Goal: Task Accomplishment & Management: Use online tool/utility

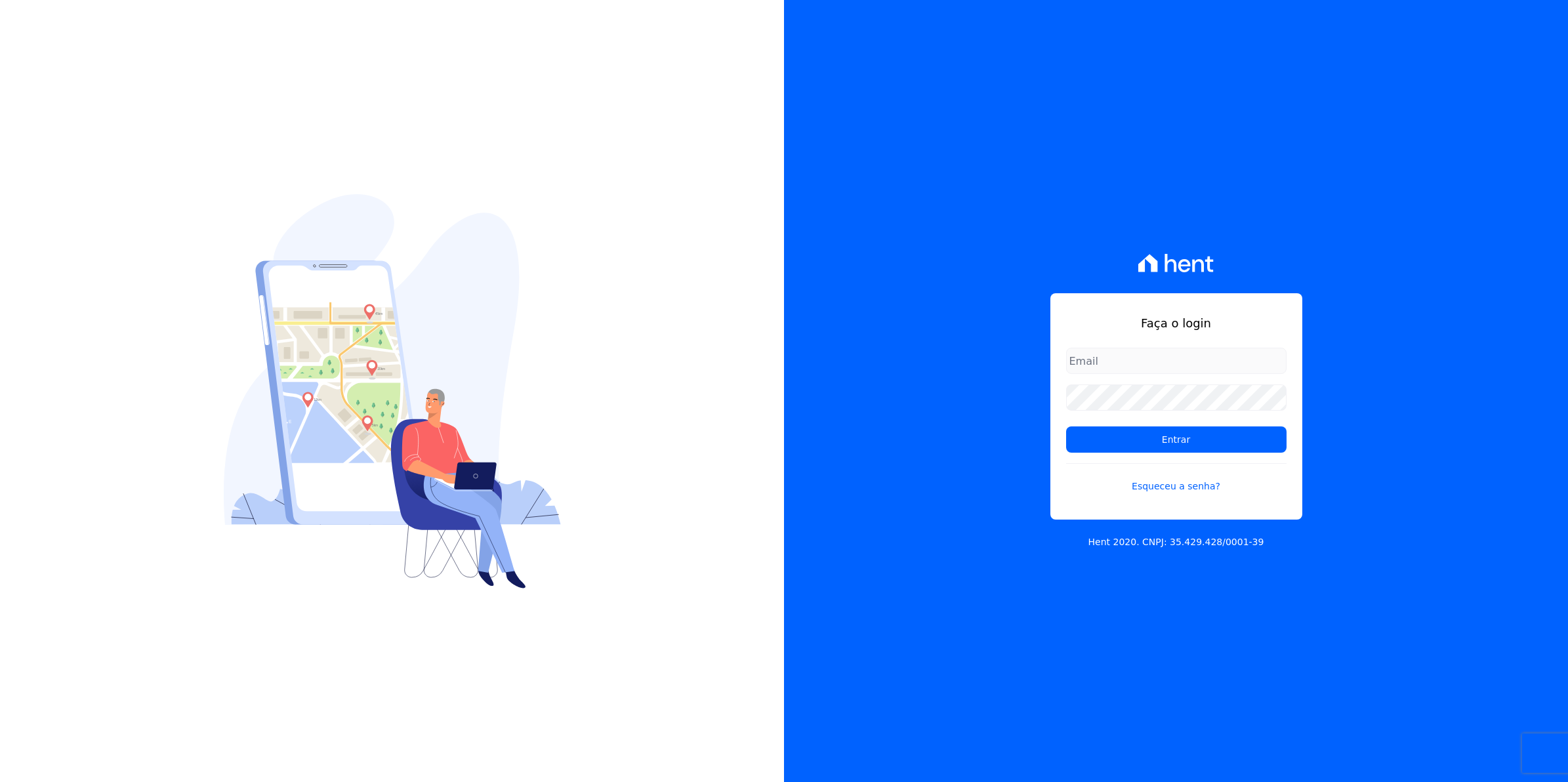
click at [1093, 351] on input "email" at bounding box center [1176, 361] width 220 height 26
type input "[EMAIL_ADDRESS][DOMAIN_NAME]"
click at [1066, 427] on input "Entrar" at bounding box center [1176, 440] width 220 height 26
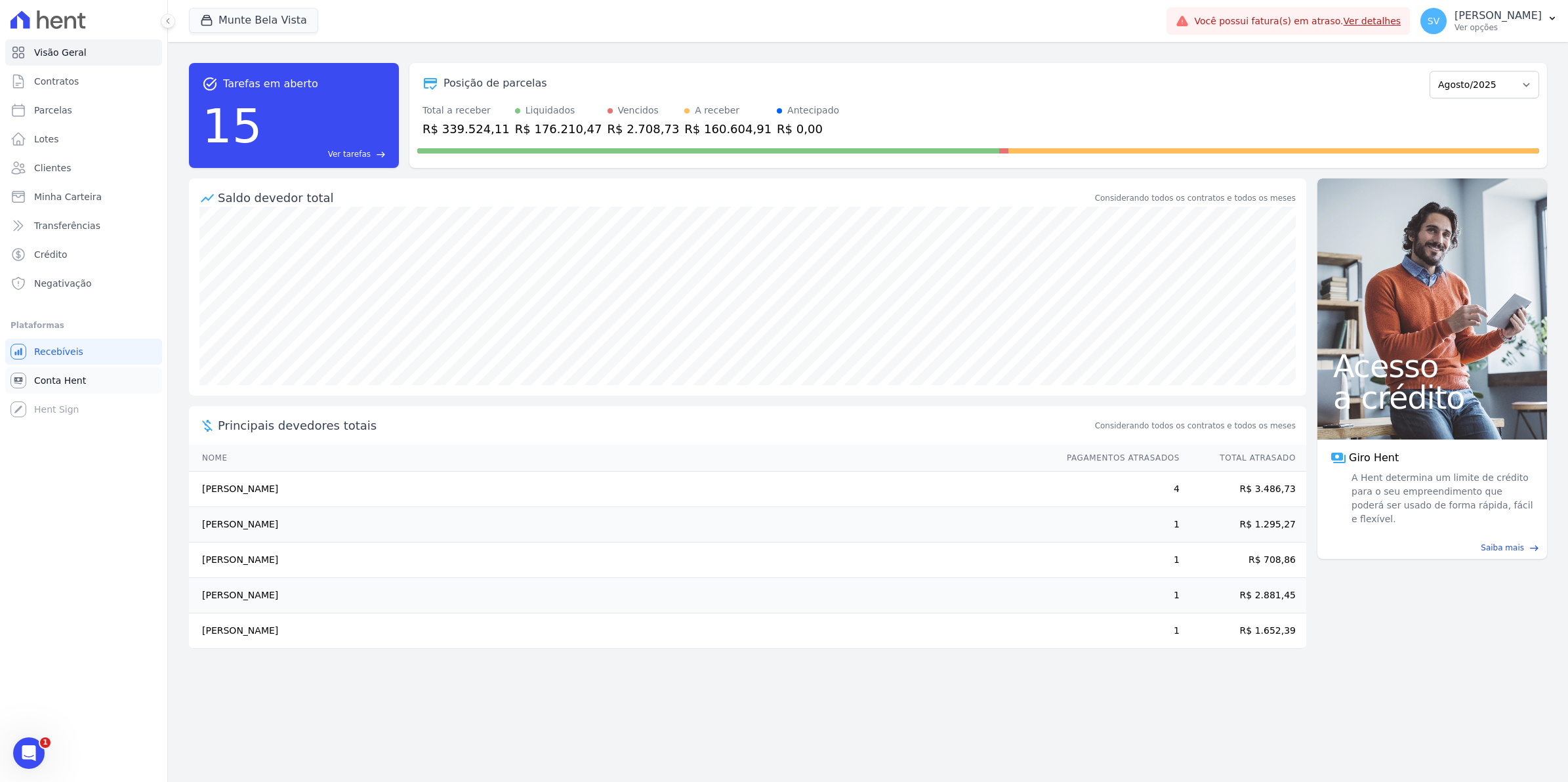
click at [36, 382] on span "Conta Hent" at bounding box center [60, 380] width 52 height 13
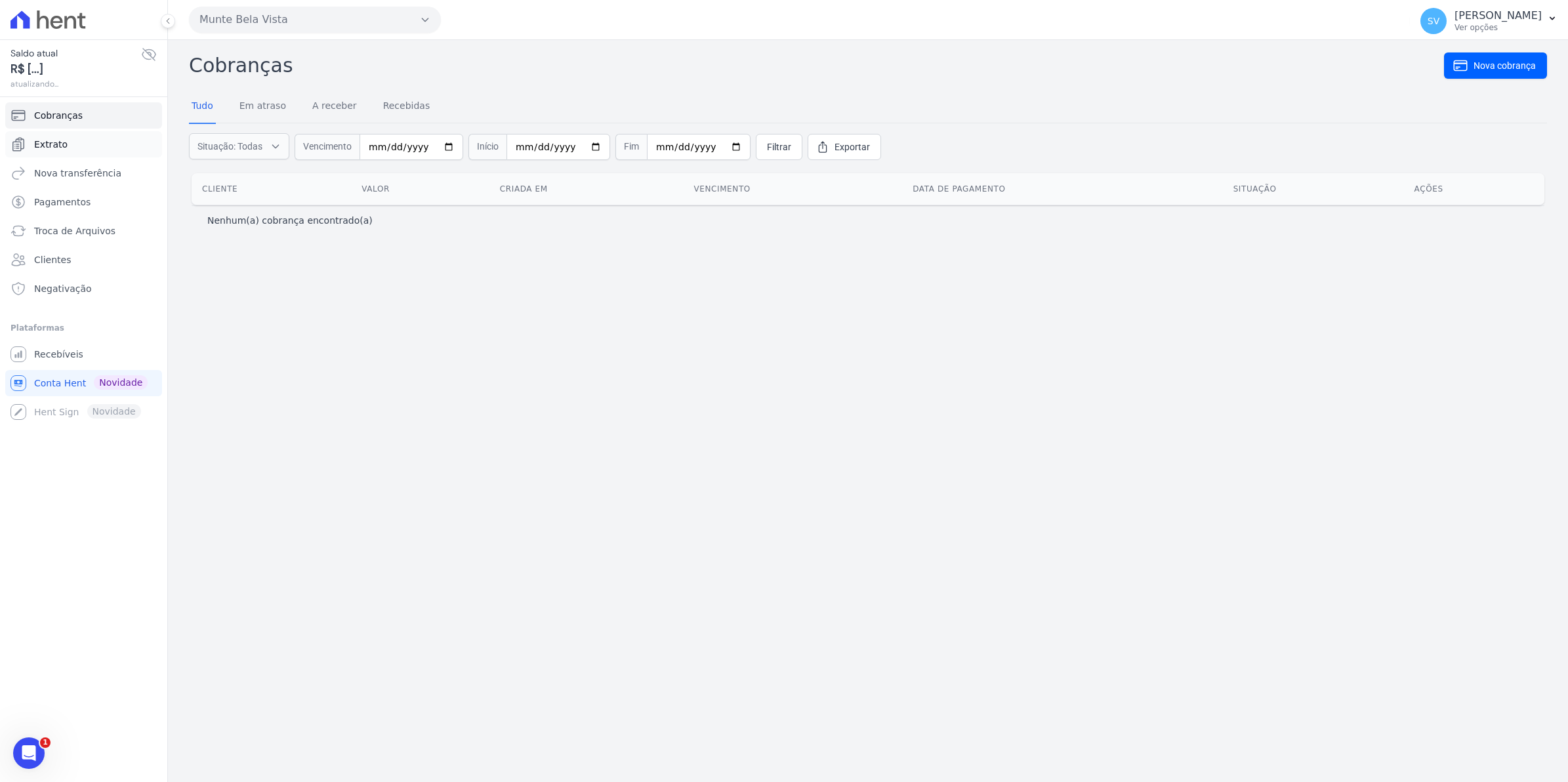
click at [54, 151] on span "Extrato" at bounding box center [51, 144] width 33 height 13
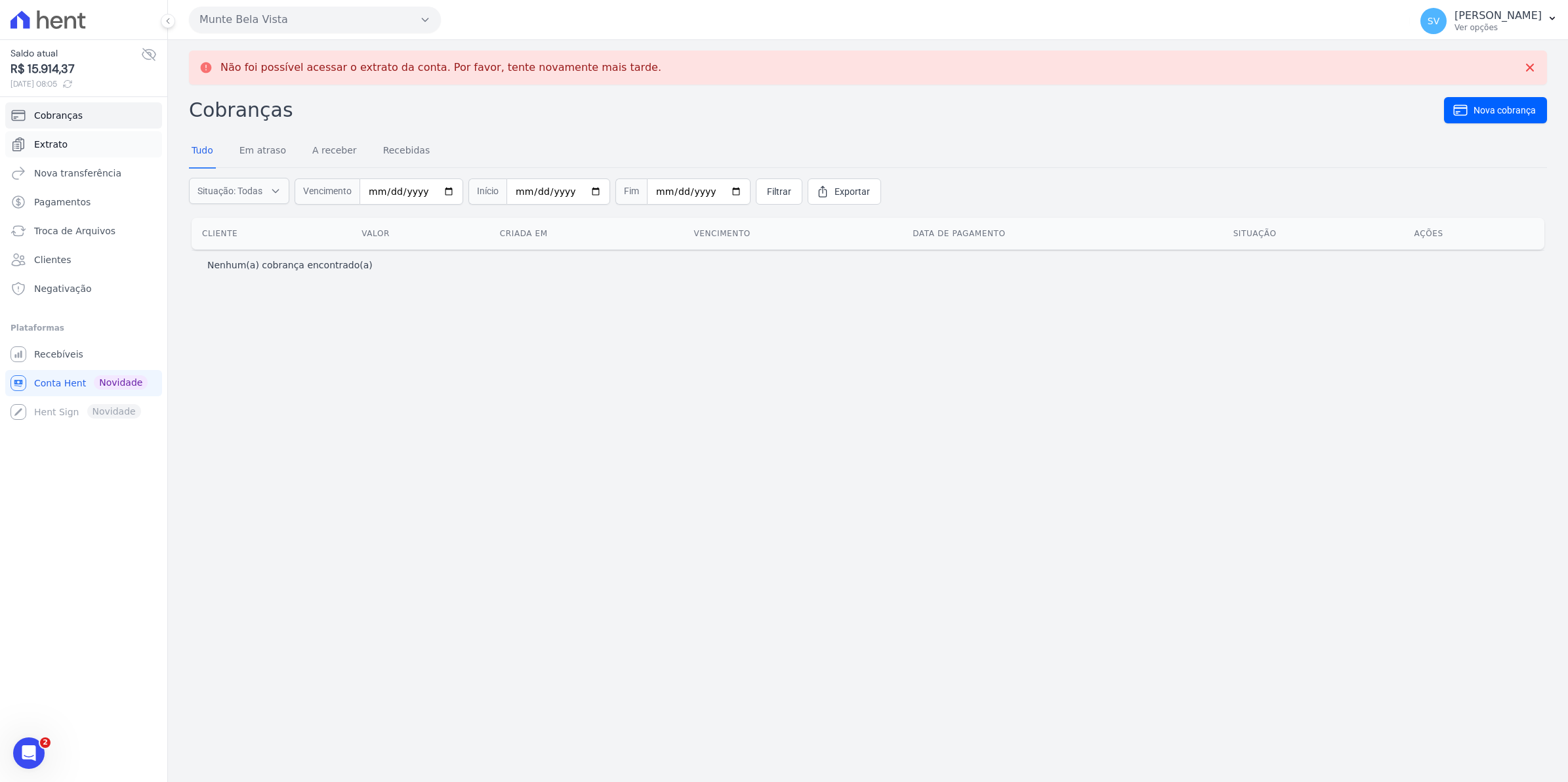
click at [60, 137] on link "Extrato" at bounding box center [84, 144] width 157 height 26
click at [34, 355] on span "Recebíveis" at bounding box center [59, 354] width 49 height 13
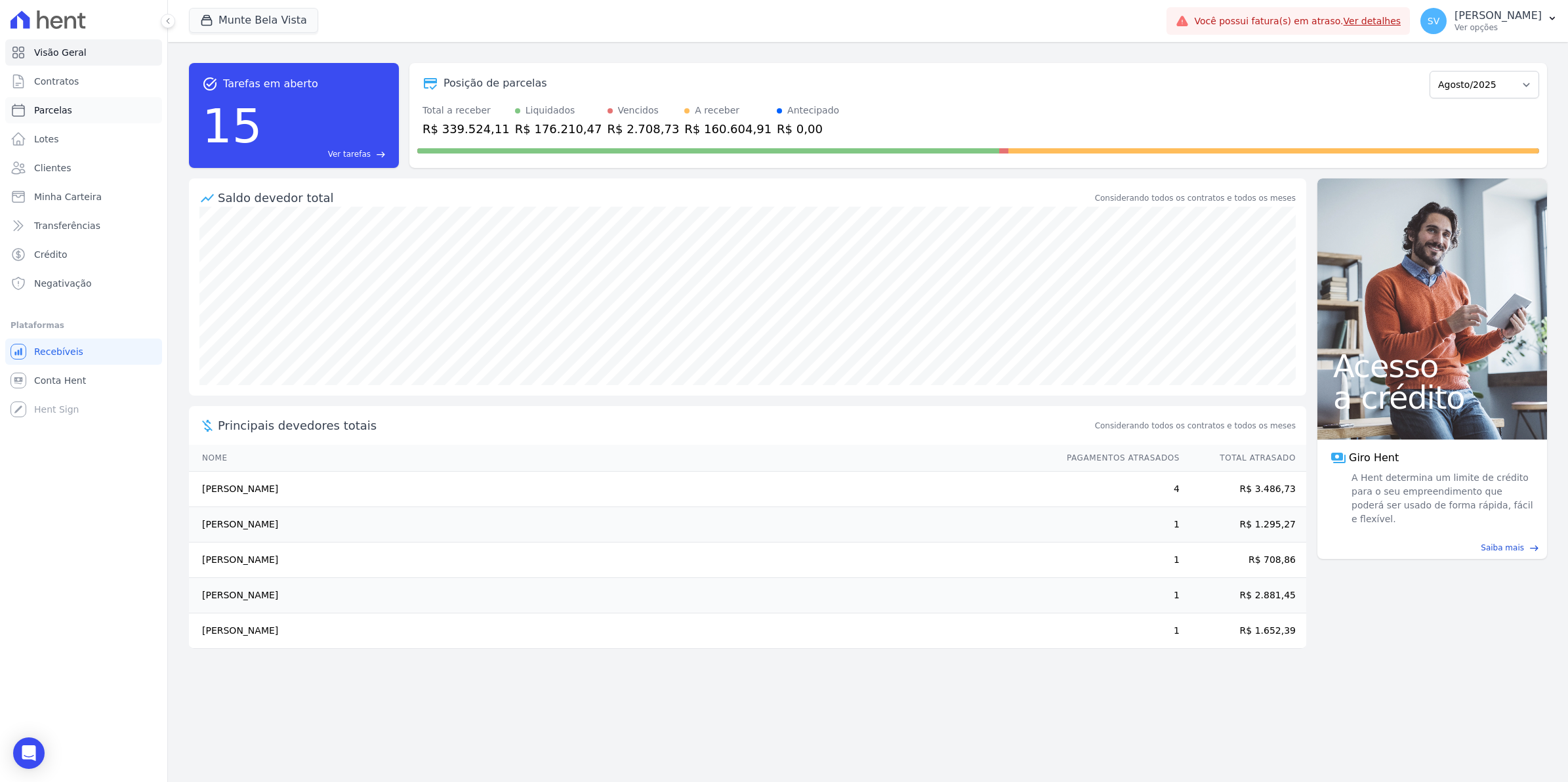
click at [61, 114] on span "Parcelas" at bounding box center [53, 110] width 38 height 13
select select
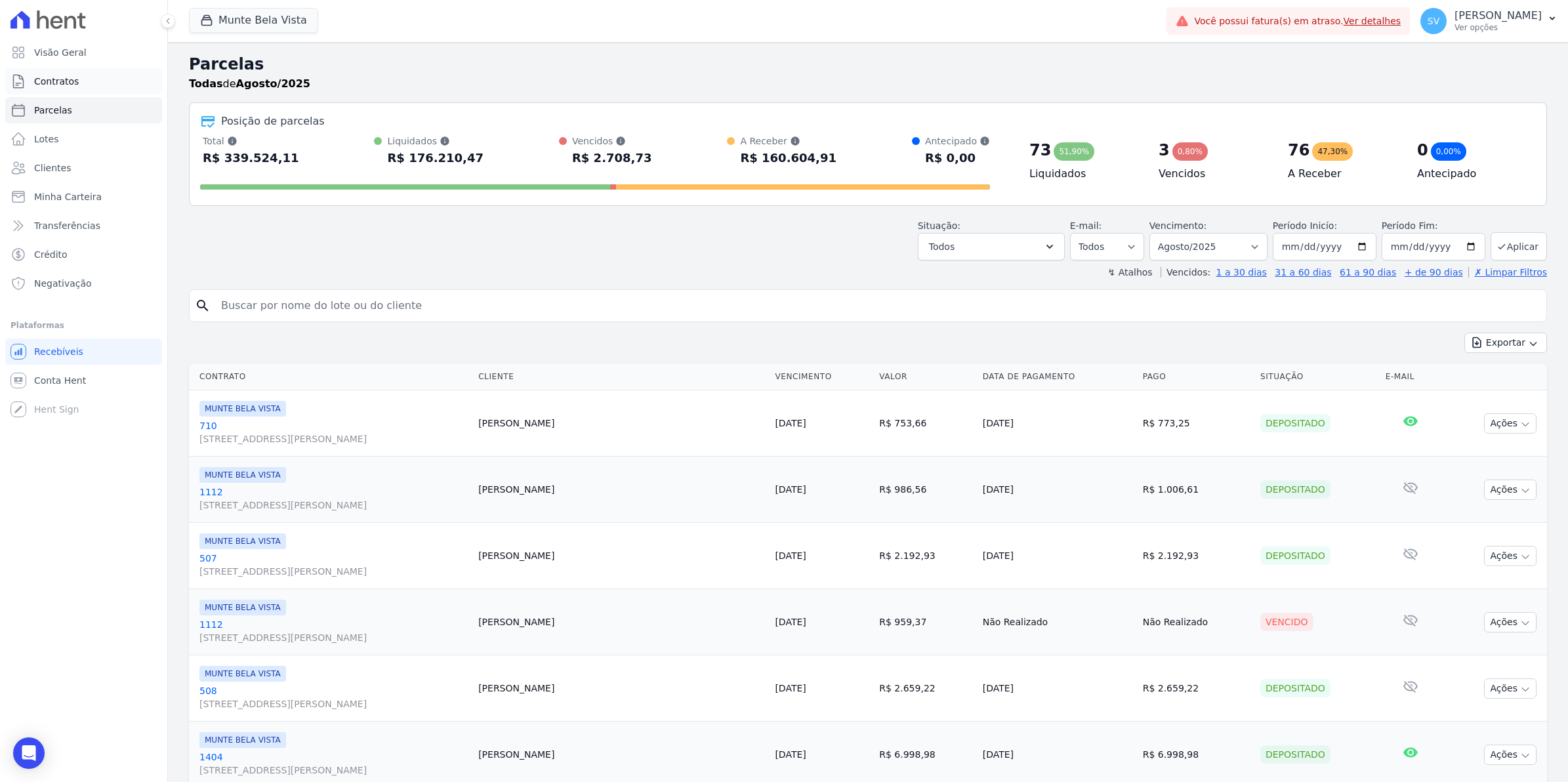
click at [64, 79] on span "Contratos" at bounding box center [57, 81] width 45 height 13
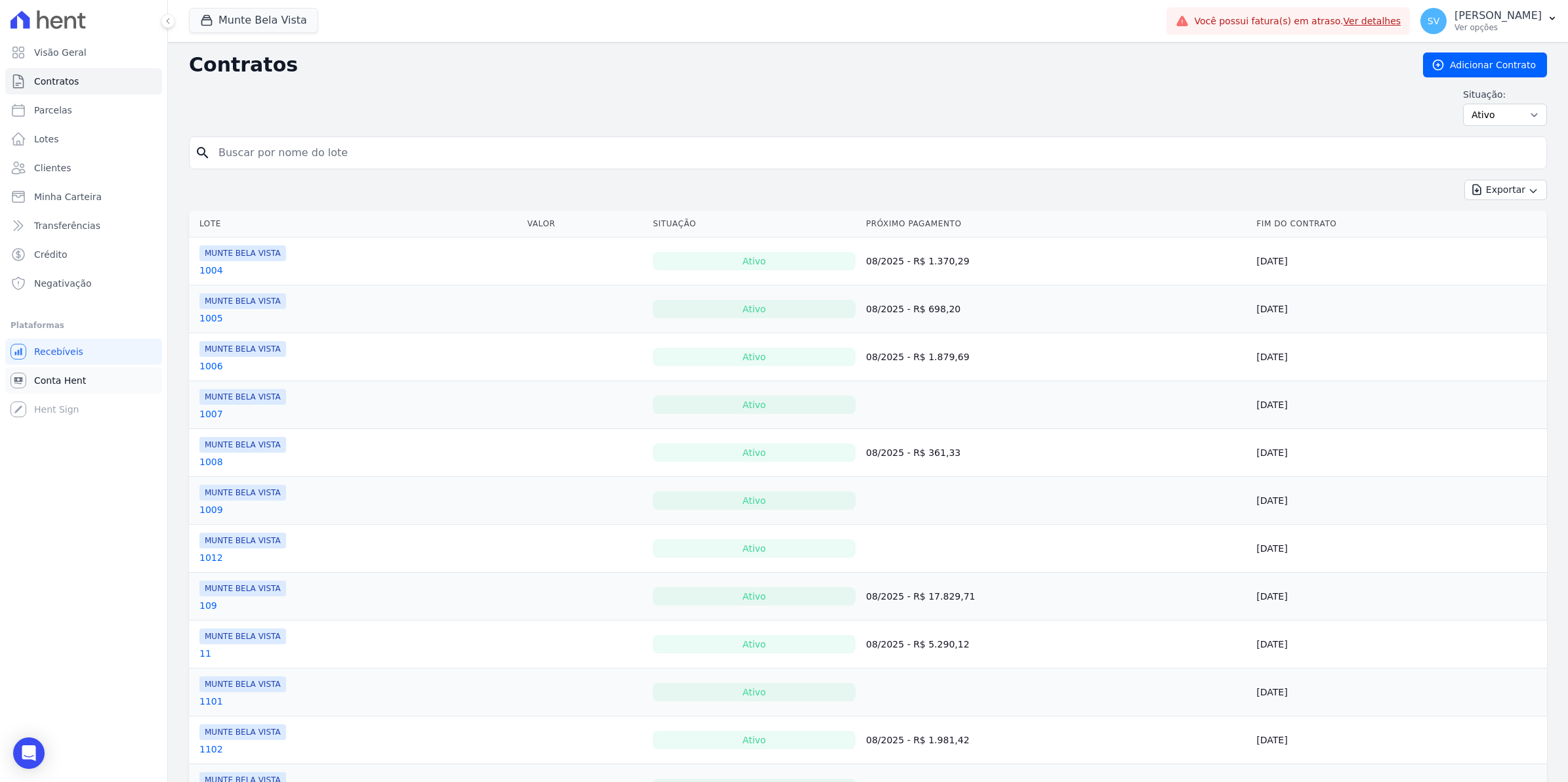
click at [70, 380] on span "Conta Hent" at bounding box center [60, 380] width 52 height 13
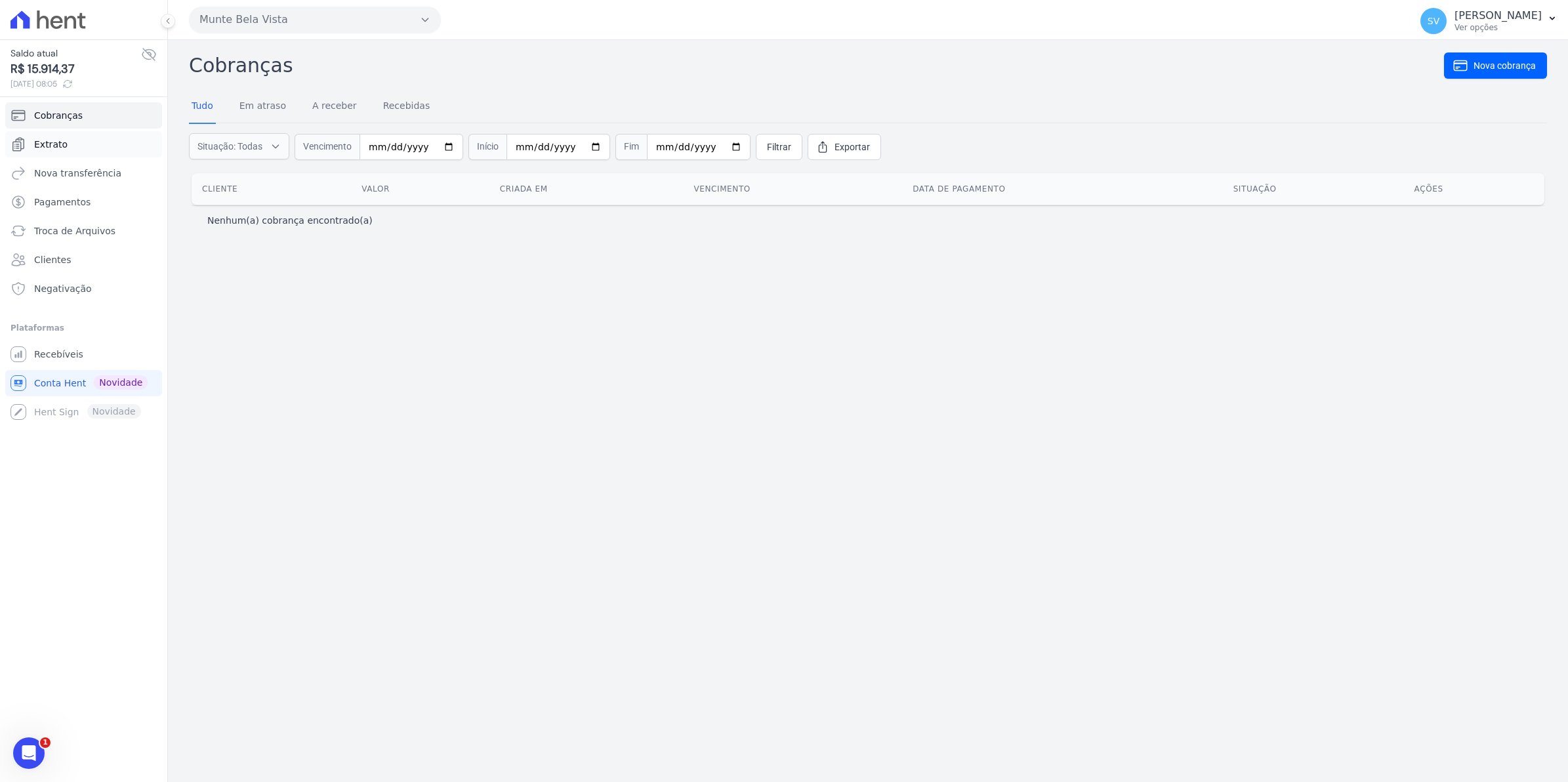
click at [47, 146] on span "Extrato" at bounding box center [51, 144] width 33 height 13
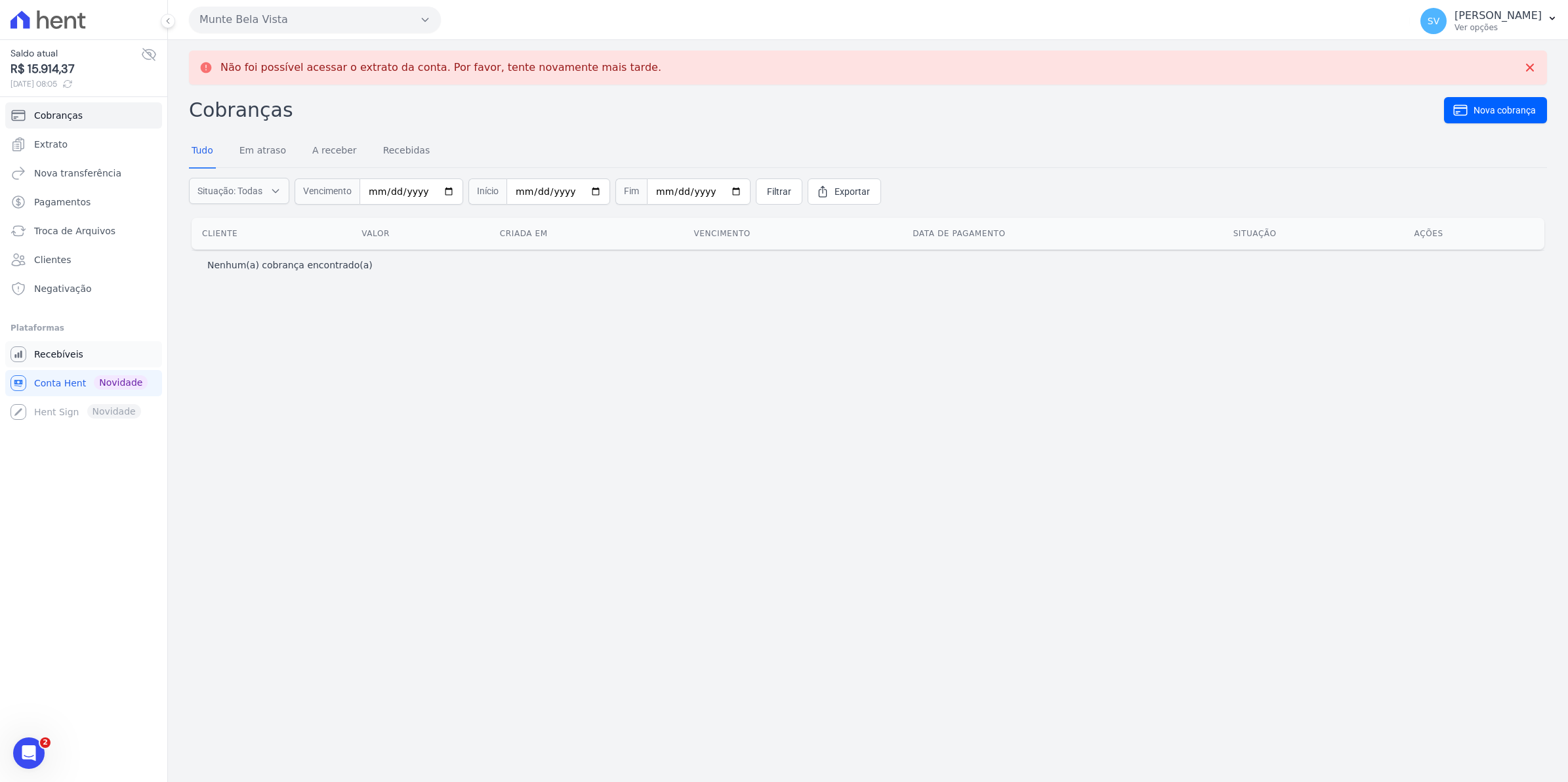
click at [45, 354] on span "Recebíveis" at bounding box center [59, 354] width 49 height 13
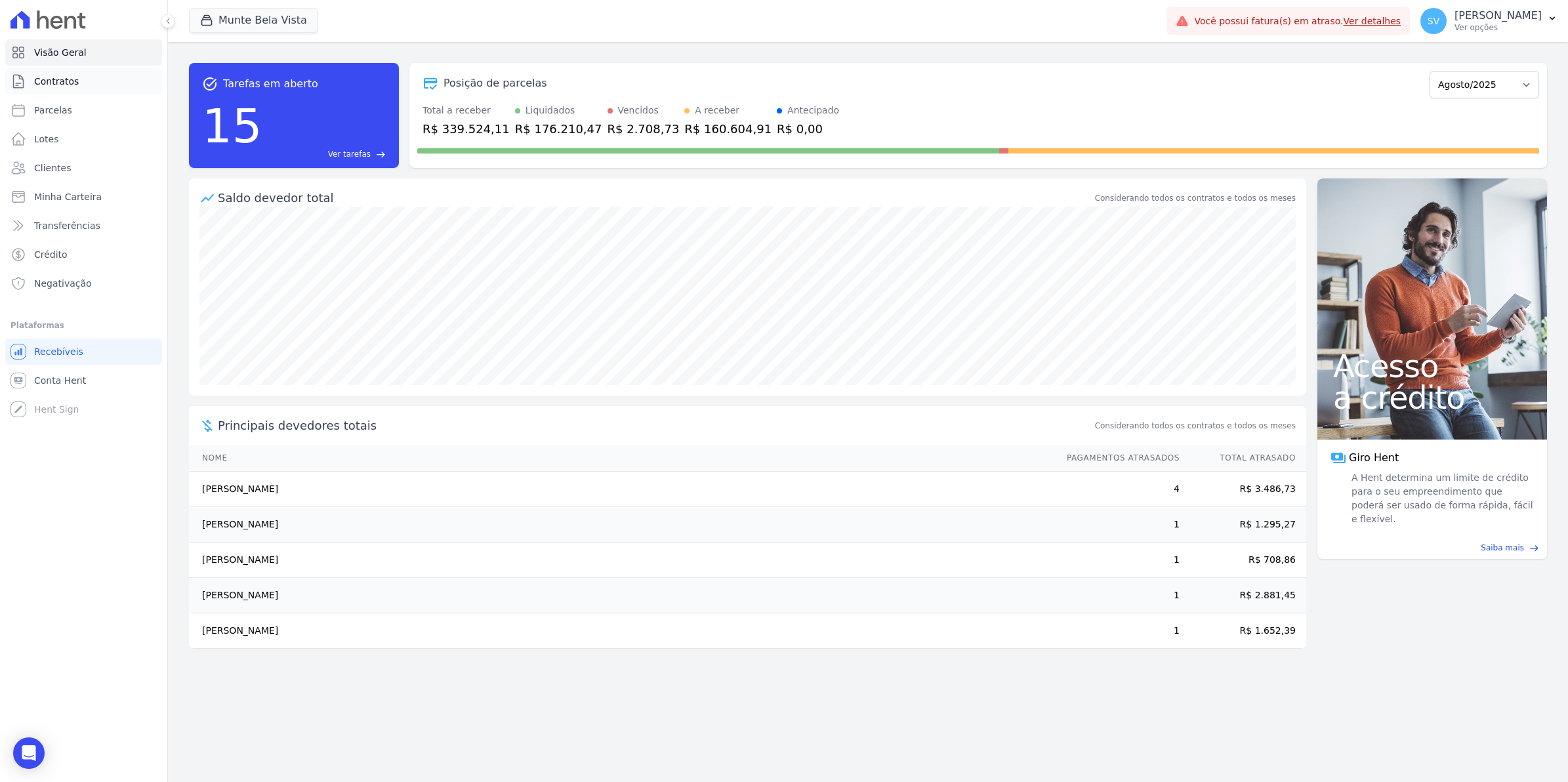
click at [51, 86] on span "Contratos" at bounding box center [57, 81] width 45 height 13
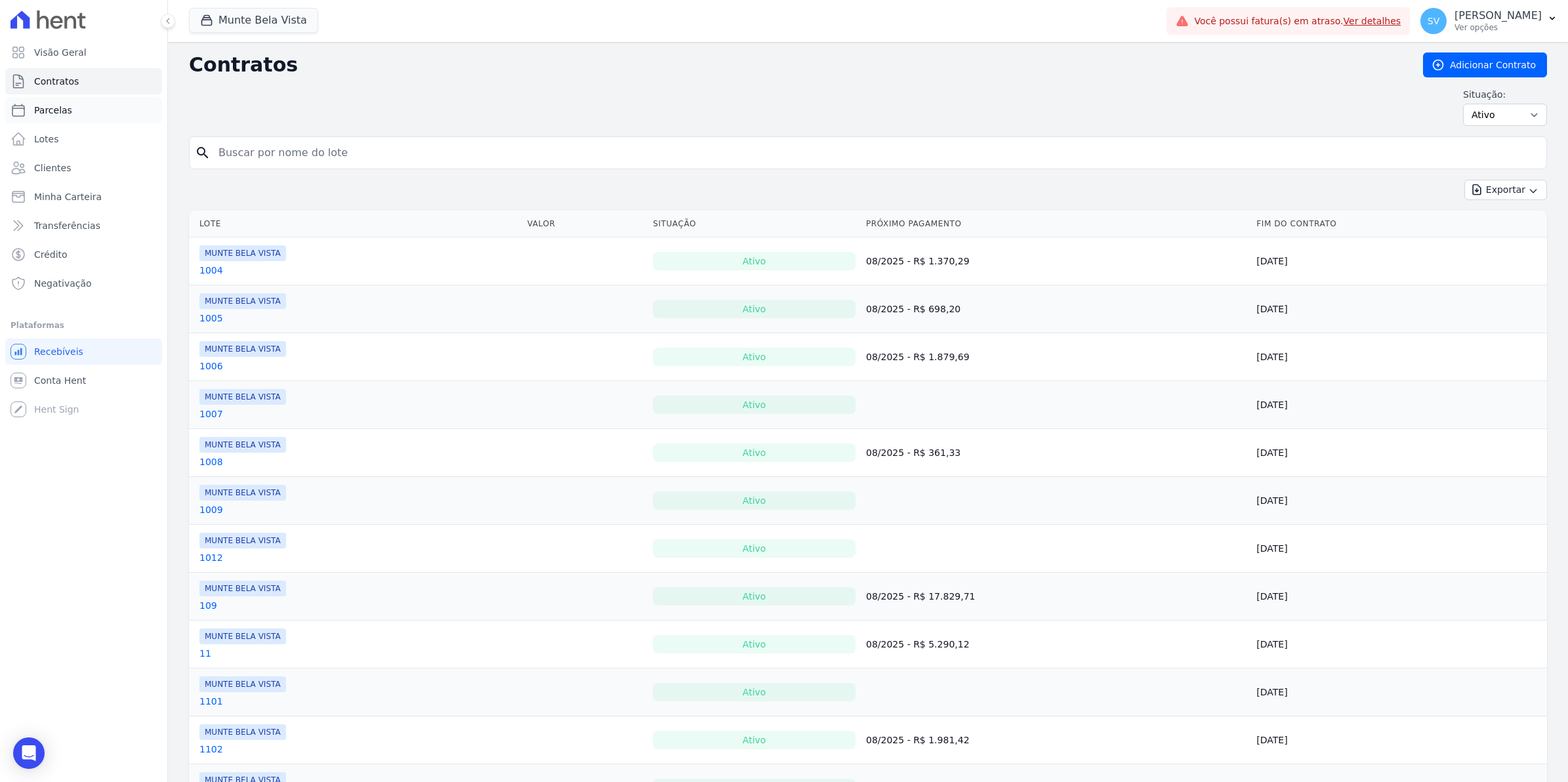
click at [47, 112] on span "Parcelas" at bounding box center [53, 110] width 38 height 13
select select
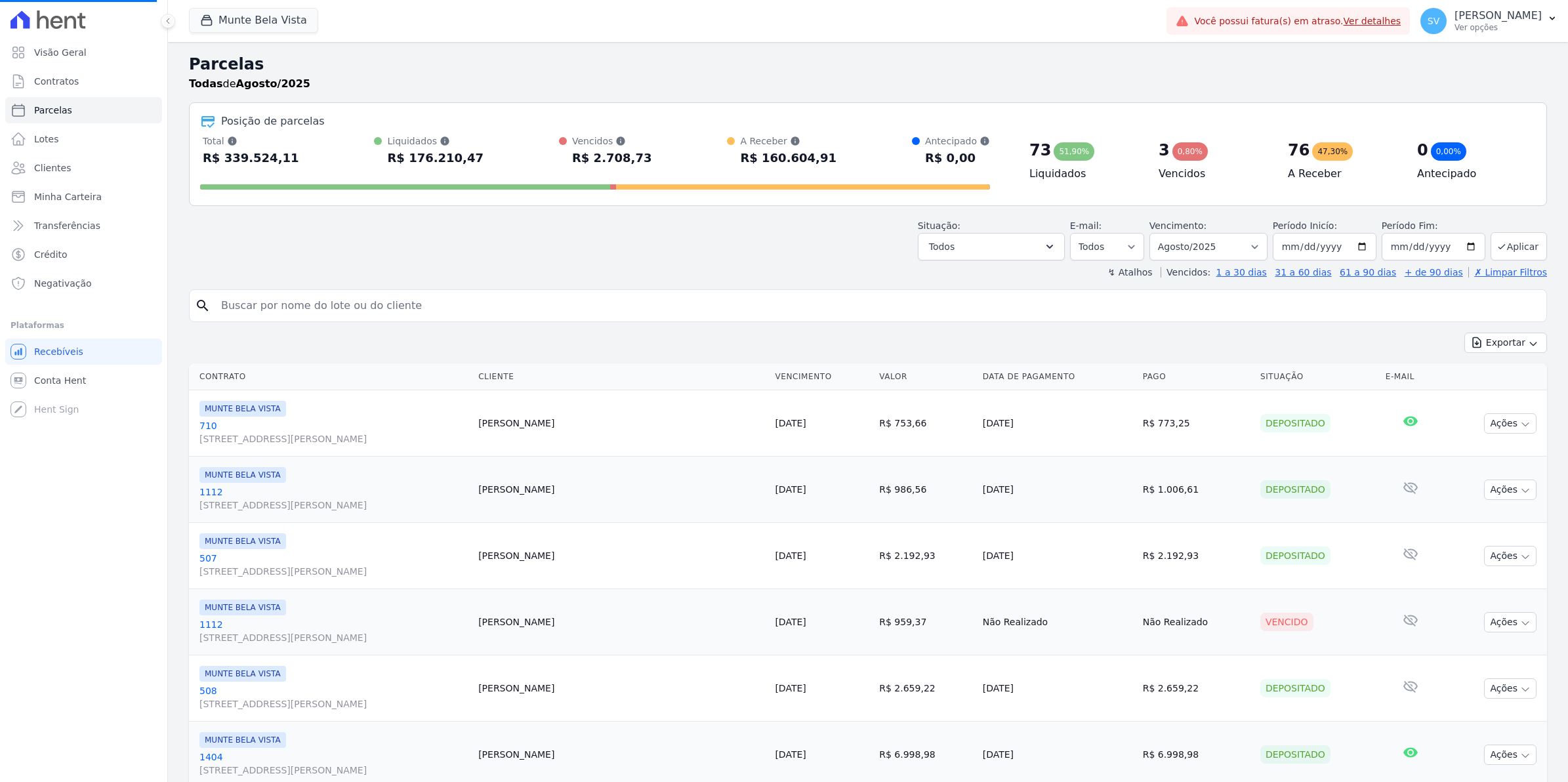
select select
click at [281, 302] on input "search" at bounding box center [877, 306] width 1328 height 26
click at [281, 264] on header "Parcelas Todas de Agosto/2025 Posição de parcelas Total Soma das parcelas pagas…" at bounding box center [868, 165] width 1358 height 226
click at [51, 87] on span "Contratos" at bounding box center [57, 81] width 45 height 13
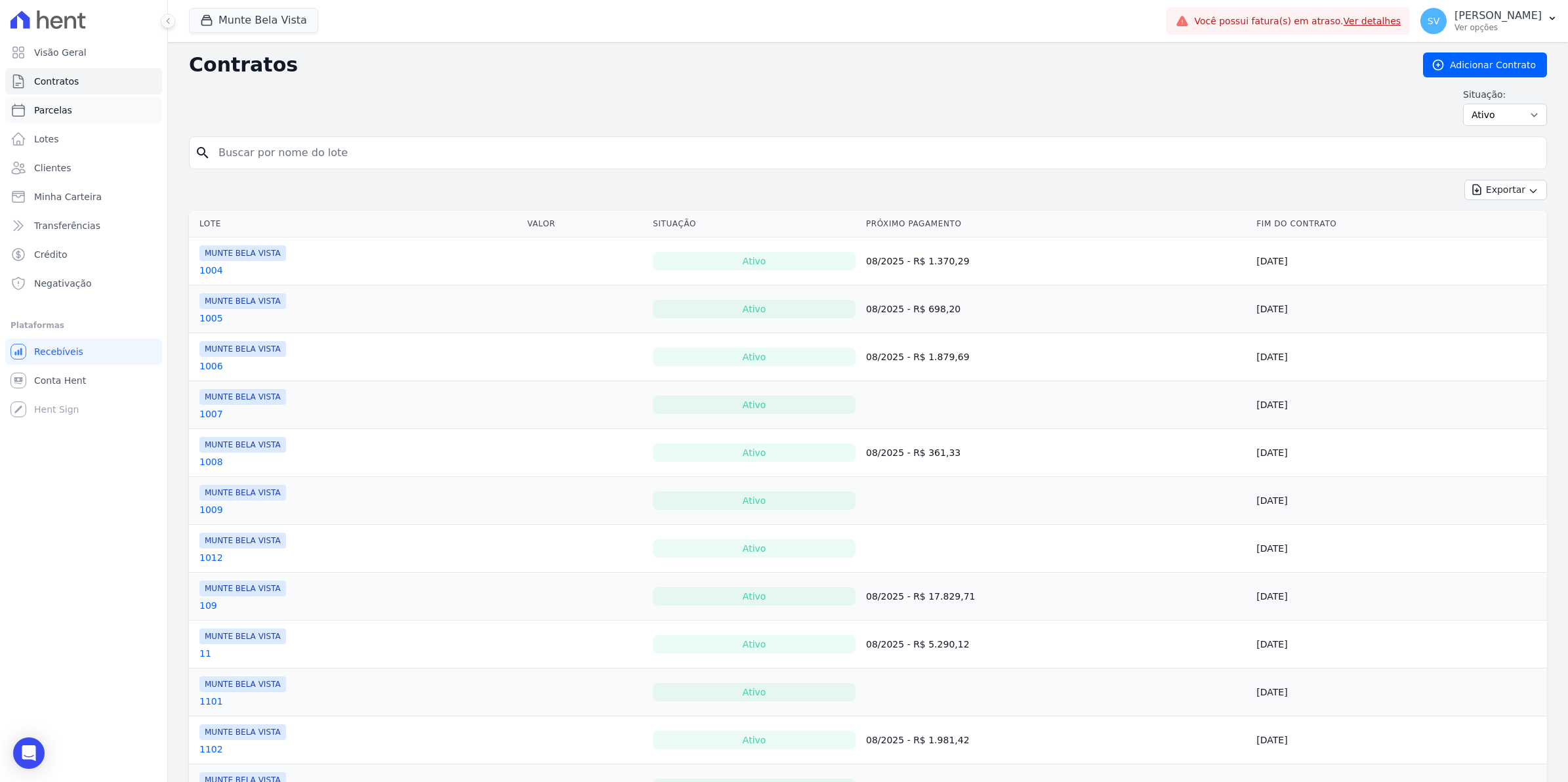
click at [73, 114] on link "Parcelas" at bounding box center [84, 110] width 157 height 26
select select
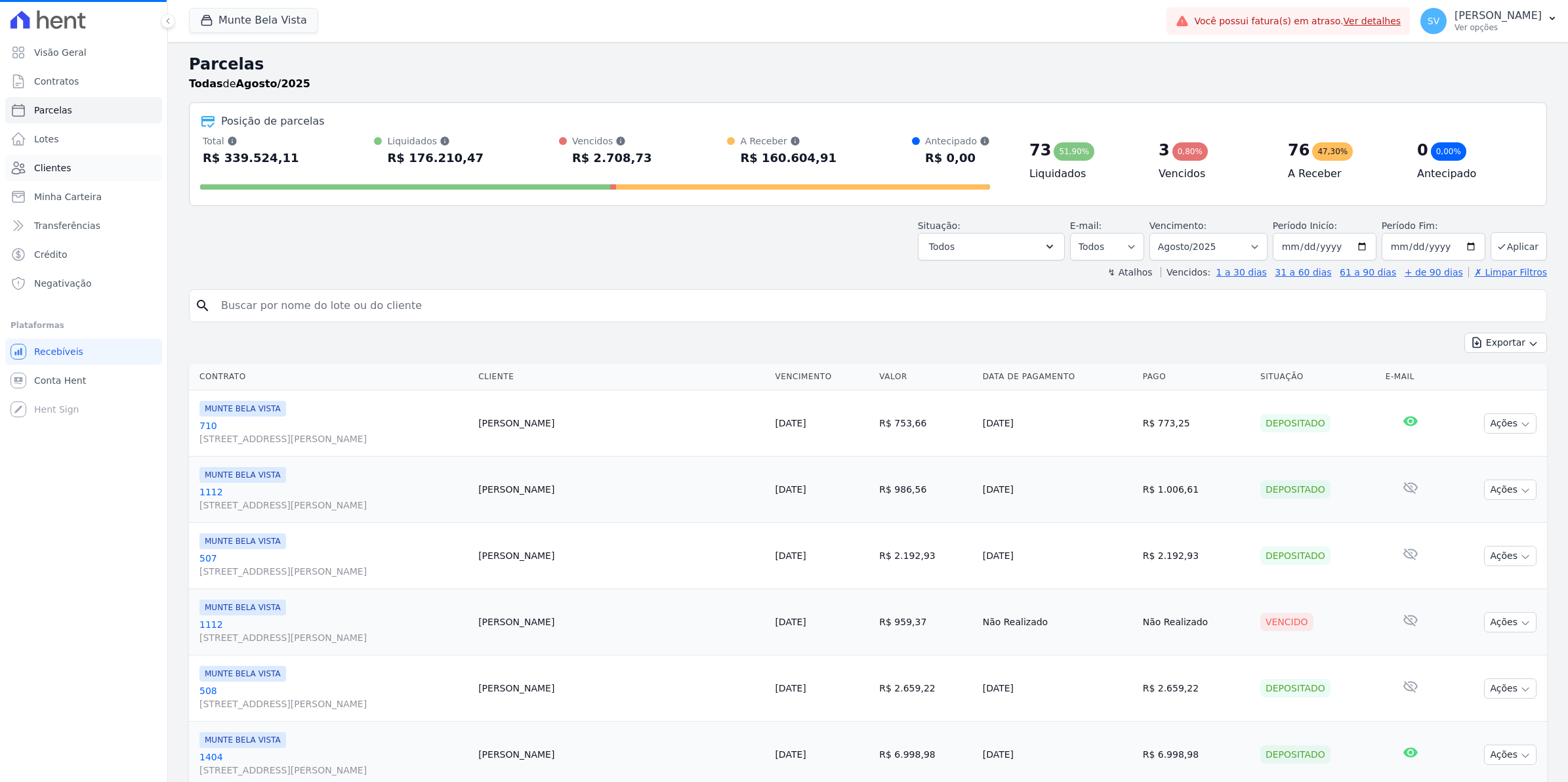
select select
click at [68, 80] on span "Contratos" at bounding box center [57, 81] width 45 height 13
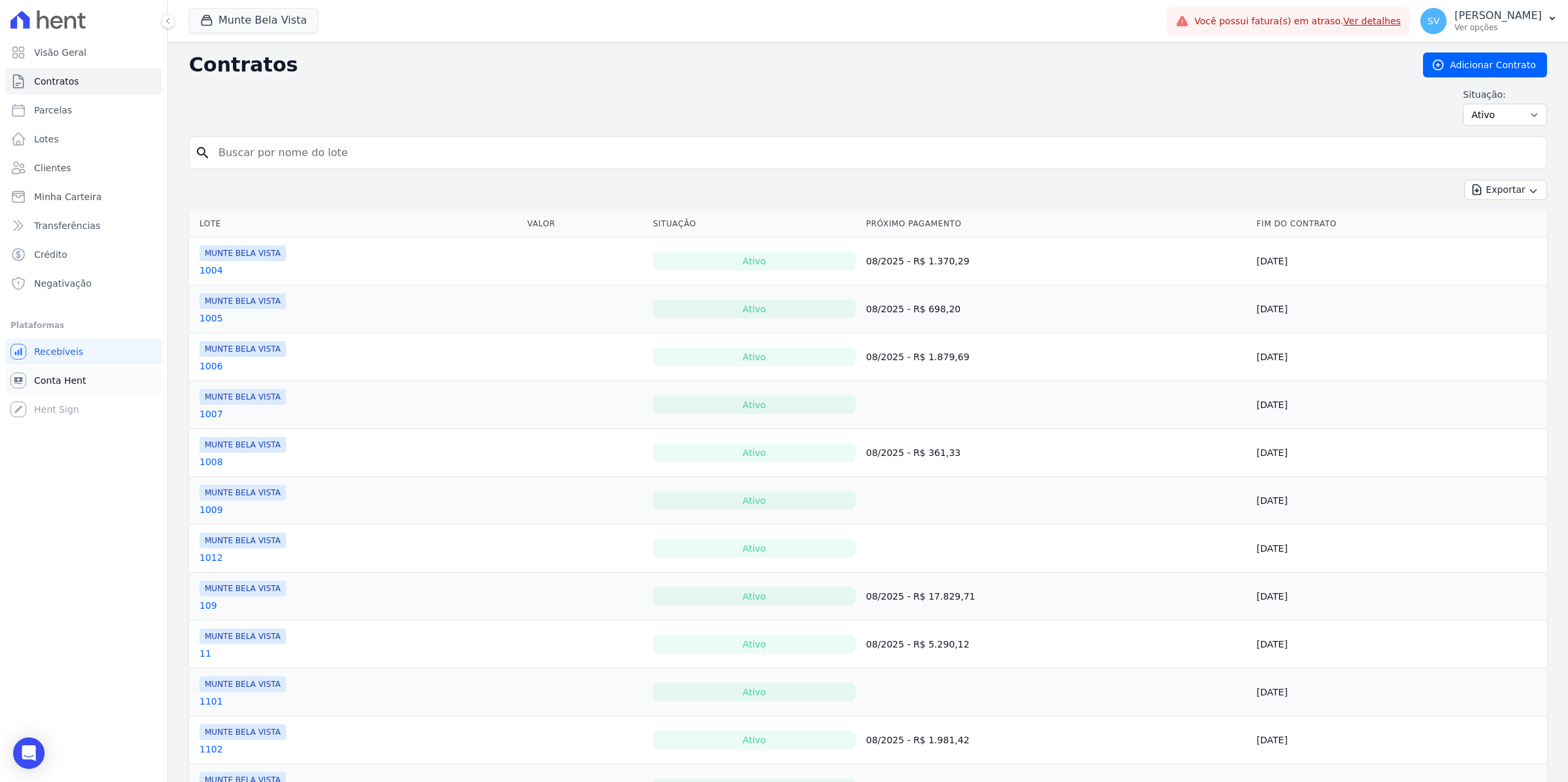
click at [47, 382] on span "Conta Hent" at bounding box center [60, 380] width 52 height 13
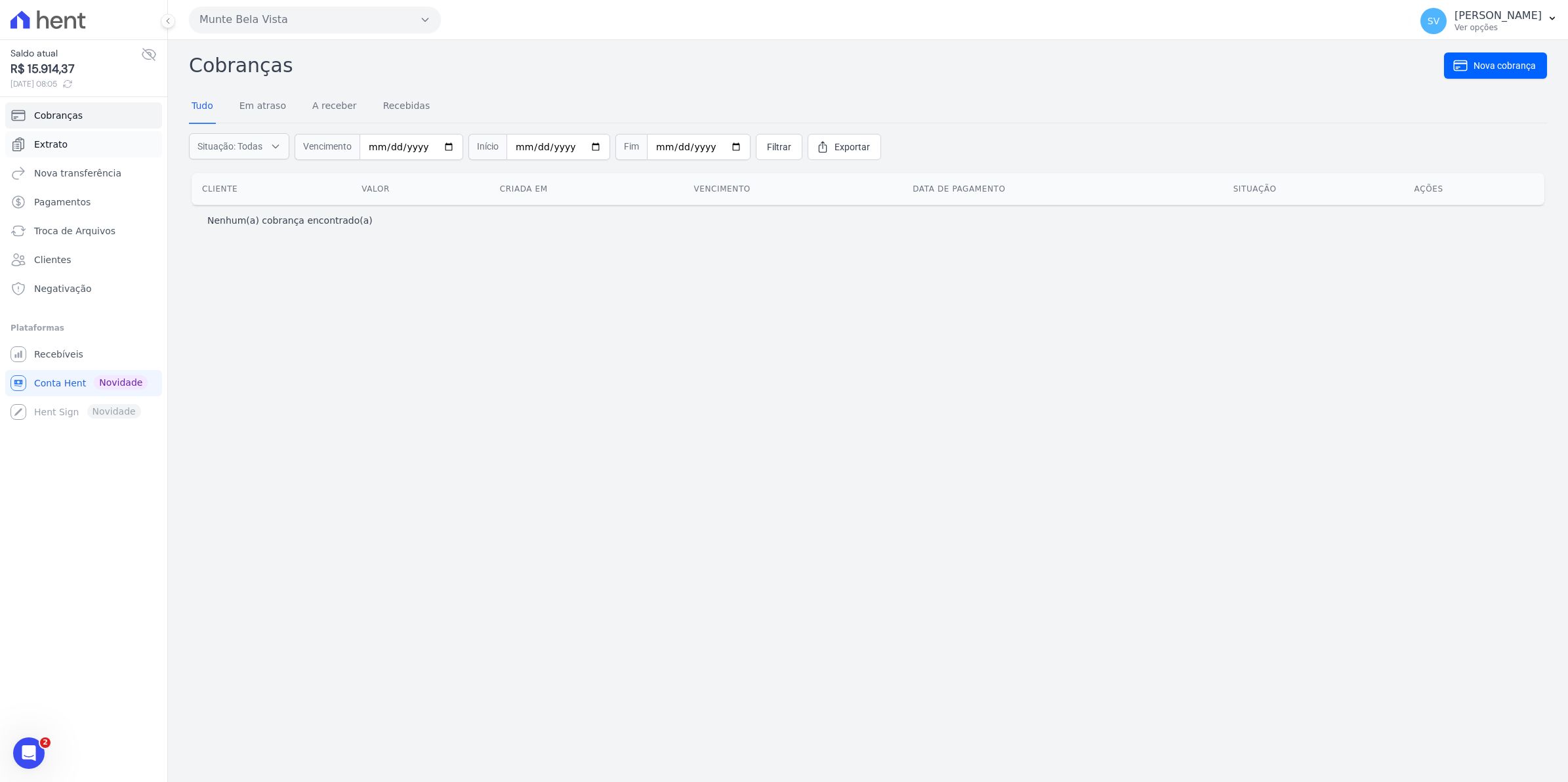
click at [44, 141] on span "Extrato" at bounding box center [51, 144] width 33 height 13
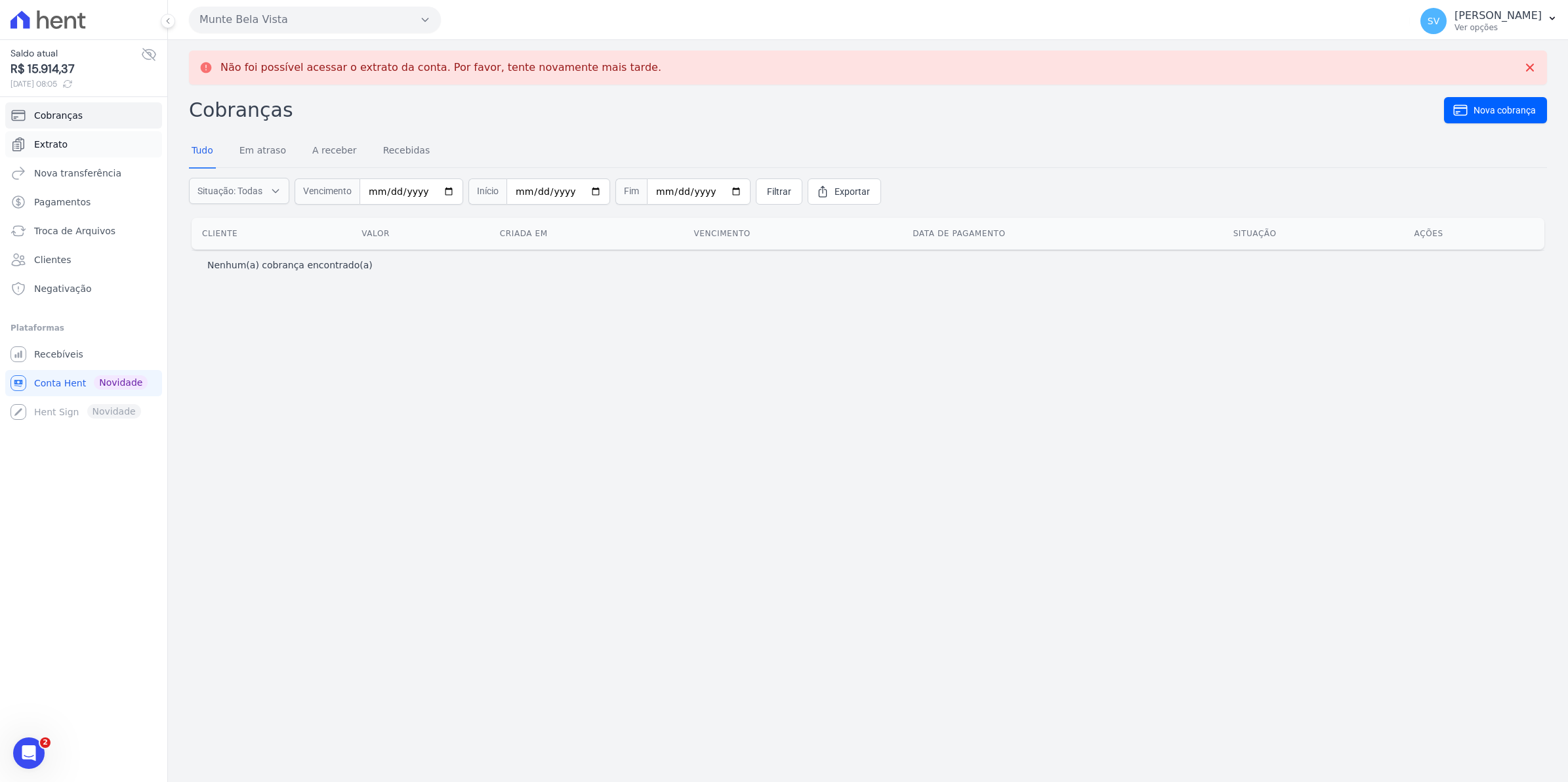
click at [60, 146] on span "Extrato" at bounding box center [51, 144] width 33 height 13
click at [53, 358] on span "Recebíveis" at bounding box center [59, 354] width 49 height 13
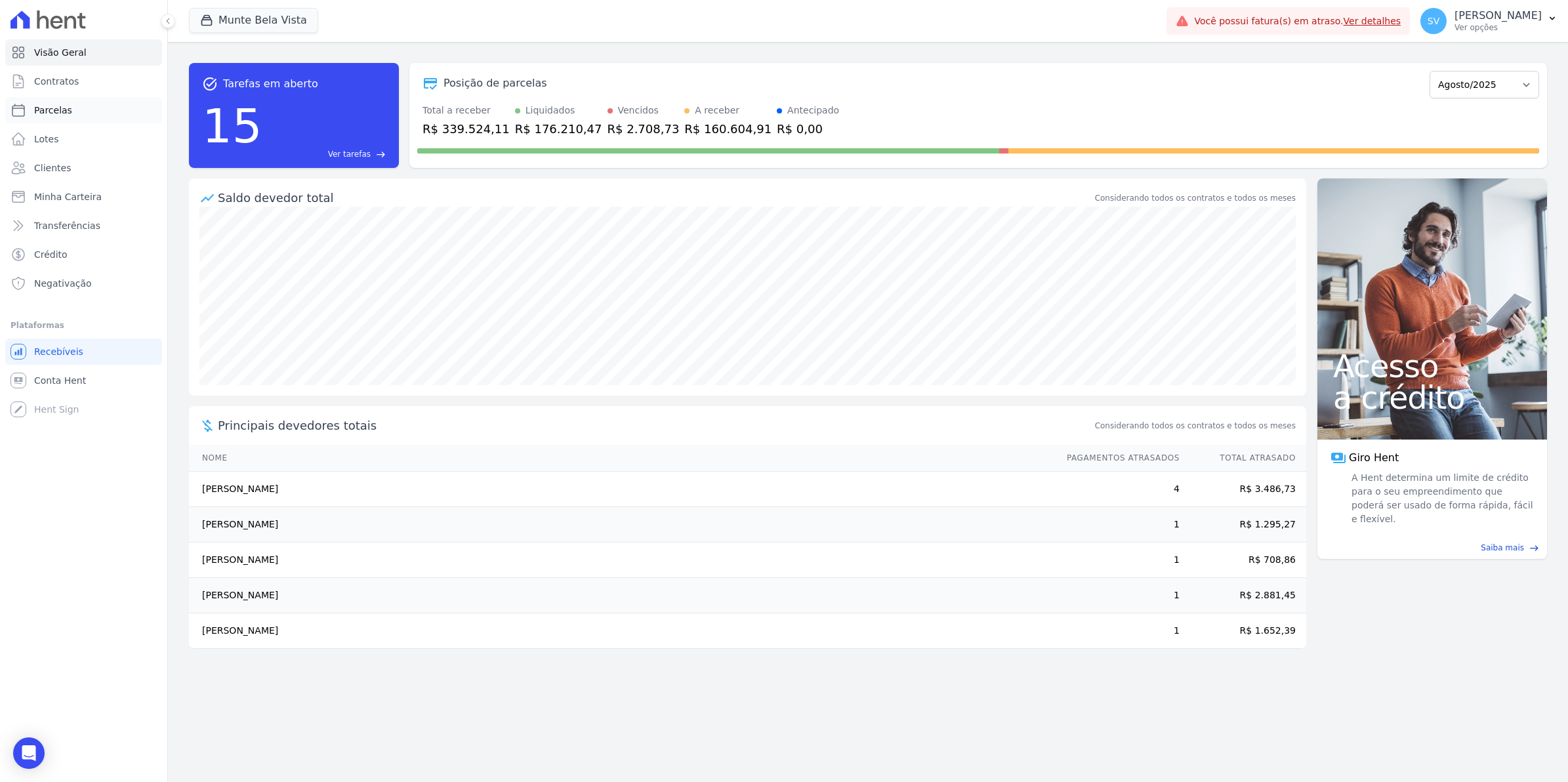
click at [54, 112] on span "Parcelas" at bounding box center [53, 110] width 38 height 13
select select
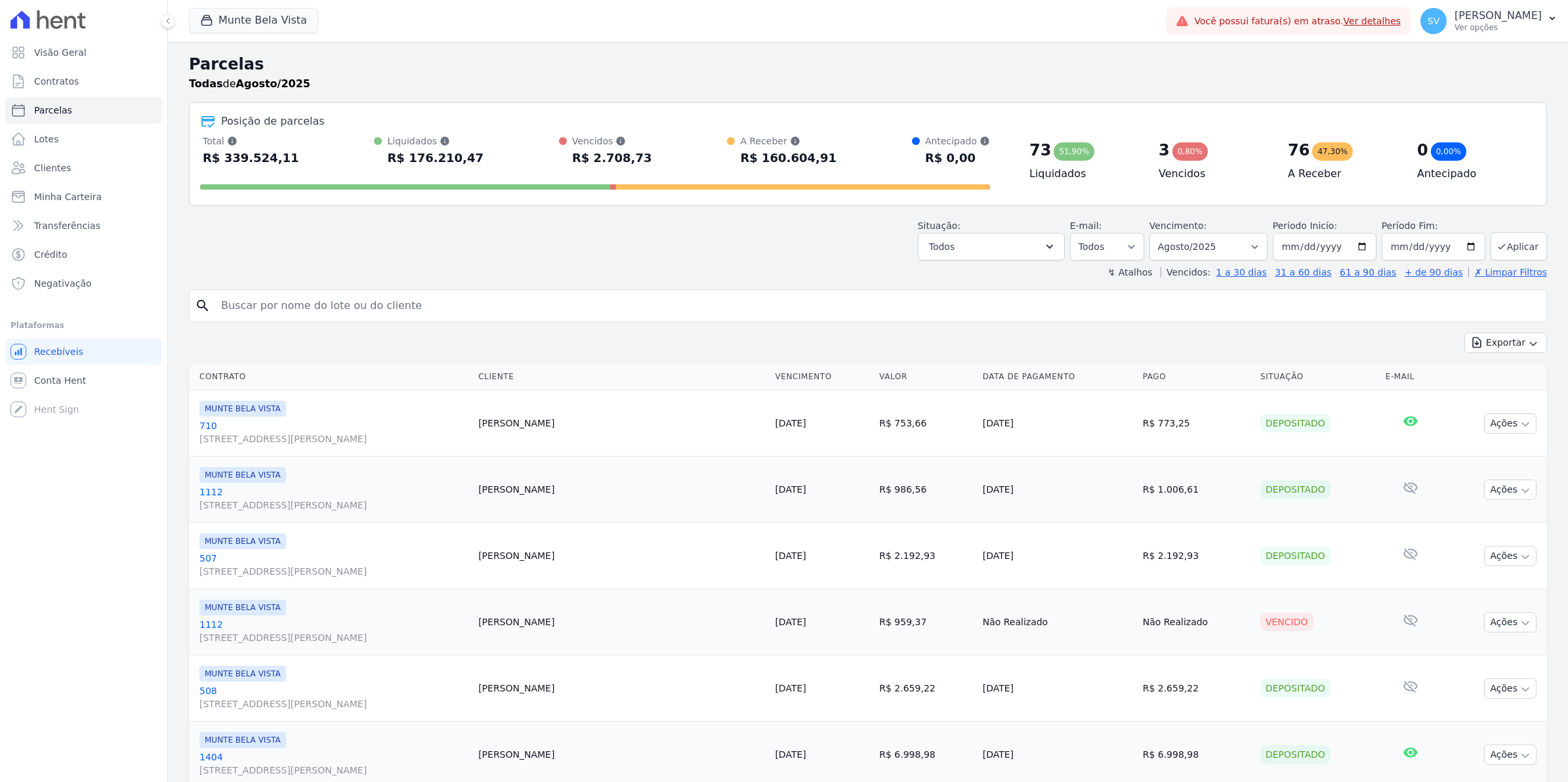
select select
click at [47, 382] on span "Conta Hent" at bounding box center [60, 380] width 52 height 13
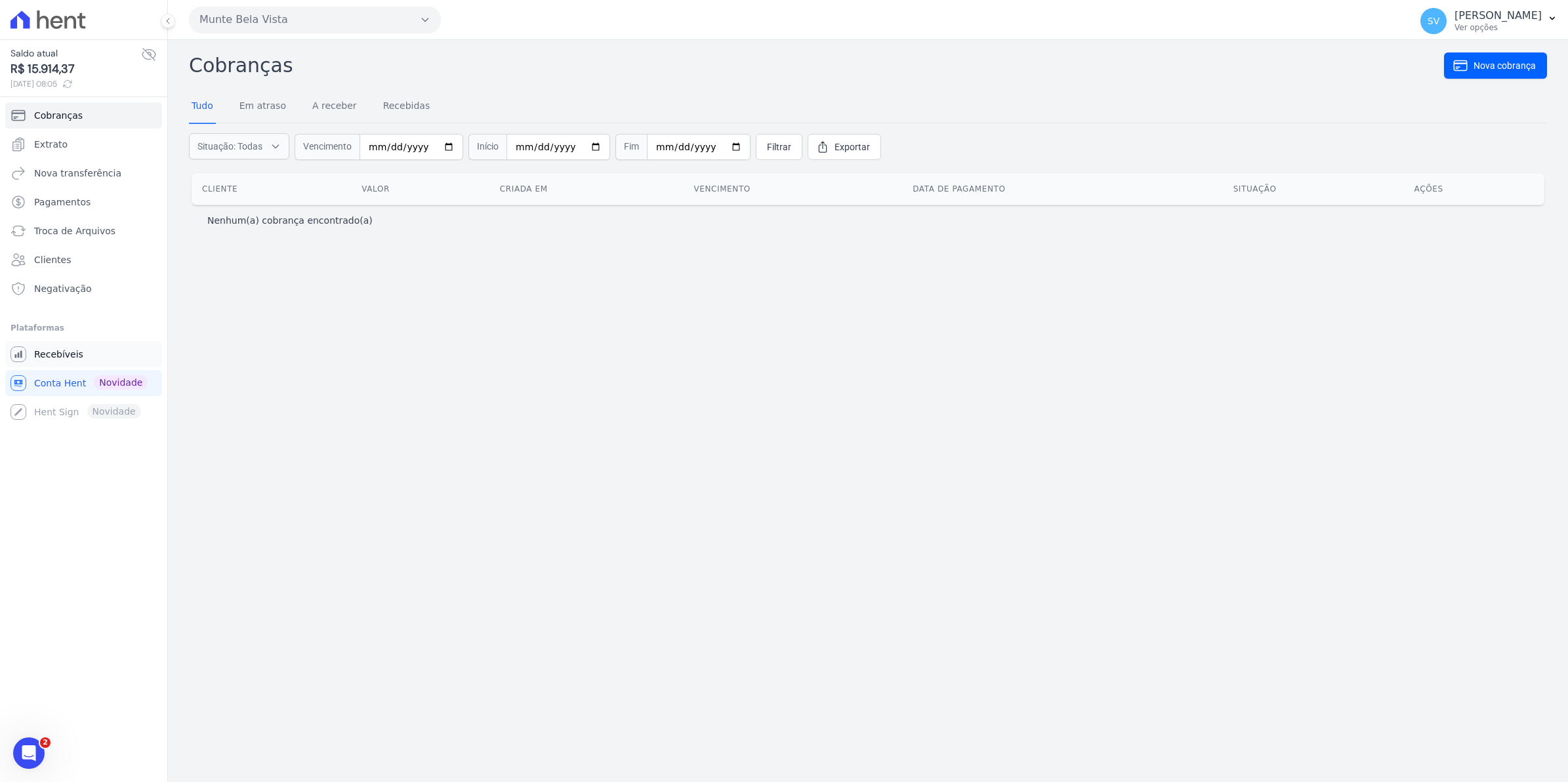
click at [54, 354] on span "Recebíveis" at bounding box center [59, 354] width 49 height 13
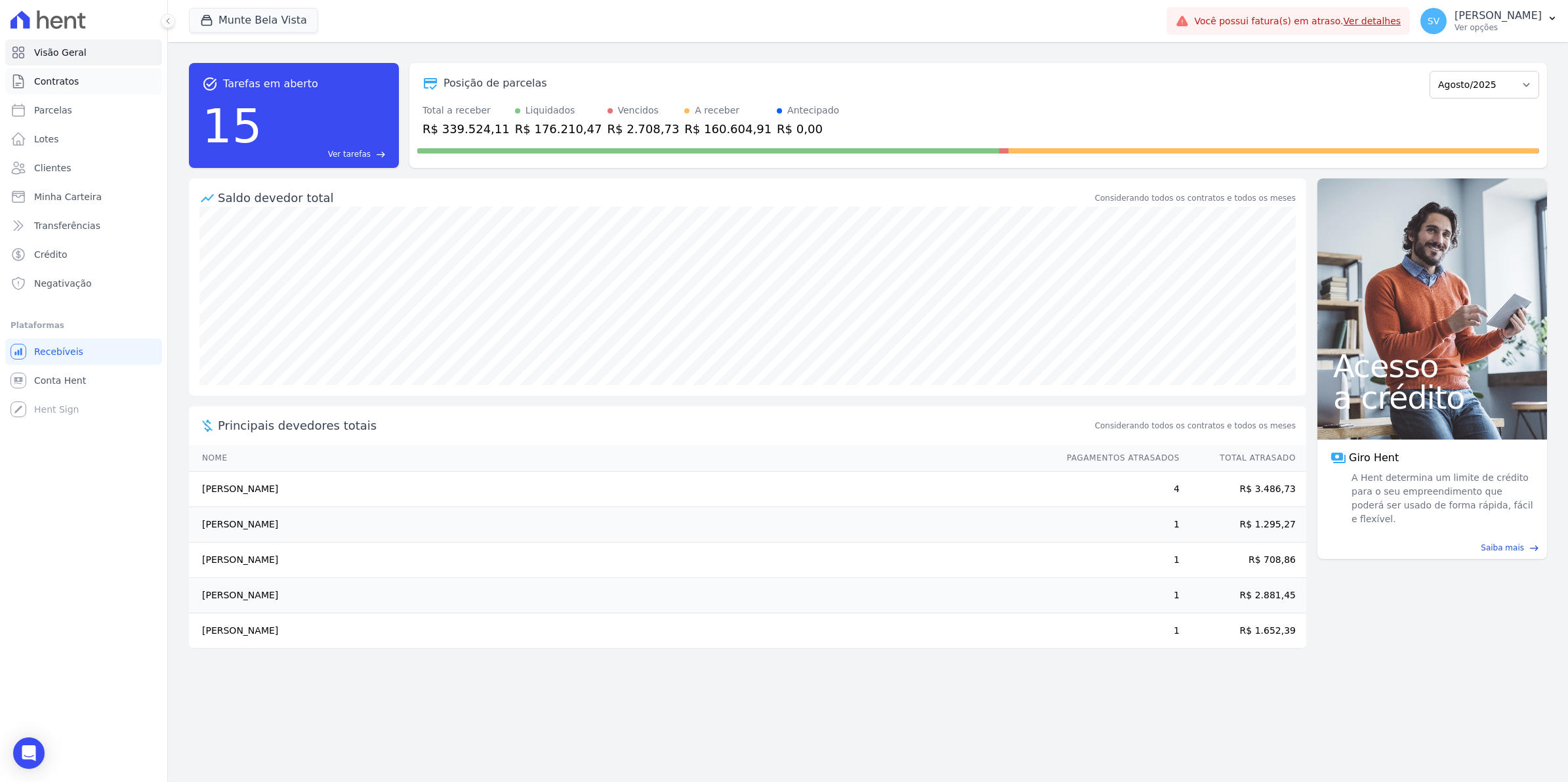
click at [41, 84] on span "Contratos" at bounding box center [57, 81] width 45 height 13
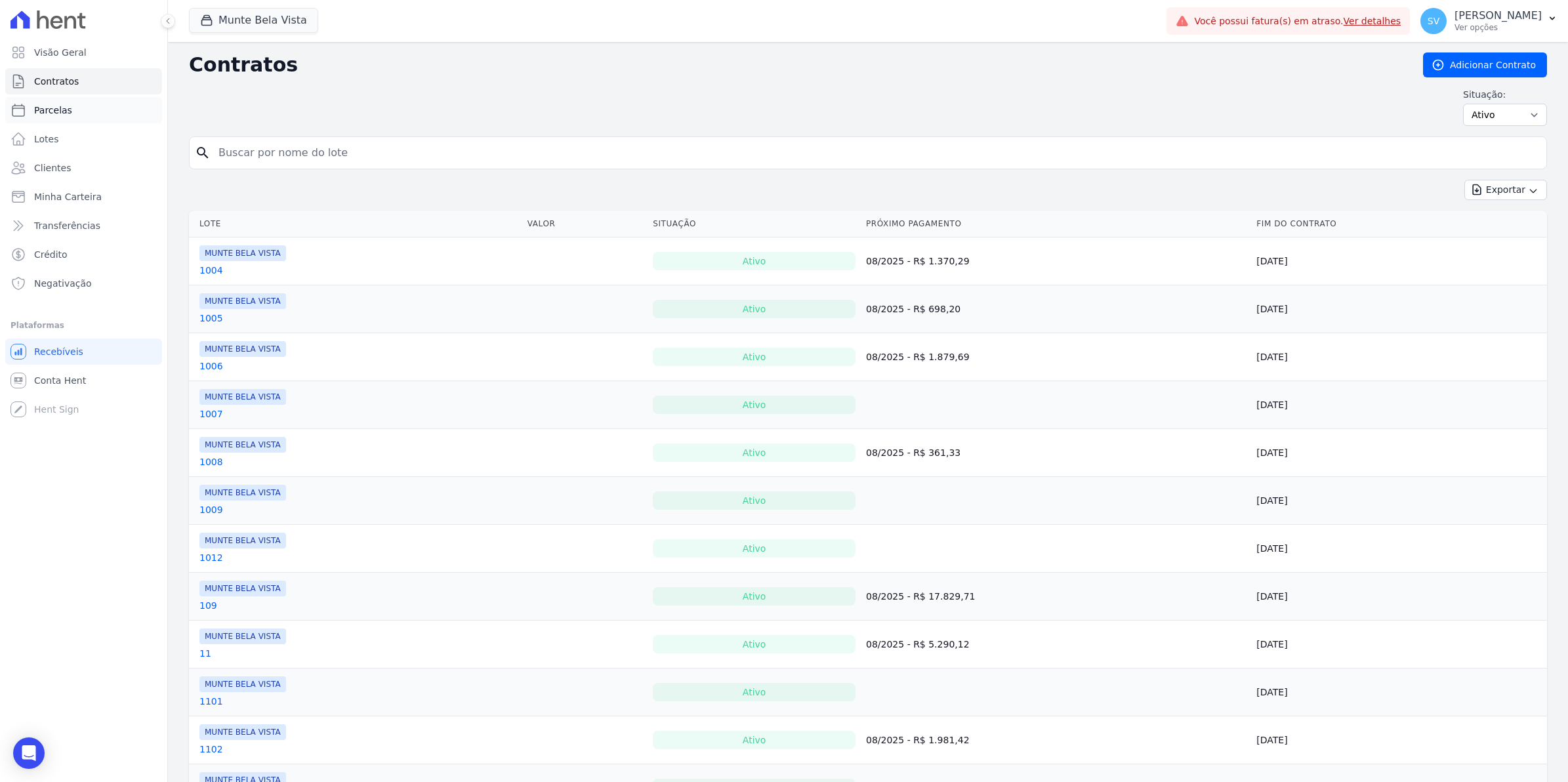
click at [47, 108] on span "Parcelas" at bounding box center [53, 110] width 38 height 13
select select
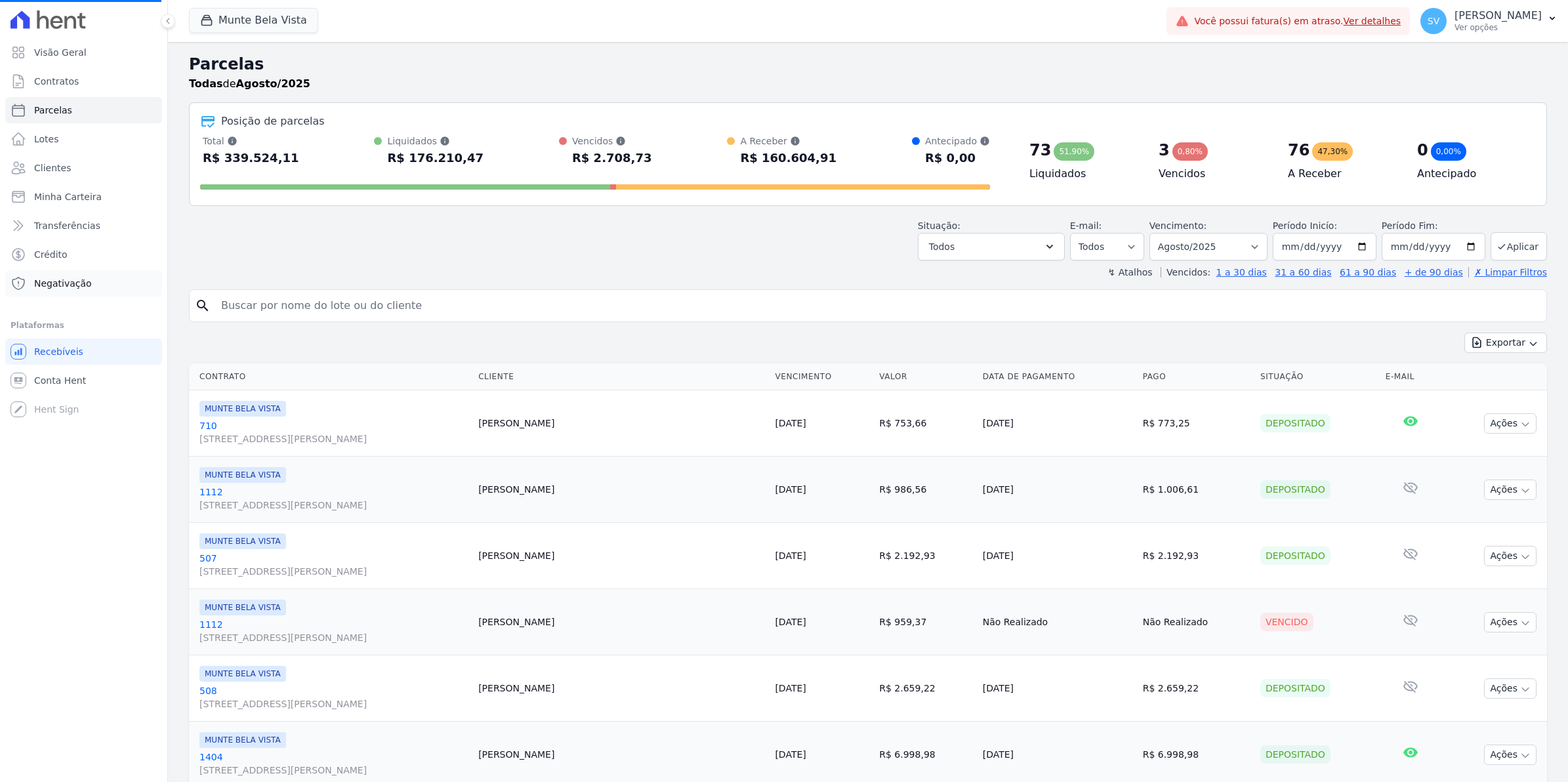
select select
click at [61, 382] on span "Conta Hent" at bounding box center [60, 380] width 52 height 13
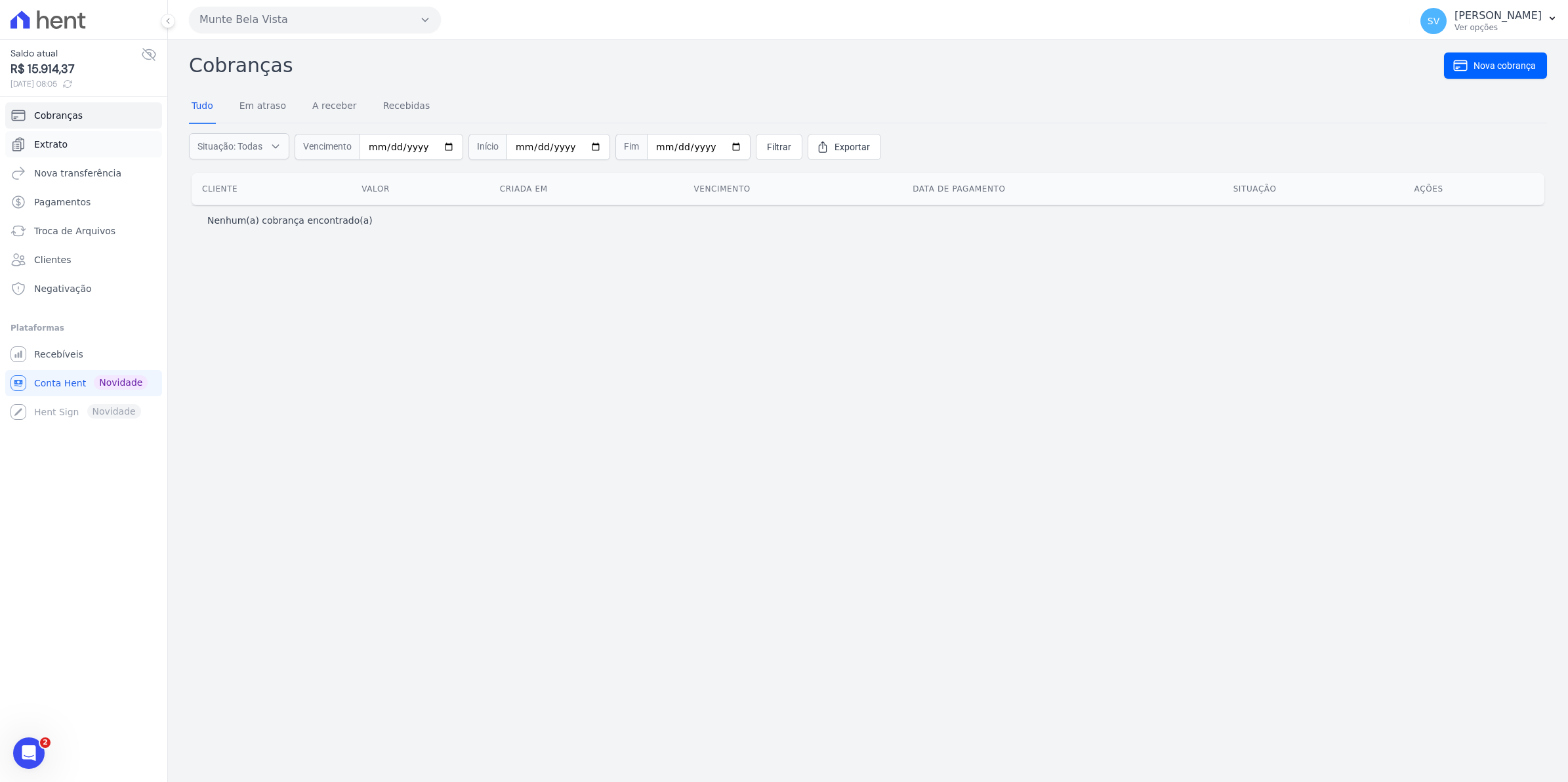
click at [56, 148] on span "Extrato" at bounding box center [51, 144] width 33 height 13
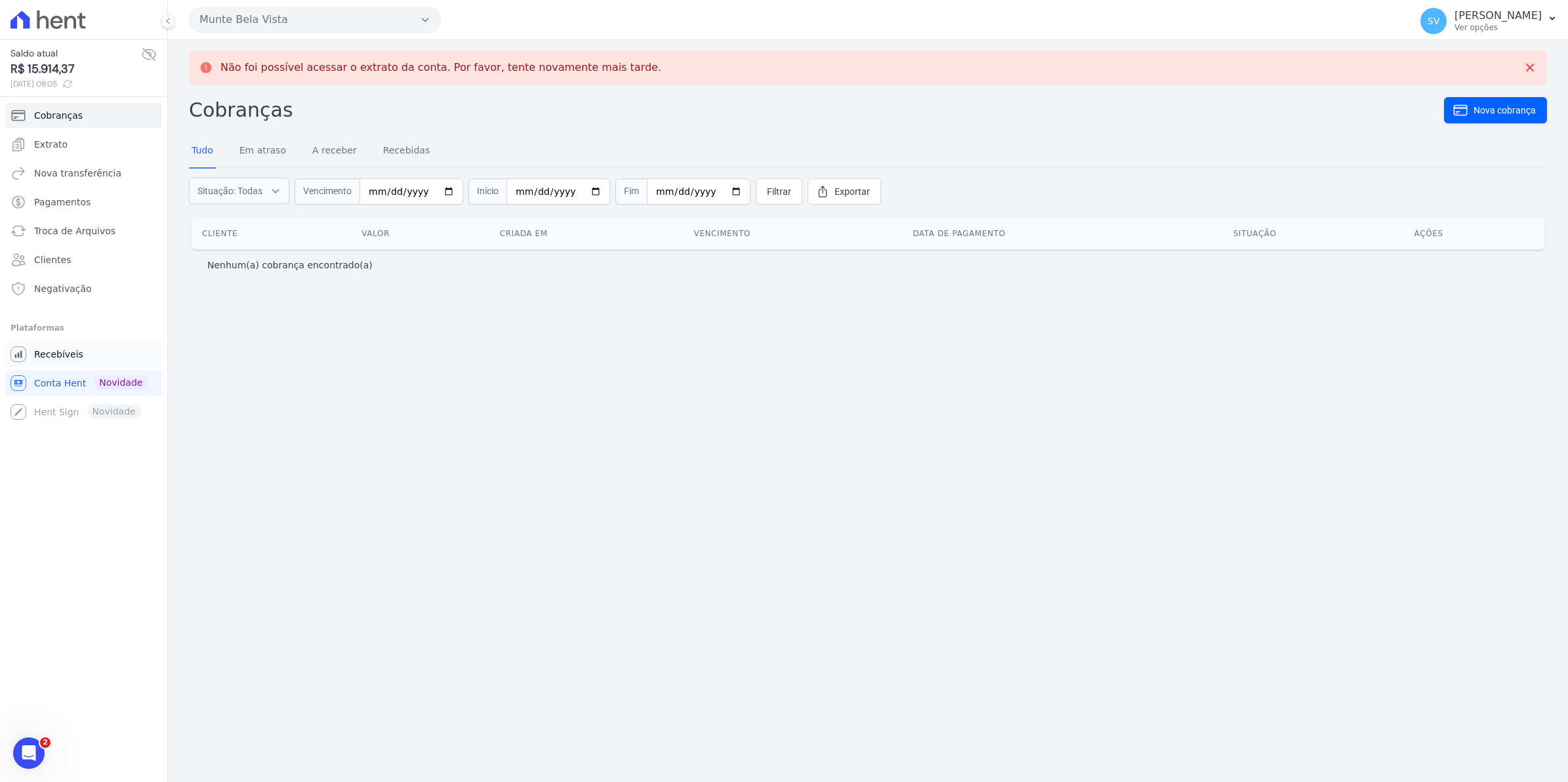
click at [68, 357] on span "Recebíveis" at bounding box center [59, 354] width 49 height 13
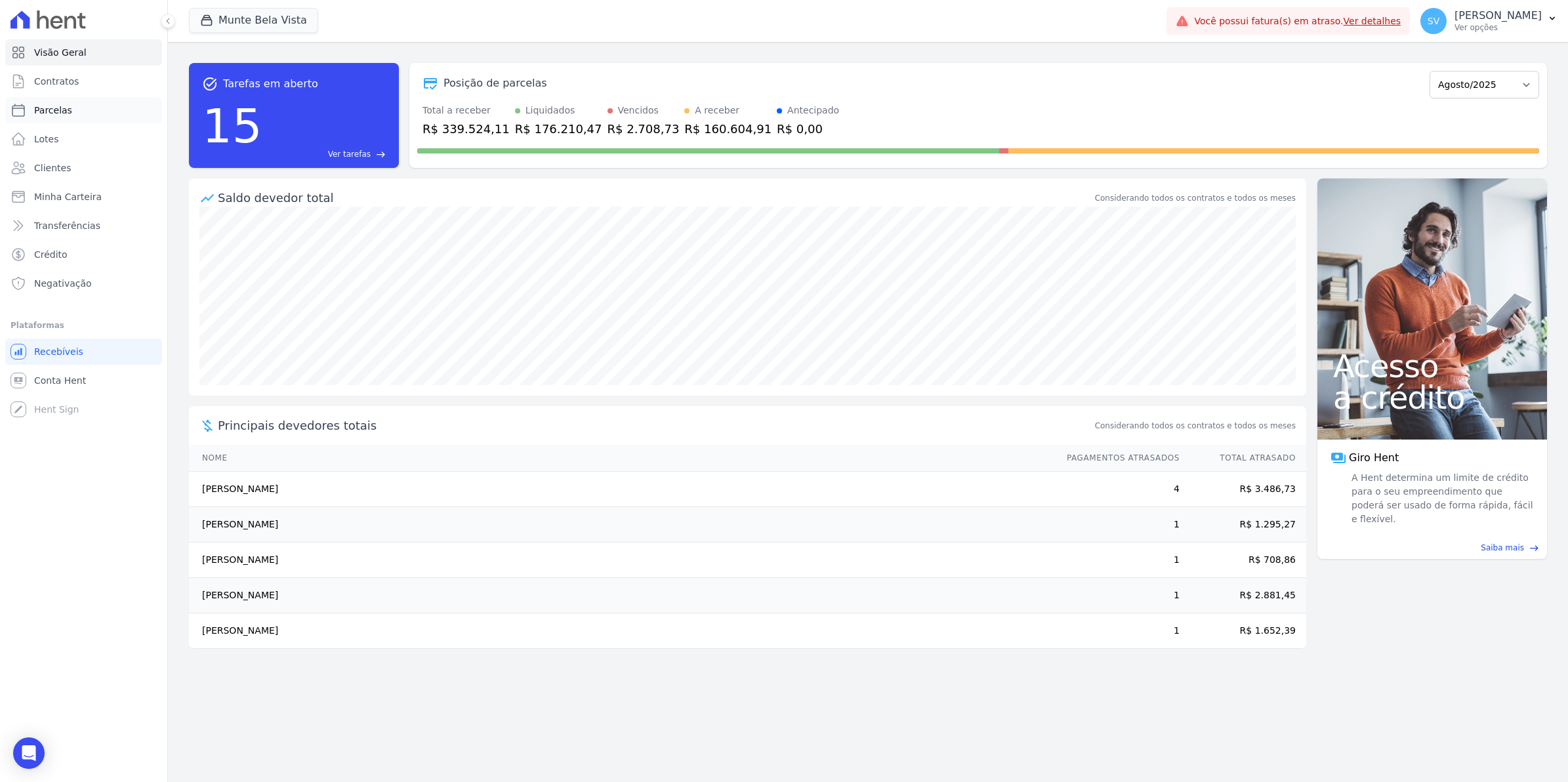
click at [45, 109] on span "Parcelas" at bounding box center [53, 110] width 38 height 13
select select
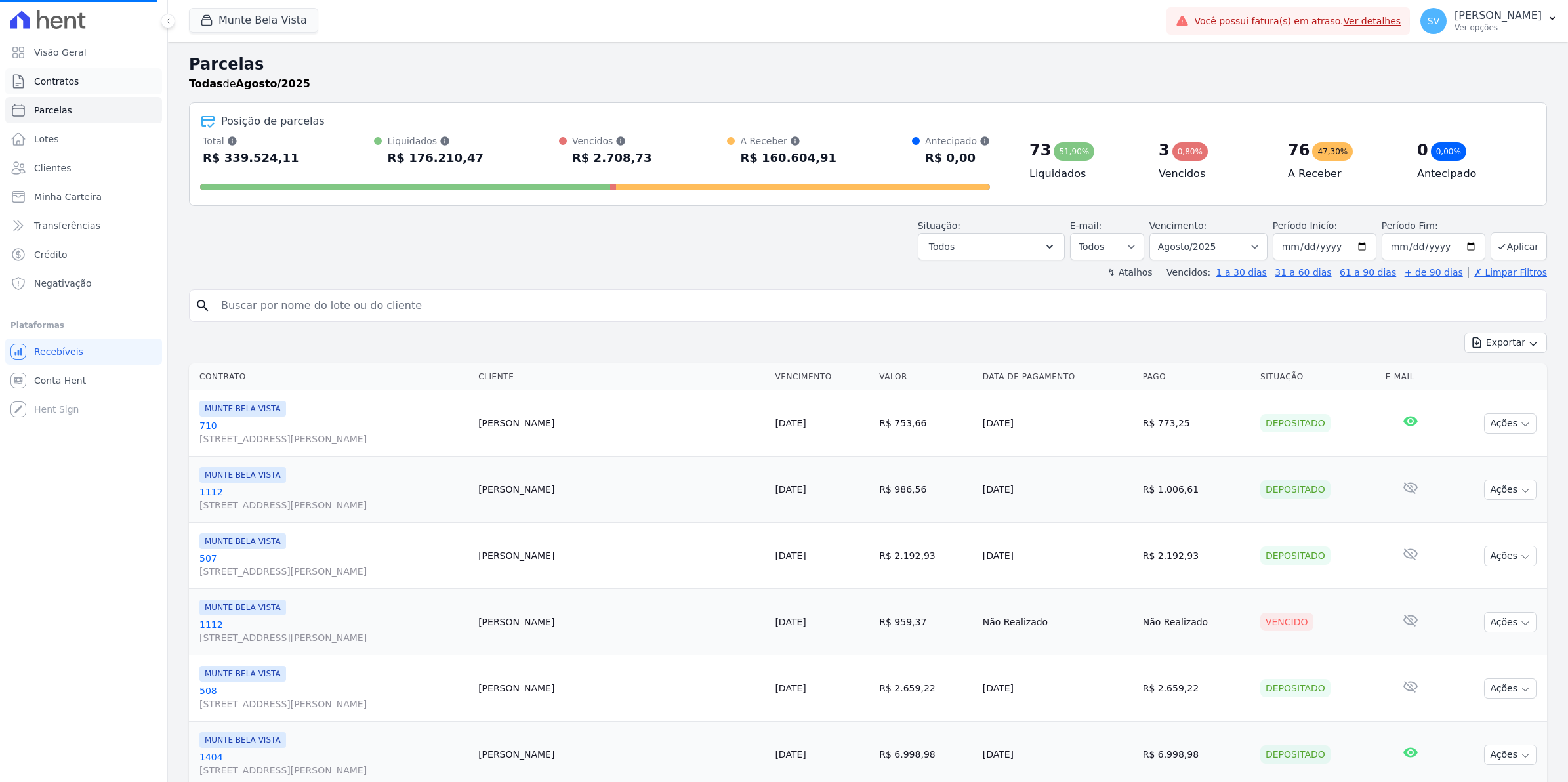
select select
click at [84, 83] on link "Contratos" at bounding box center [84, 81] width 157 height 26
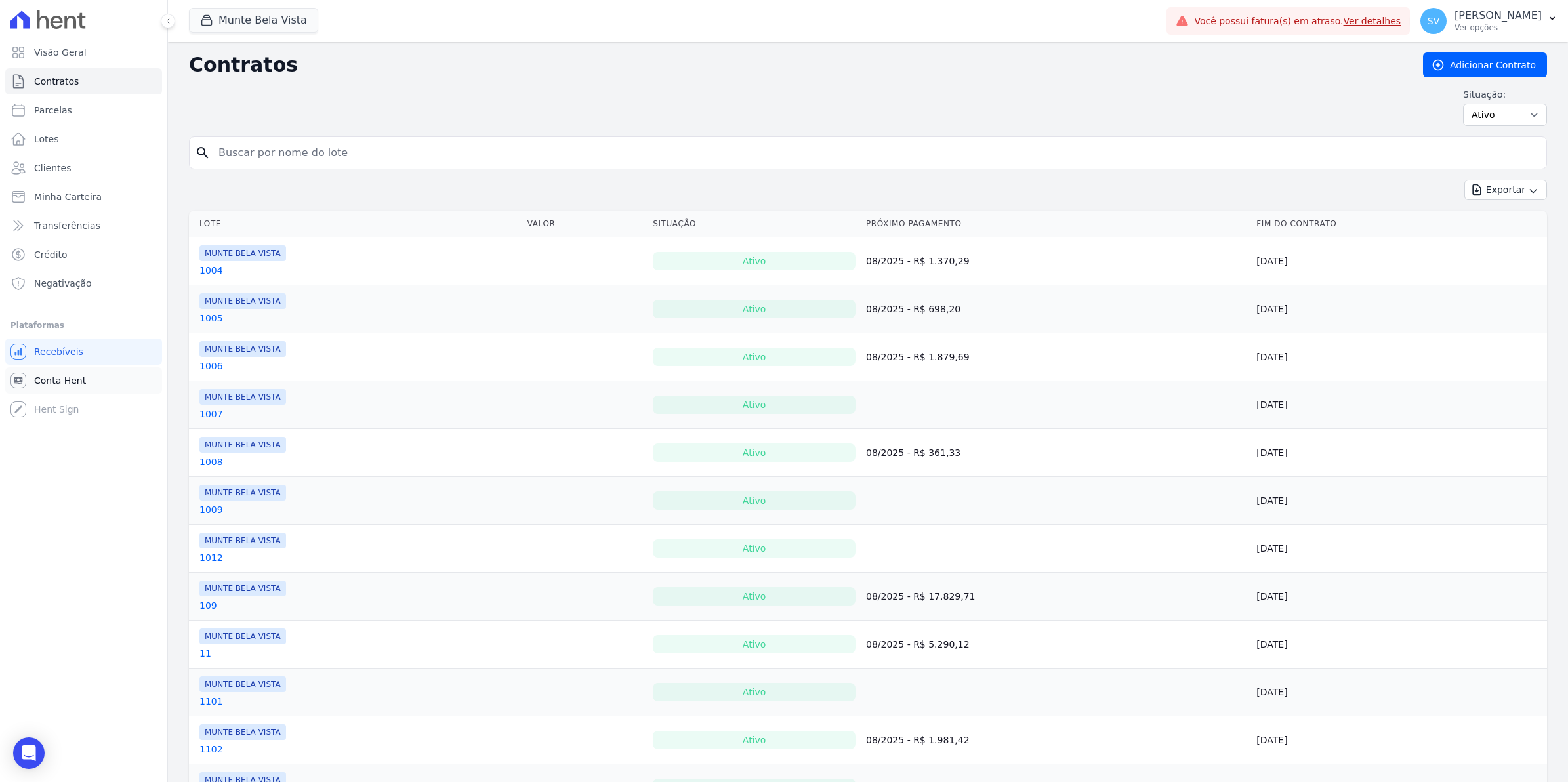
click at [47, 382] on span "Conta Hent" at bounding box center [60, 380] width 52 height 13
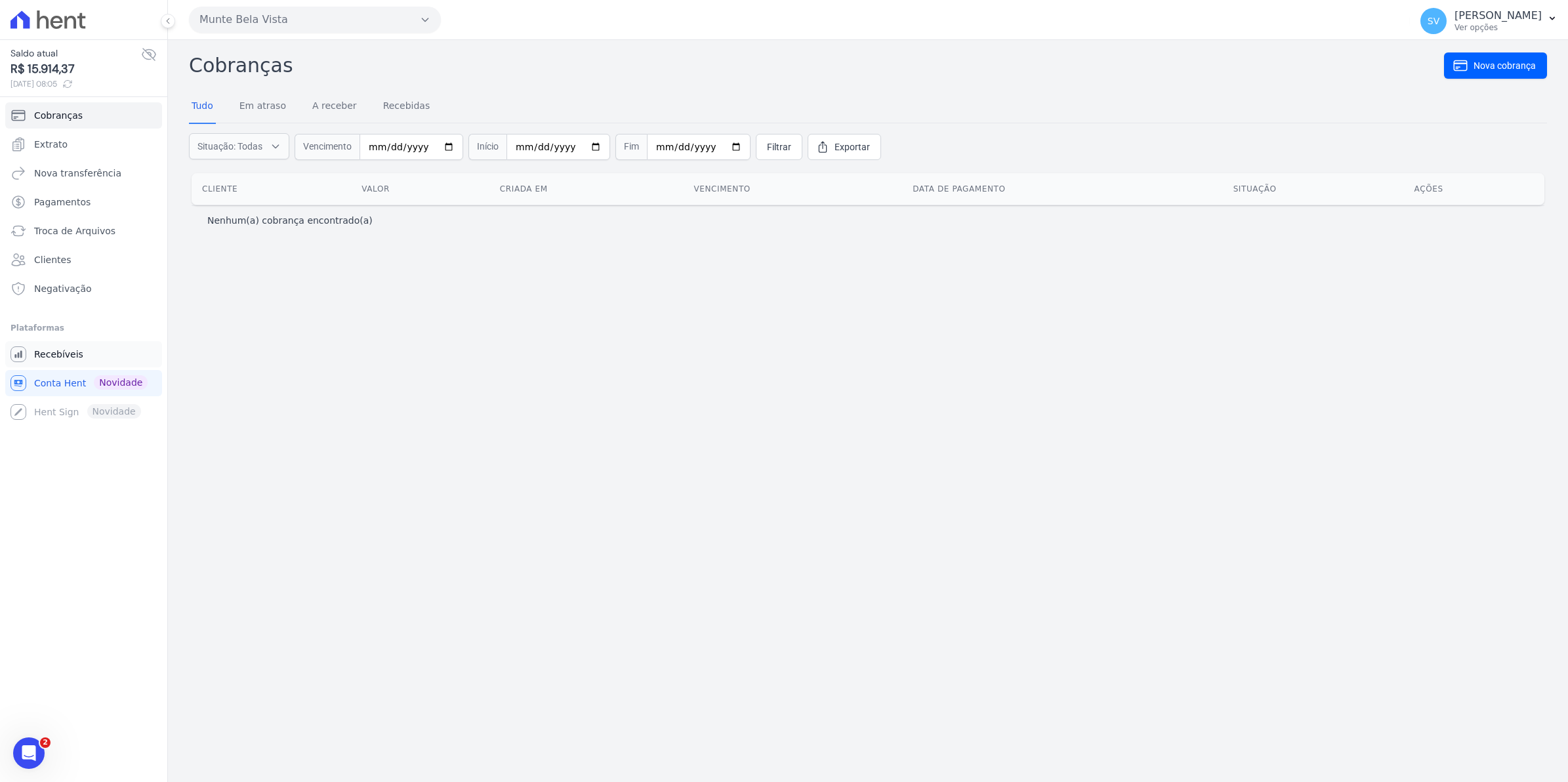
click at [63, 354] on span "Recebíveis" at bounding box center [59, 354] width 49 height 13
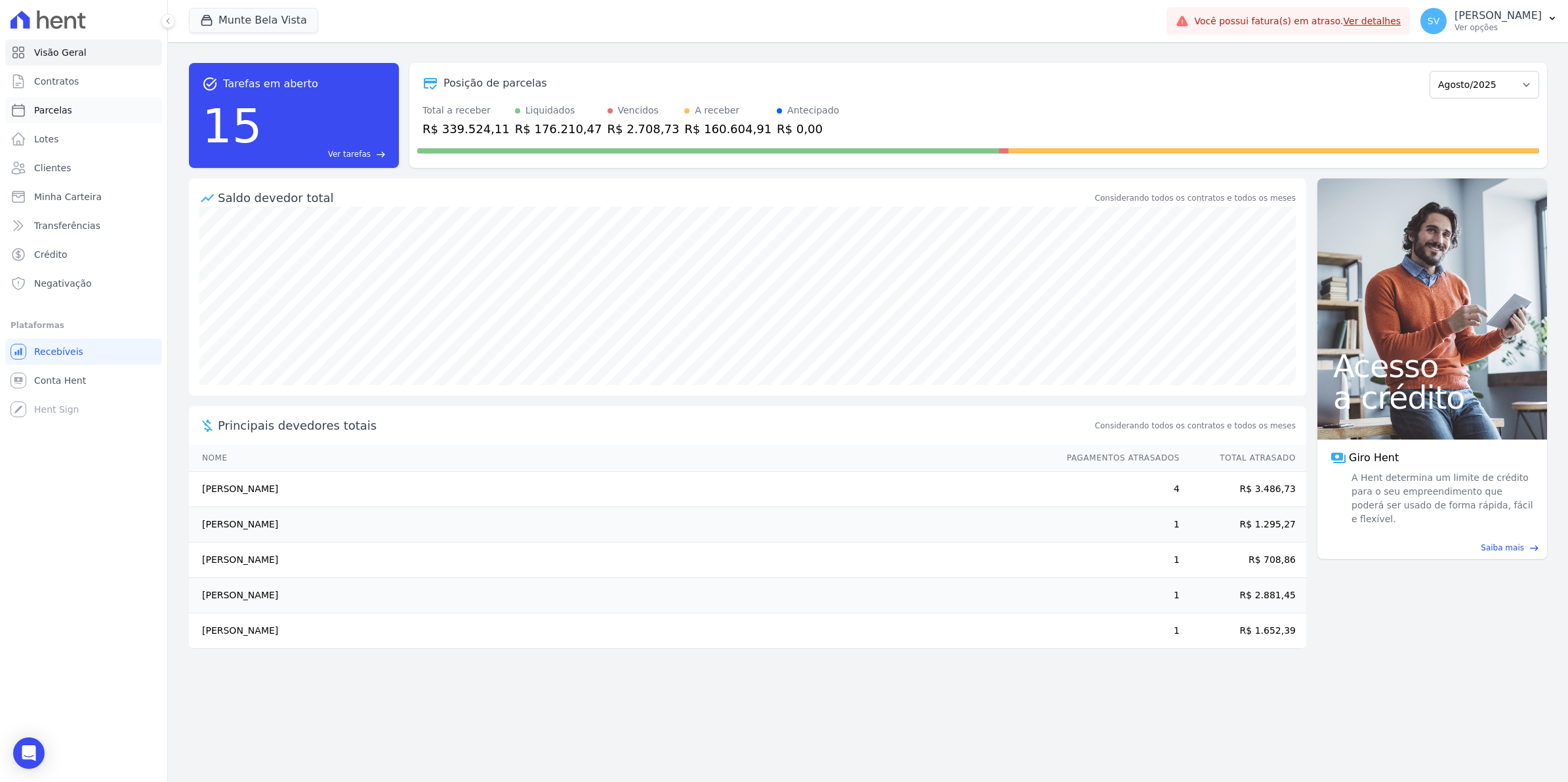
click at [47, 113] on span "Parcelas" at bounding box center [53, 110] width 38 height 13
select select
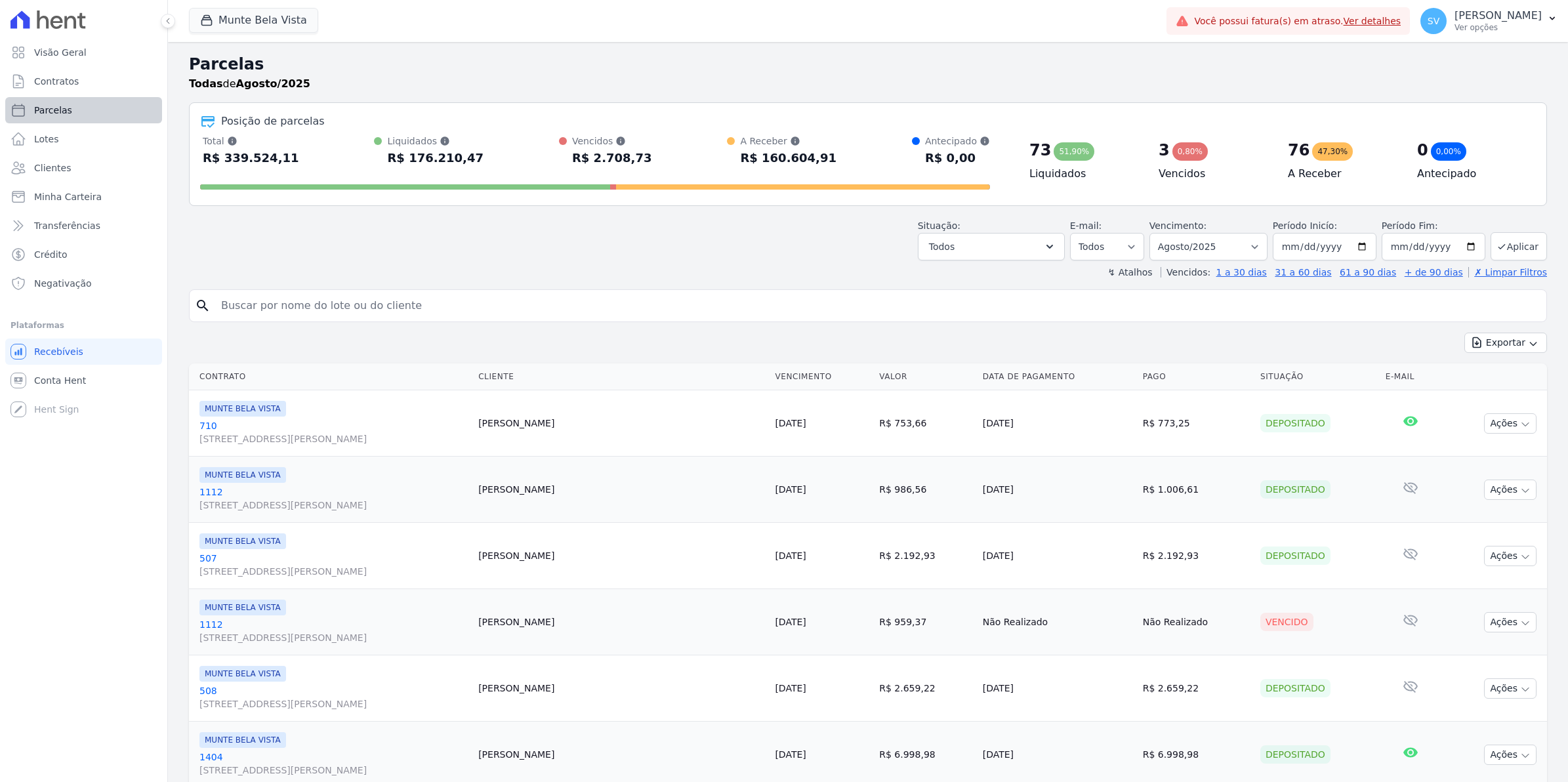
select select
click at [55, 81] on span "Contratos" at bounding box center [57, 81] width 45 height 13
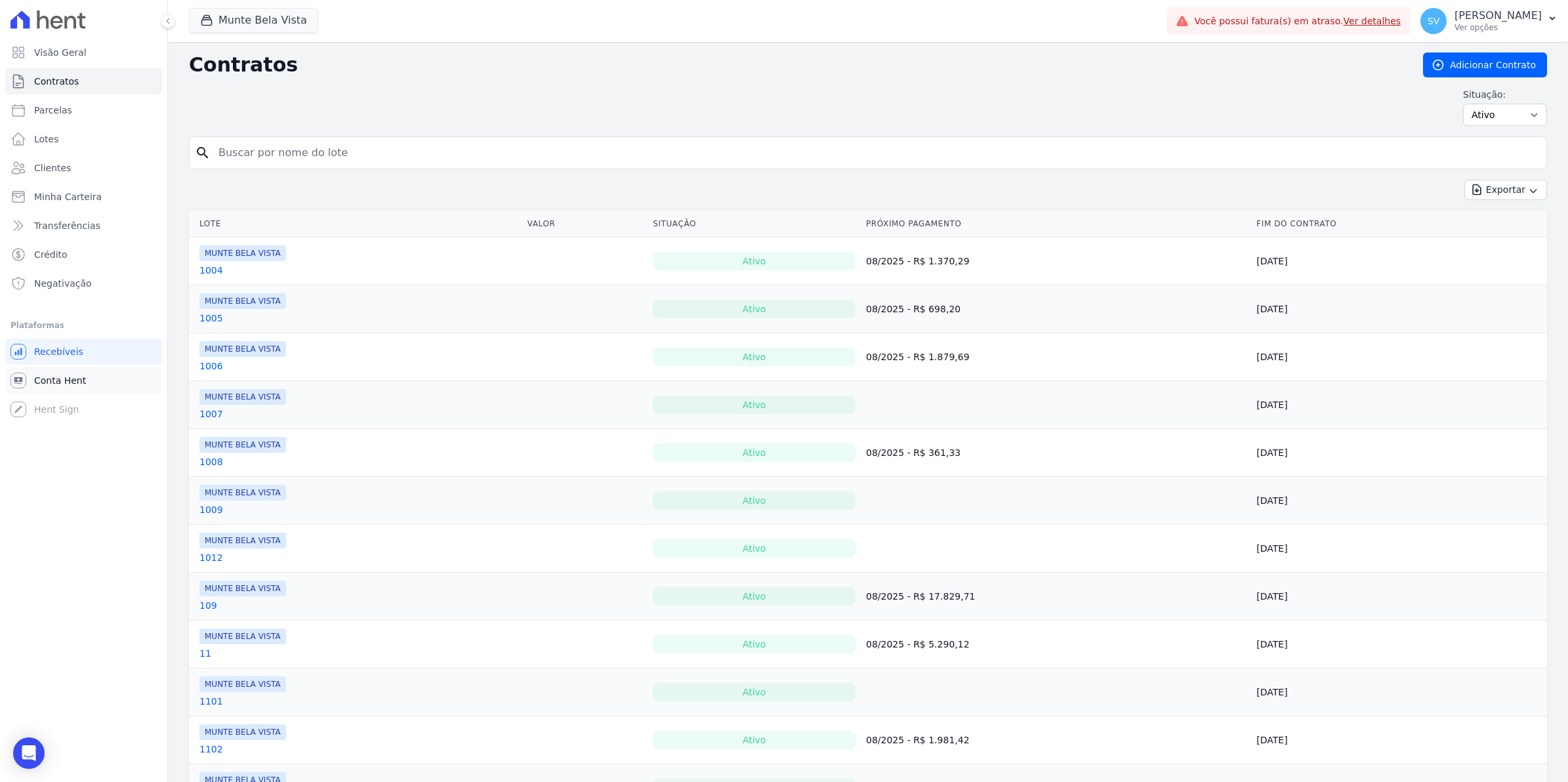
click at [80, 381] on span "Conta Hent" at bounding box center [60, 380] width 52 height 13
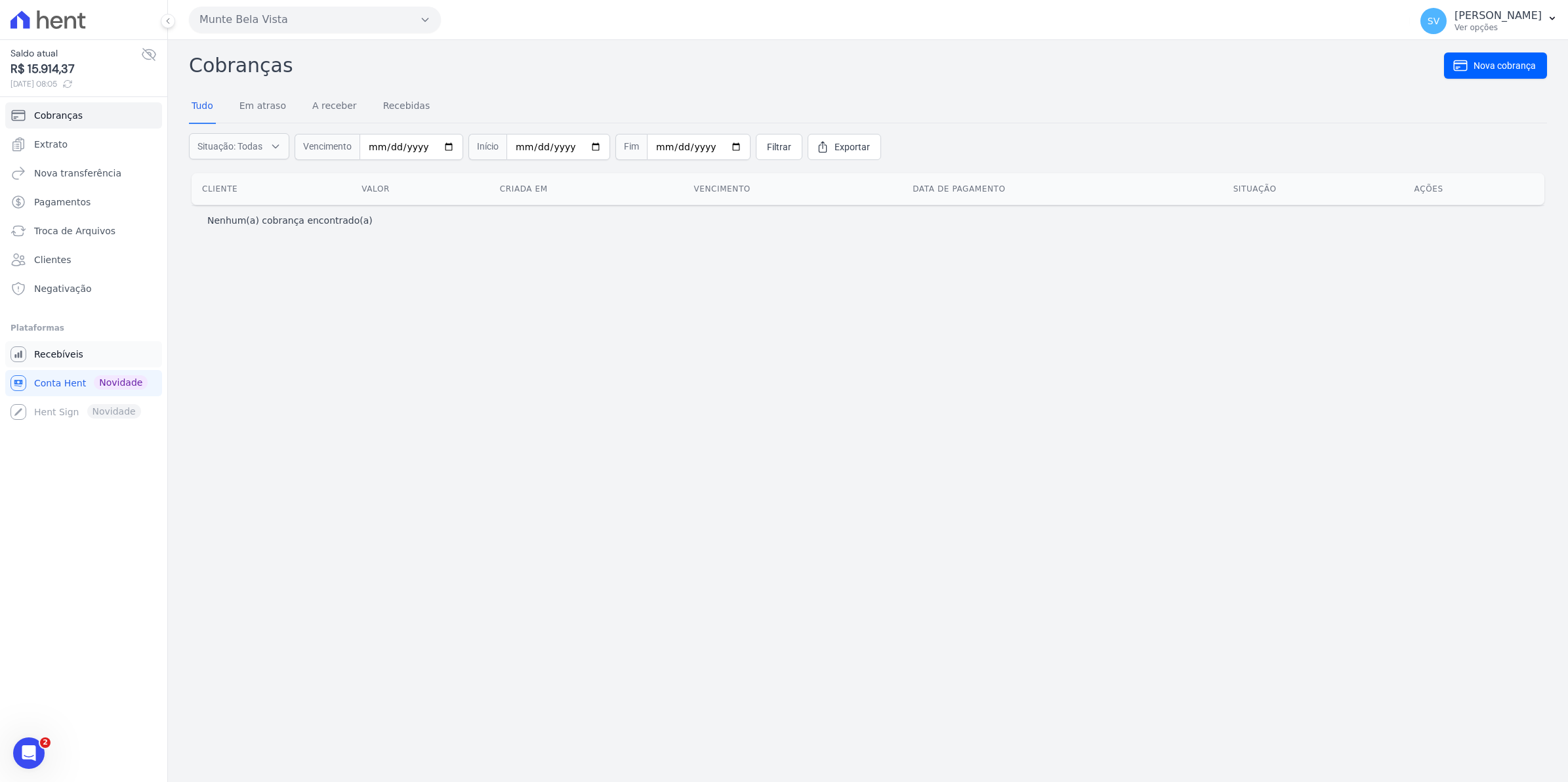
click at [47, 345] on link "Recebíveis" at bounding box center [84, 354] width 157 height 26
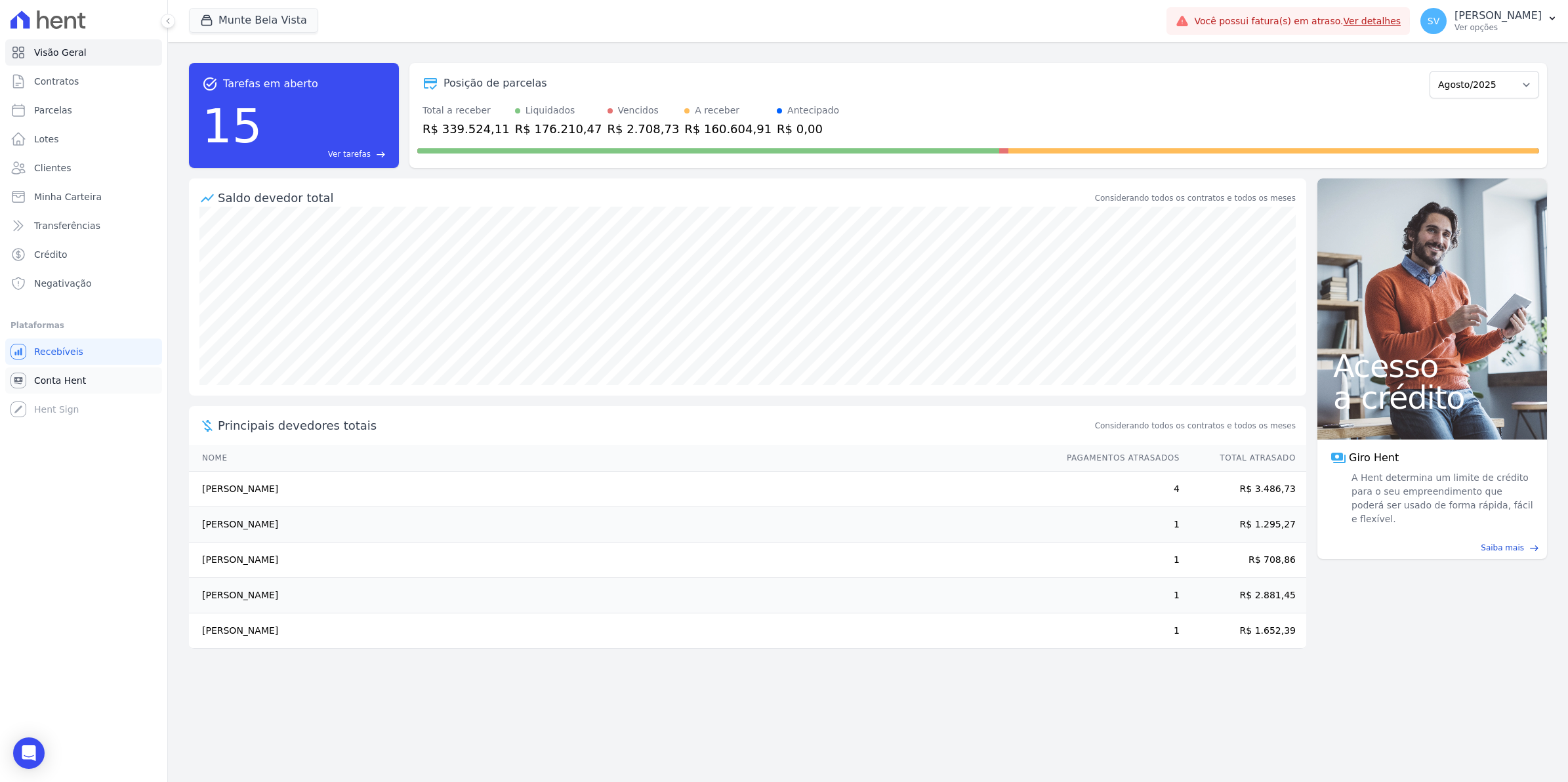
click at [47, 382] on span "Conta Hent" at bounding box center [60, 380] width 52 height 13
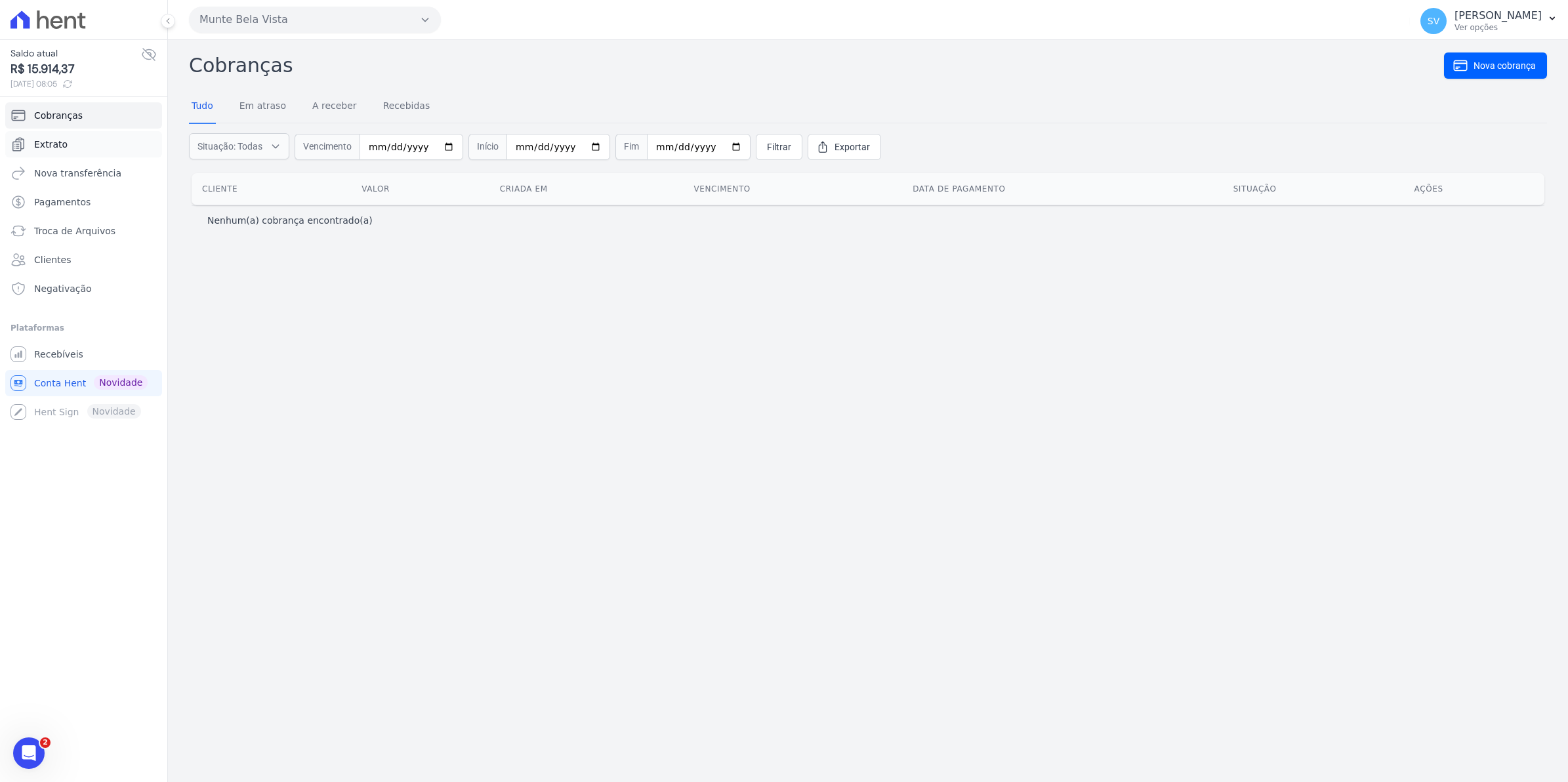
click at [57, 146] on span "Extrato" at bounding box center [51, 144] width 33 height 13
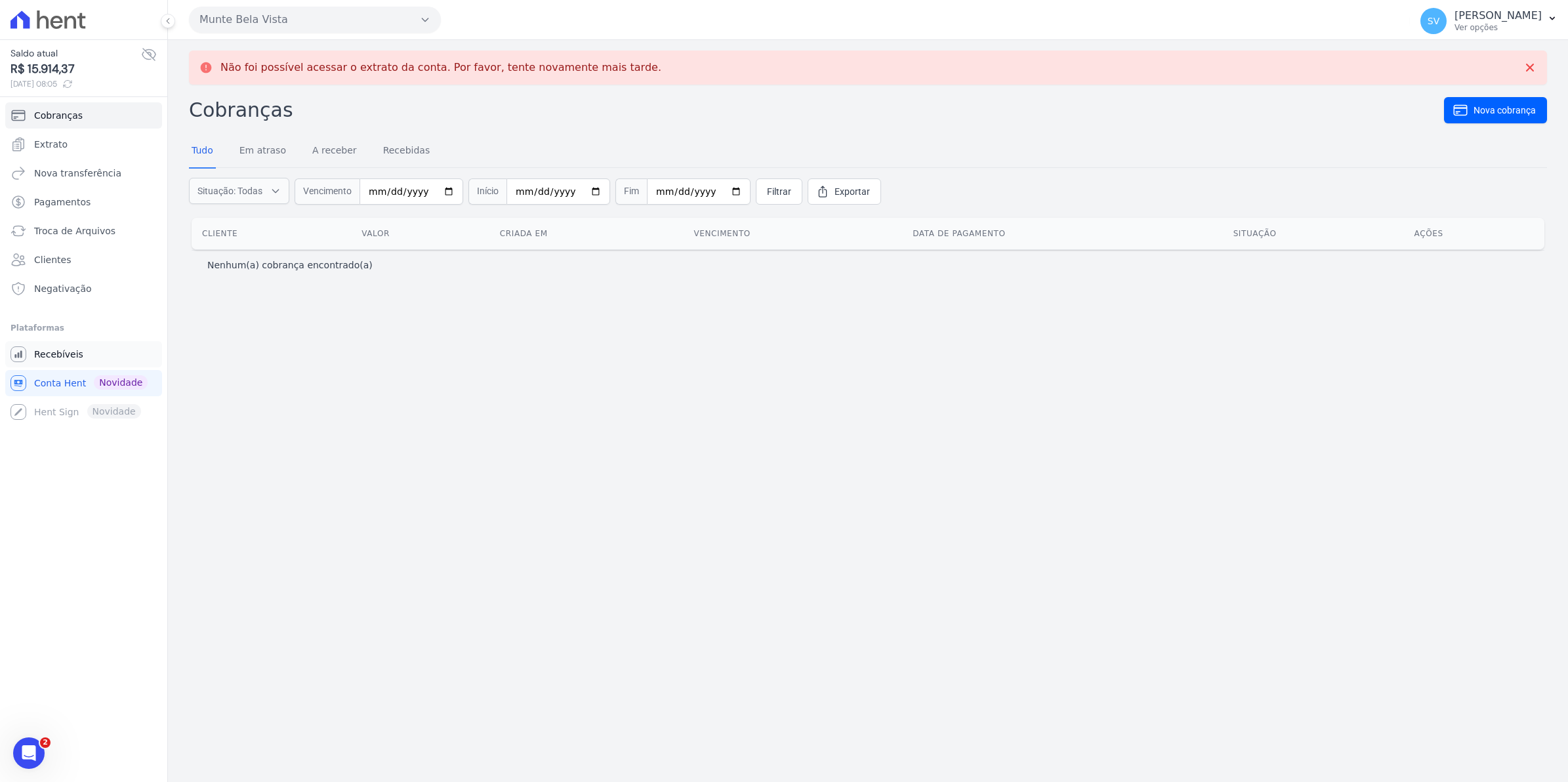
click at [61, 356] on span "Recebíveis" at bounding box center [59, 354] width 49 height 13
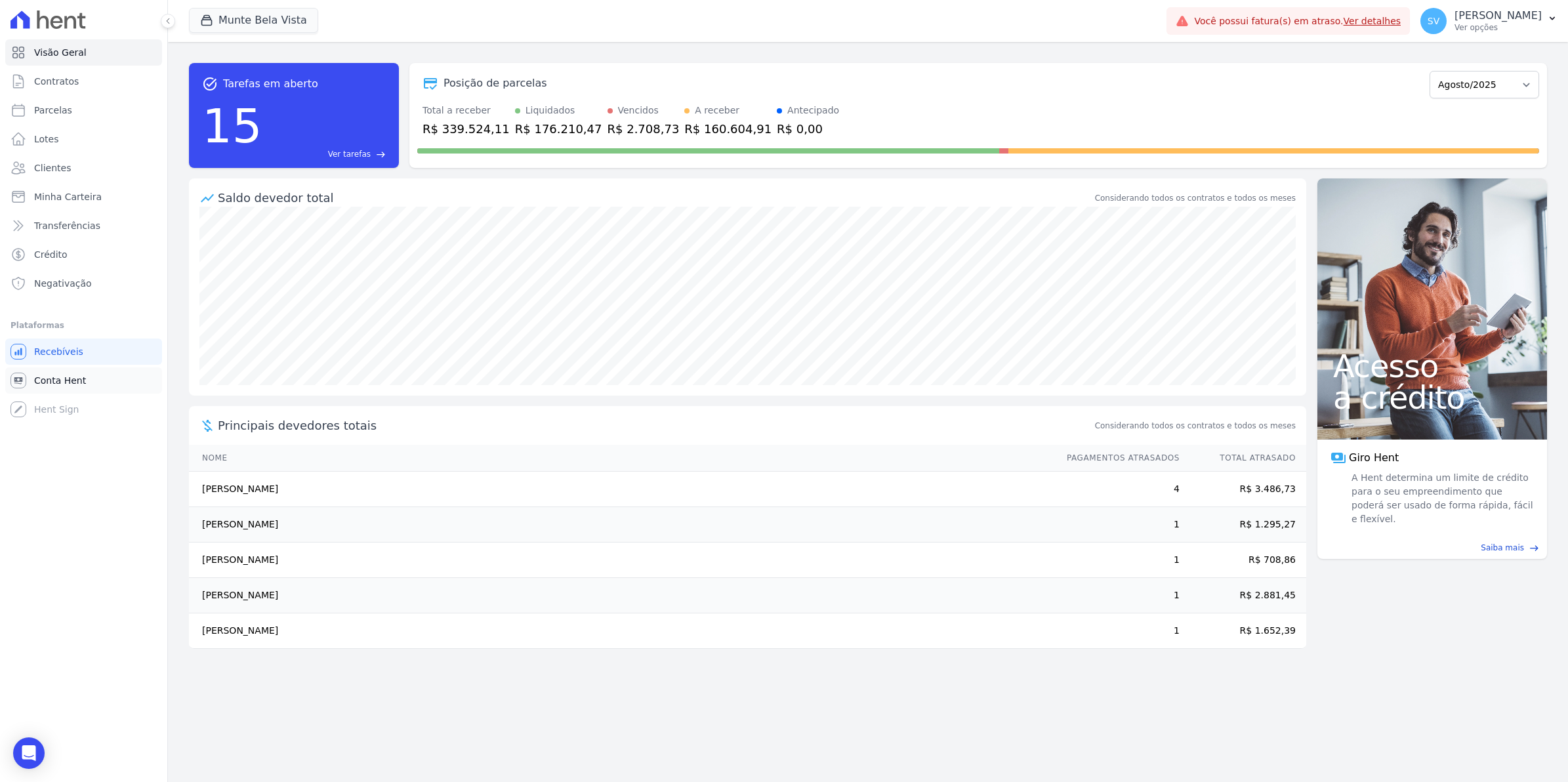
click at [44, 378] on span "Conta Hent" at bounding box center [60, 380] width 52 height 13
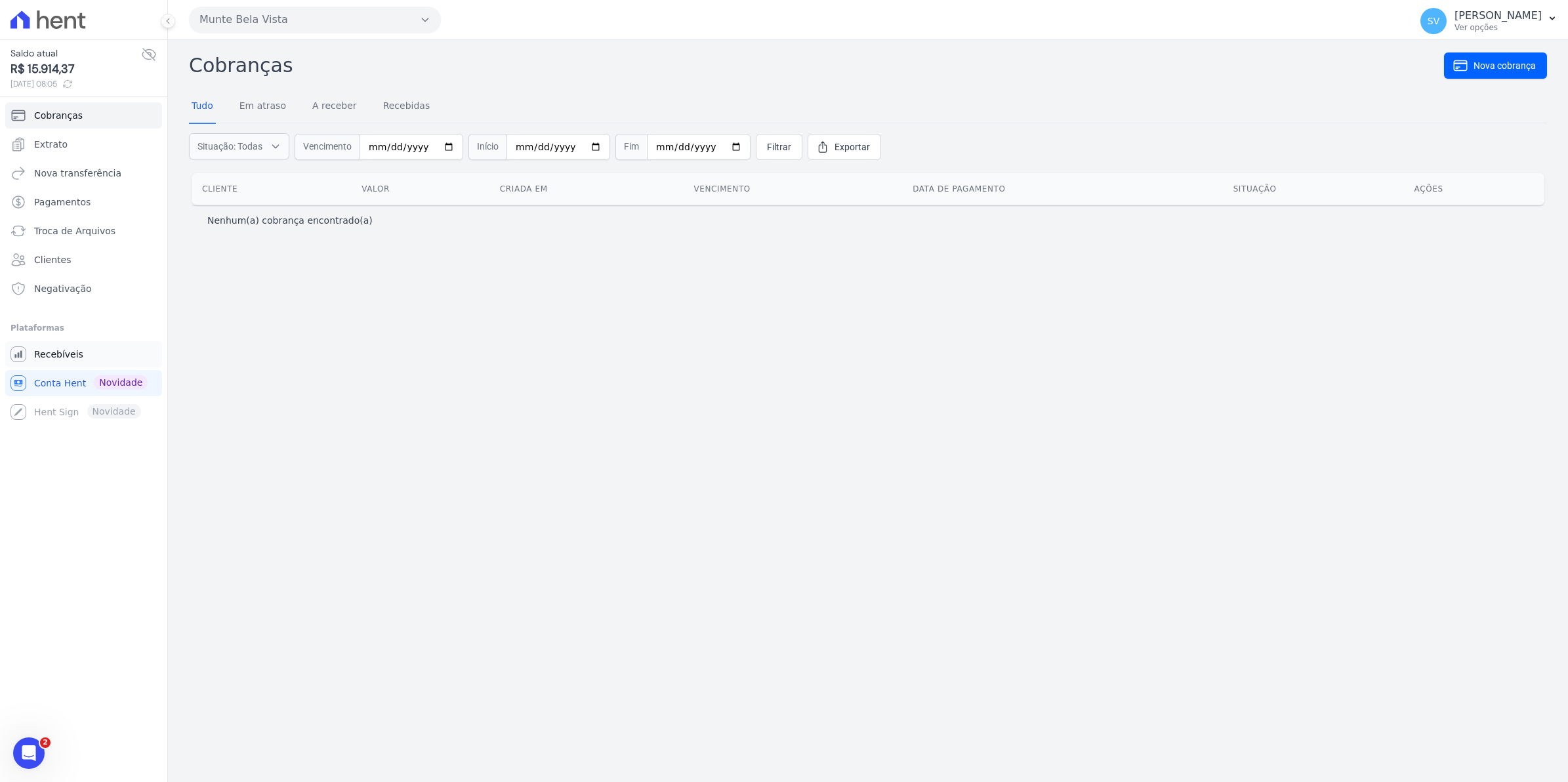
click at [58, 352] on span "Recebíveis" at bounding box center [59, 354] width 49 height 13
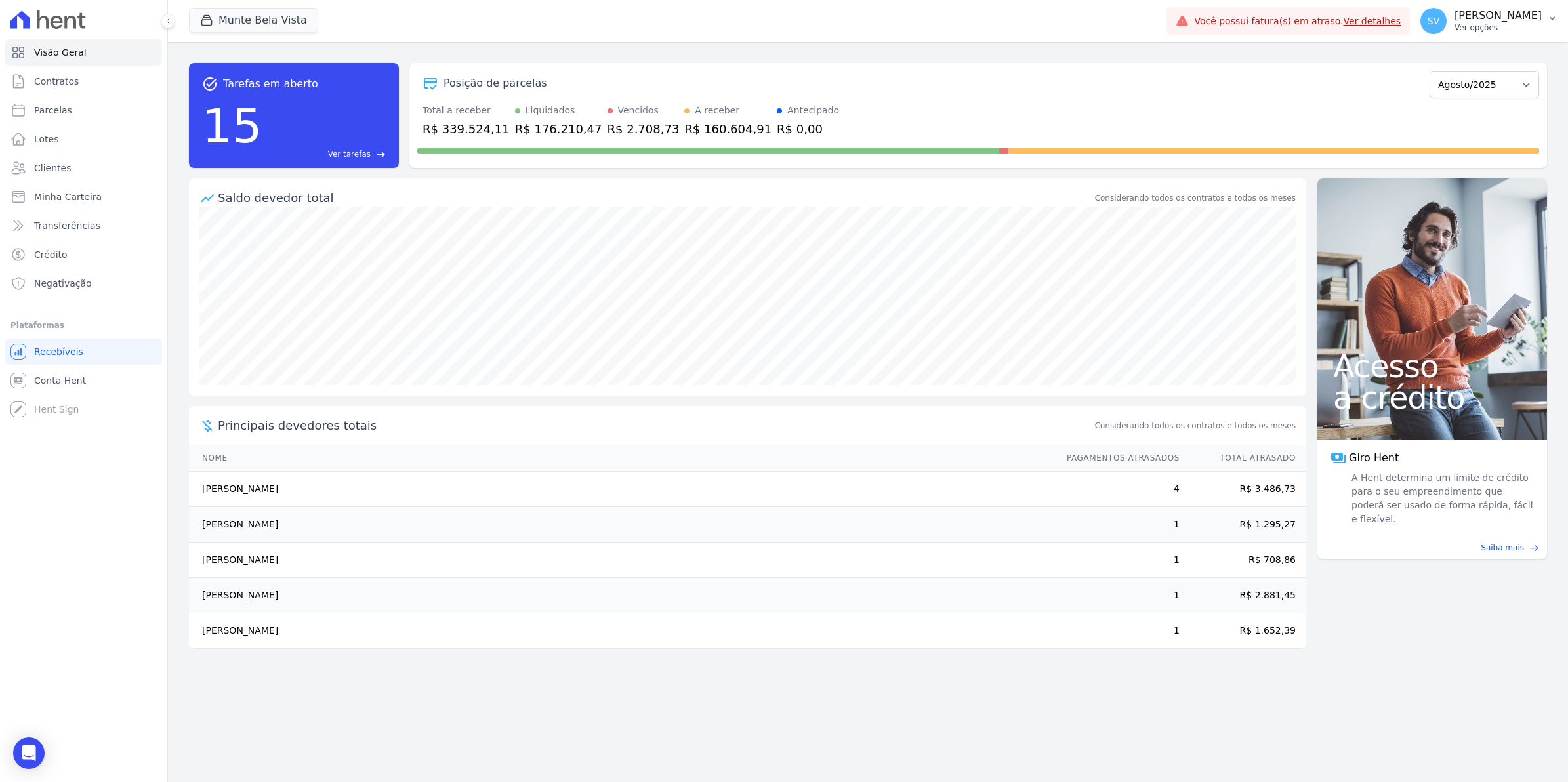
click at [1439, 25] on span "SV" at bounding box center [1433, 20] width 26 height 26
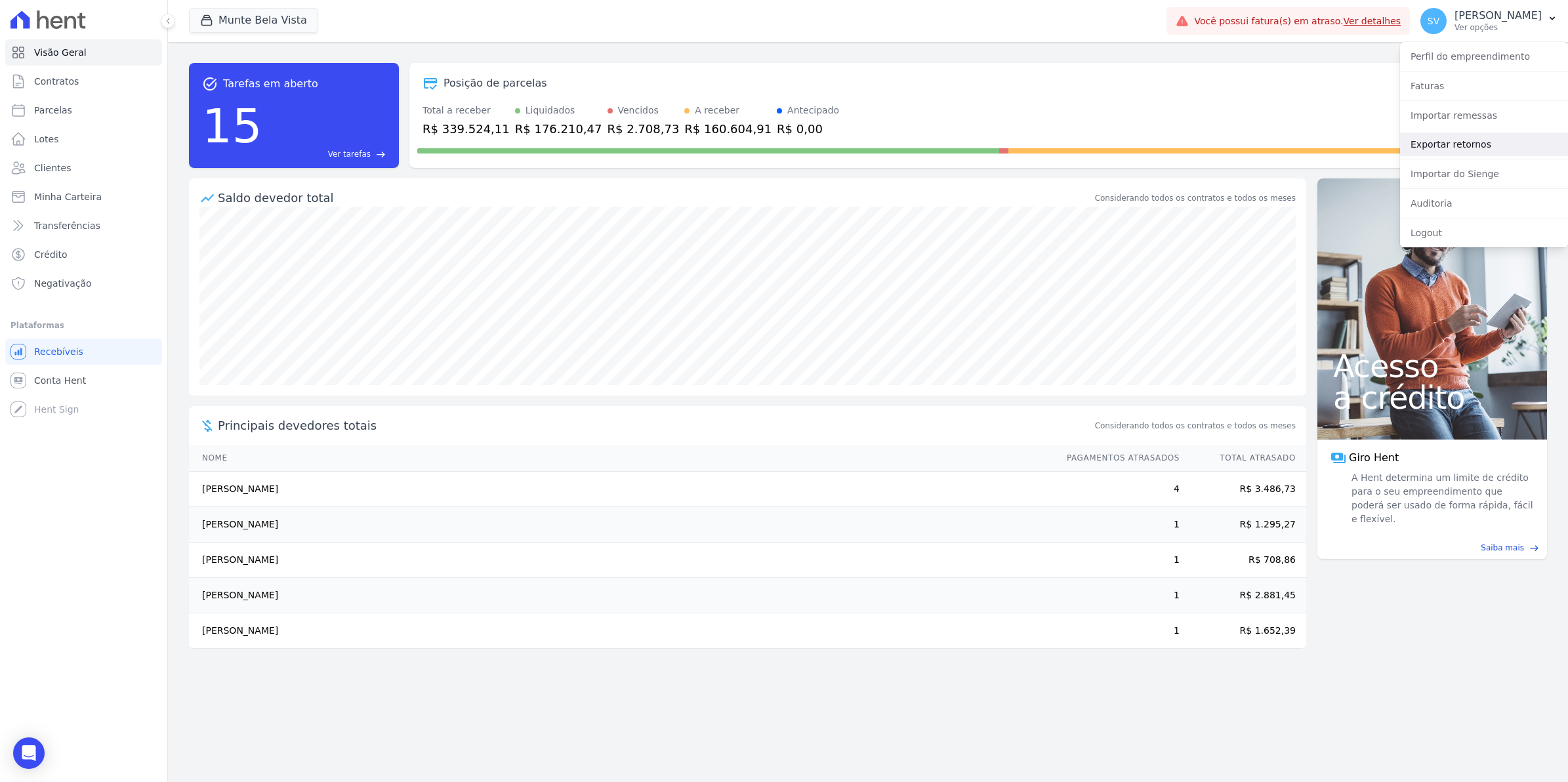
click at [1433, 139] on link "Exportar retornos" at bounding box center [1483, 143] width 168 height 23
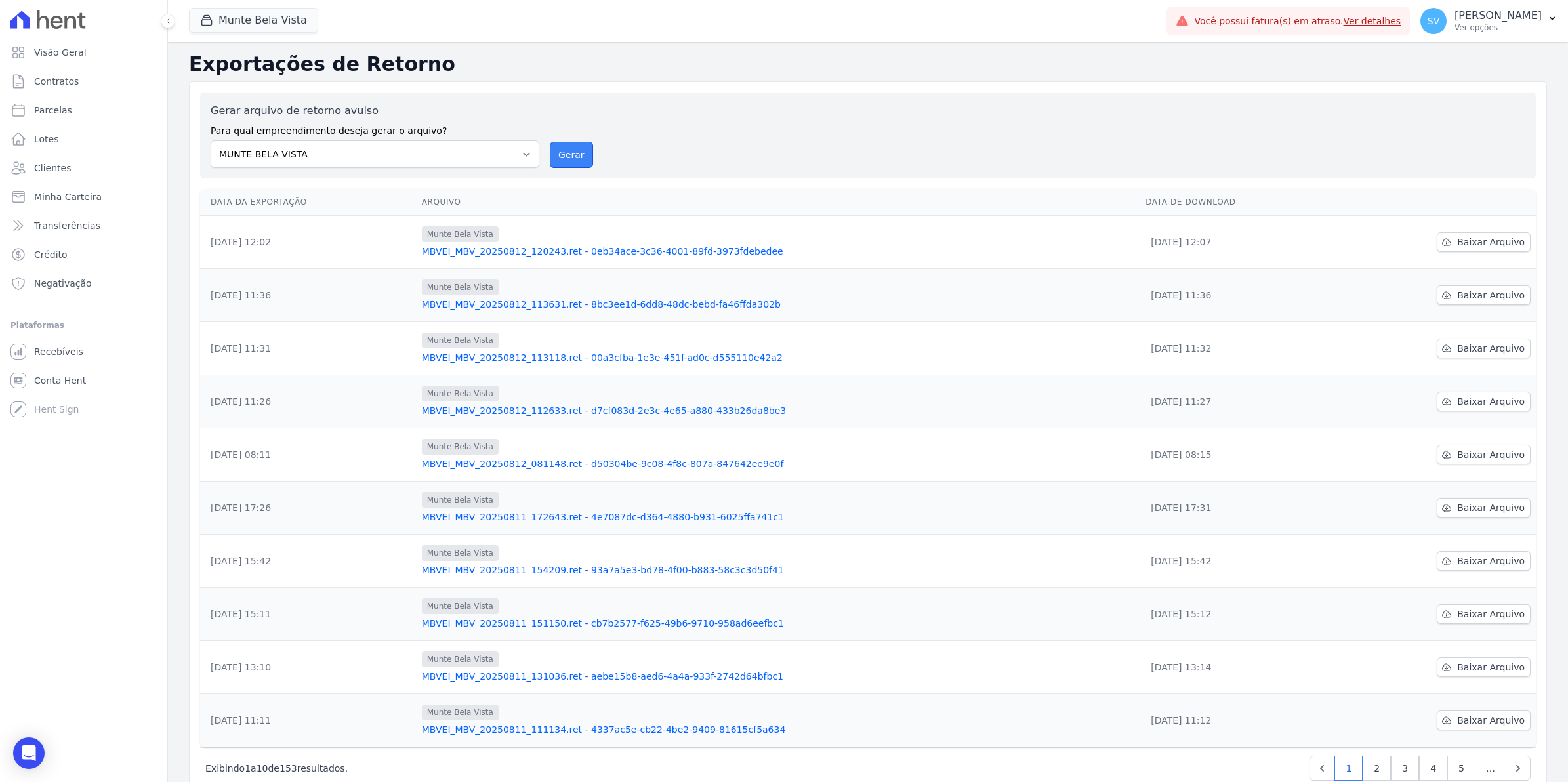
click at [576, 159] on button "Gerar" at bounding box center [571, 154] width 44 height 26
click at [60, 378] on span "Conta Hent" at bounding box center [60, 380] width 52 height 13
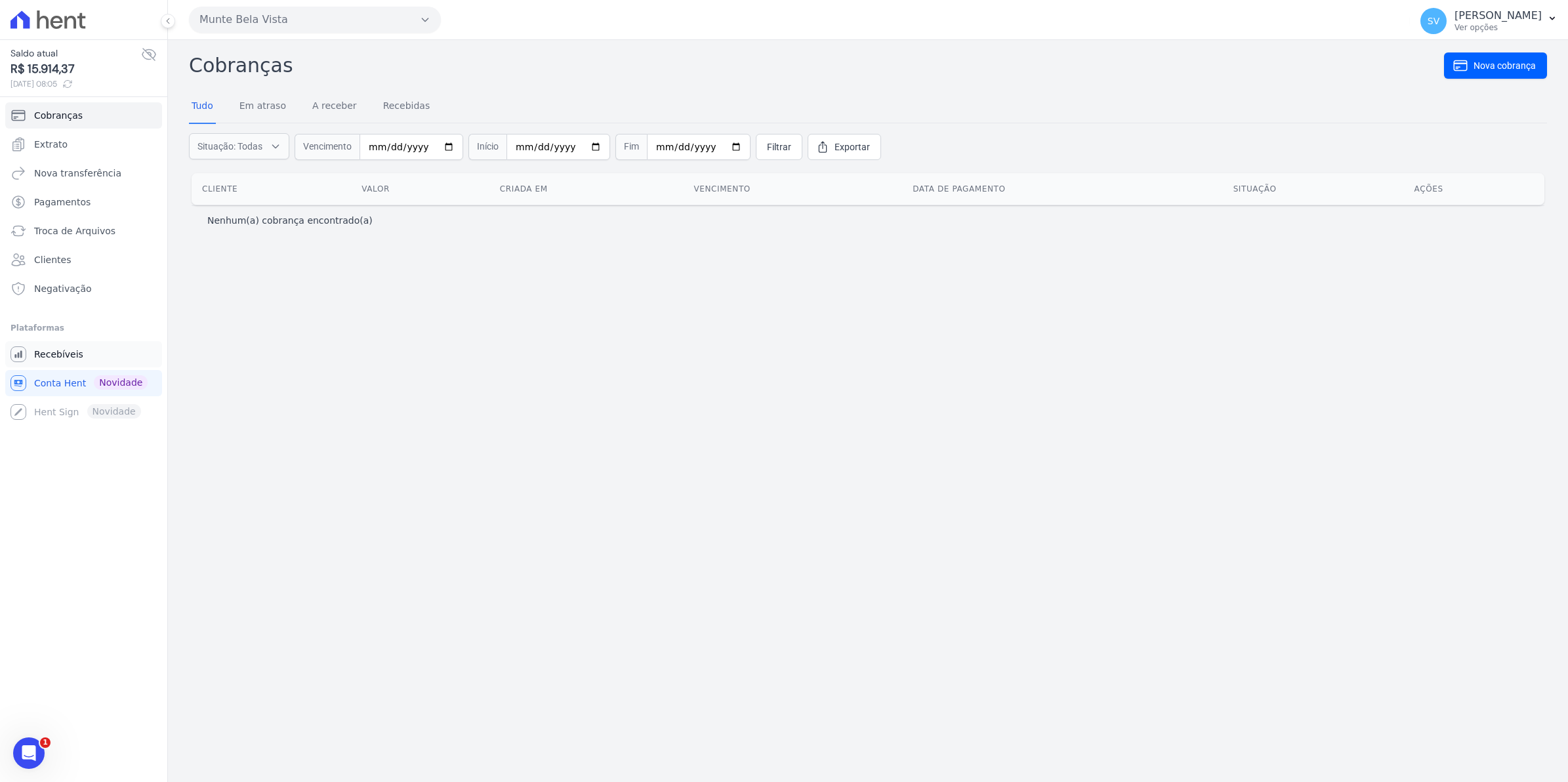
click at [38, 352] on span "Recebíveis" at bounding box center [59, 354] width 49 height 13
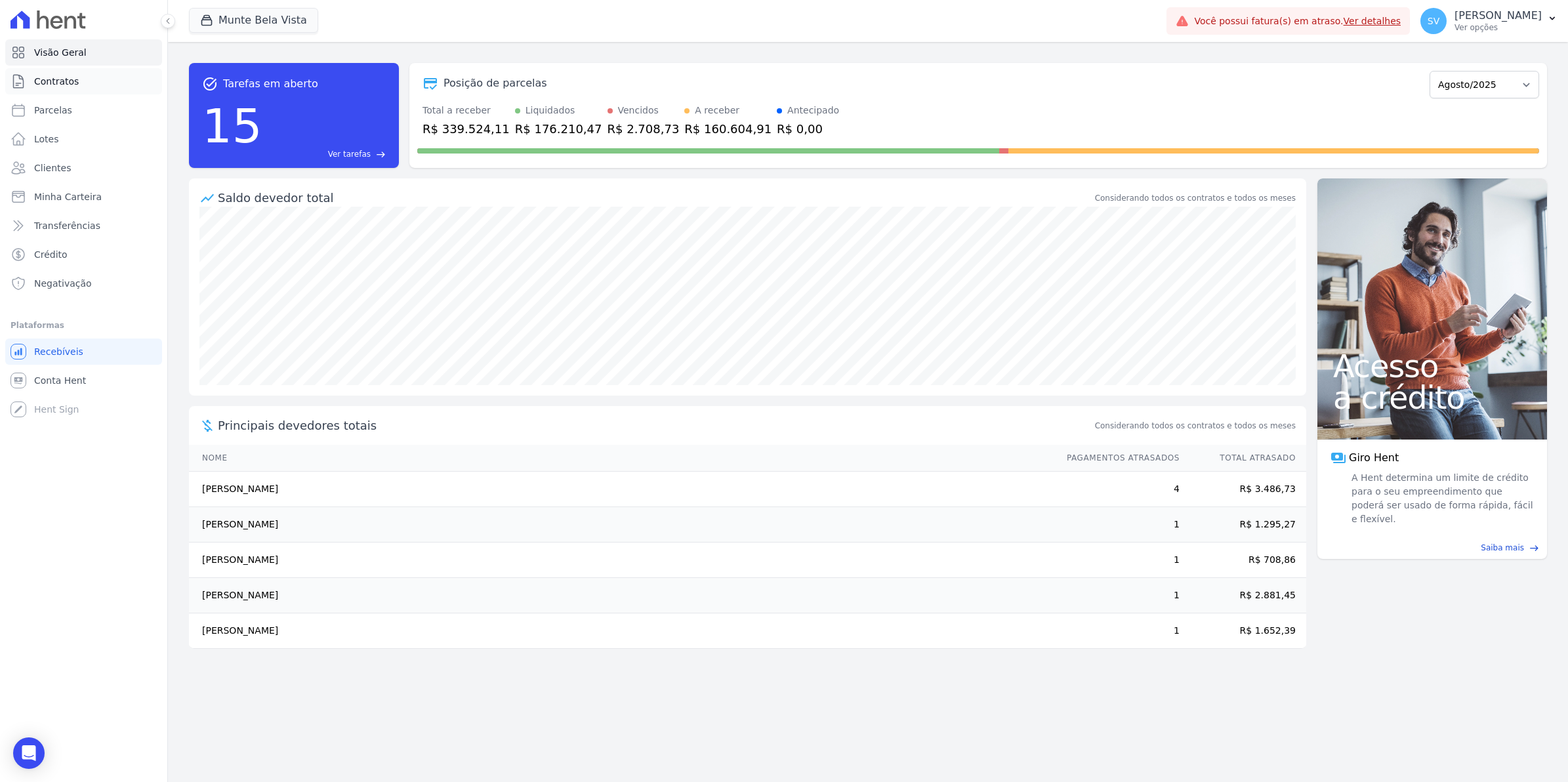
click at [63, 84] on span "Contratos" at bounding box center [57, 81] width 45 height 13
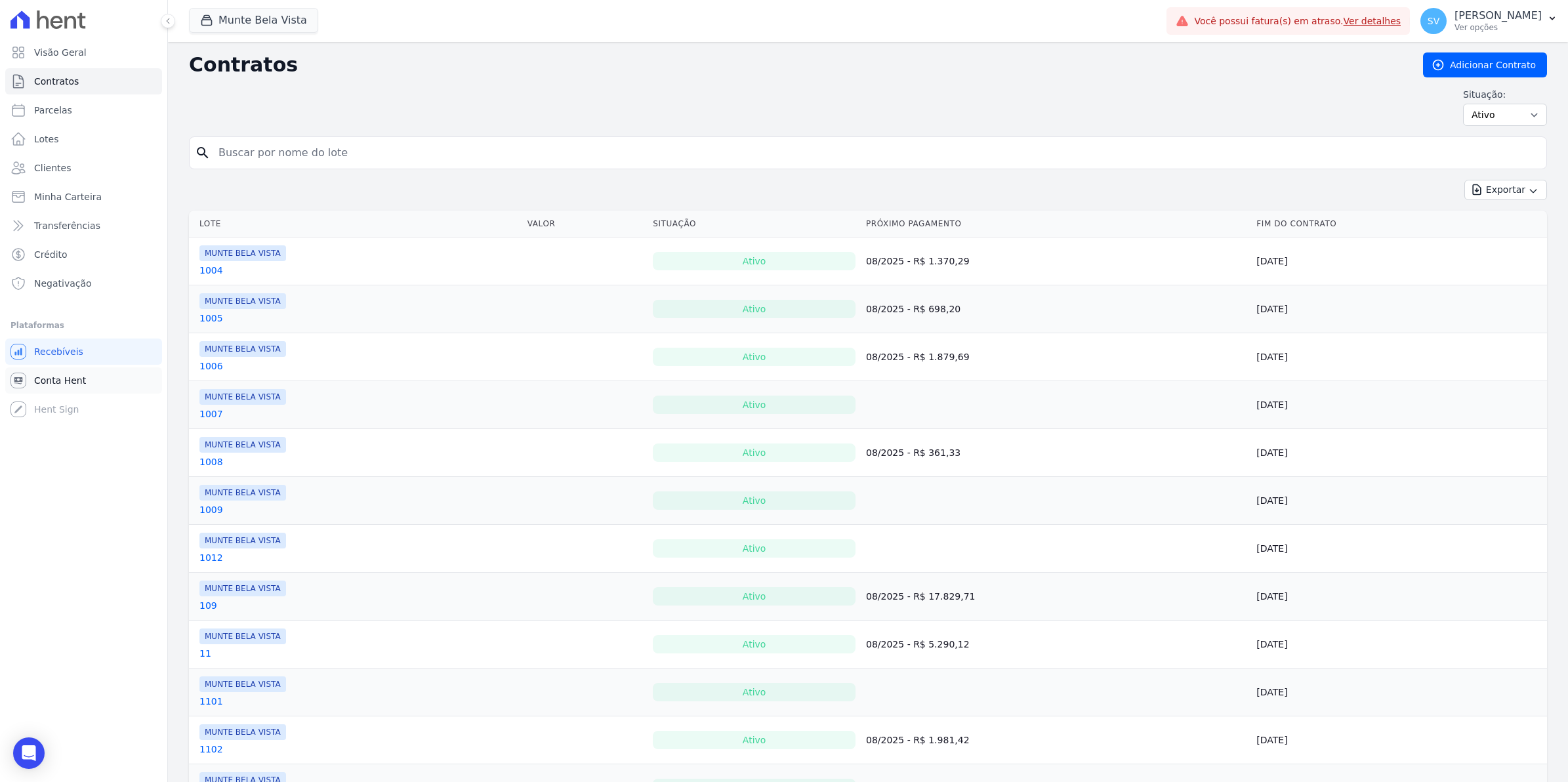
click at [43, 382] on span "Conta Hent" at bounding box center [60, 380] width 52 height 13
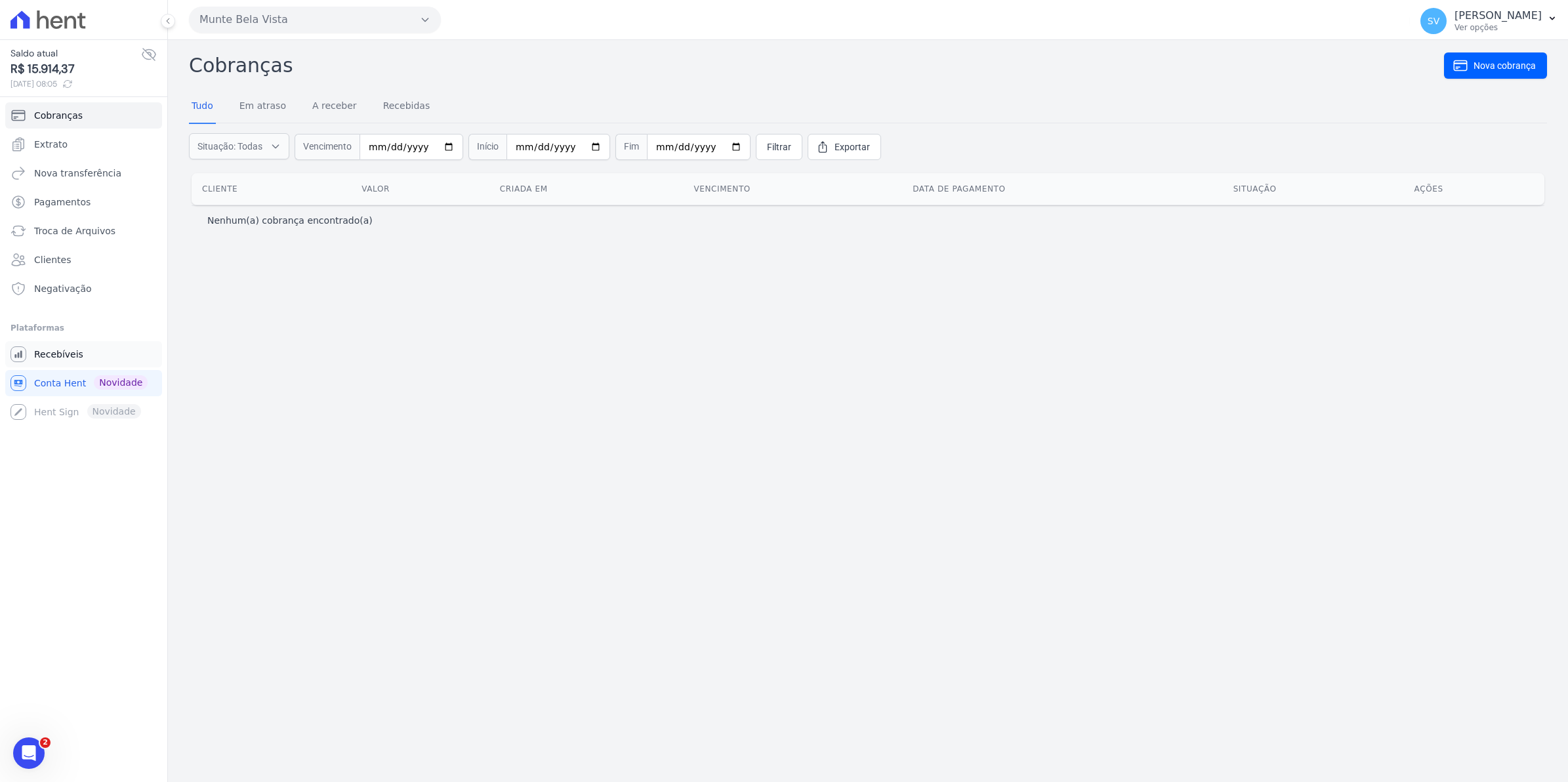
click at [47, 354] on span "Recebíveis" at bounding box center [59, 354] width 49 height 13
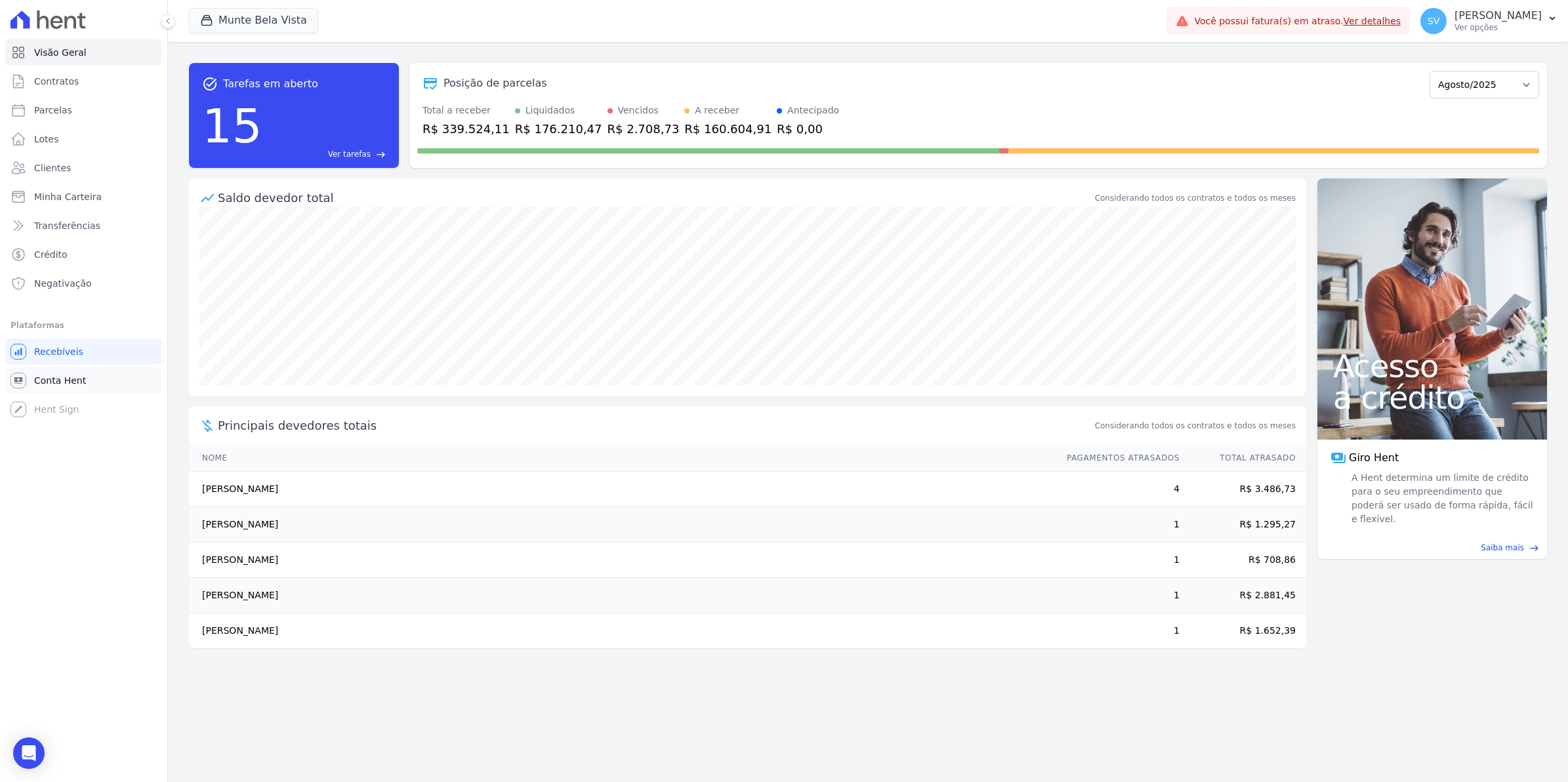
click at [49, 382] on span "Conta Hent" at bounding box center [60, 380] width 52 height 13
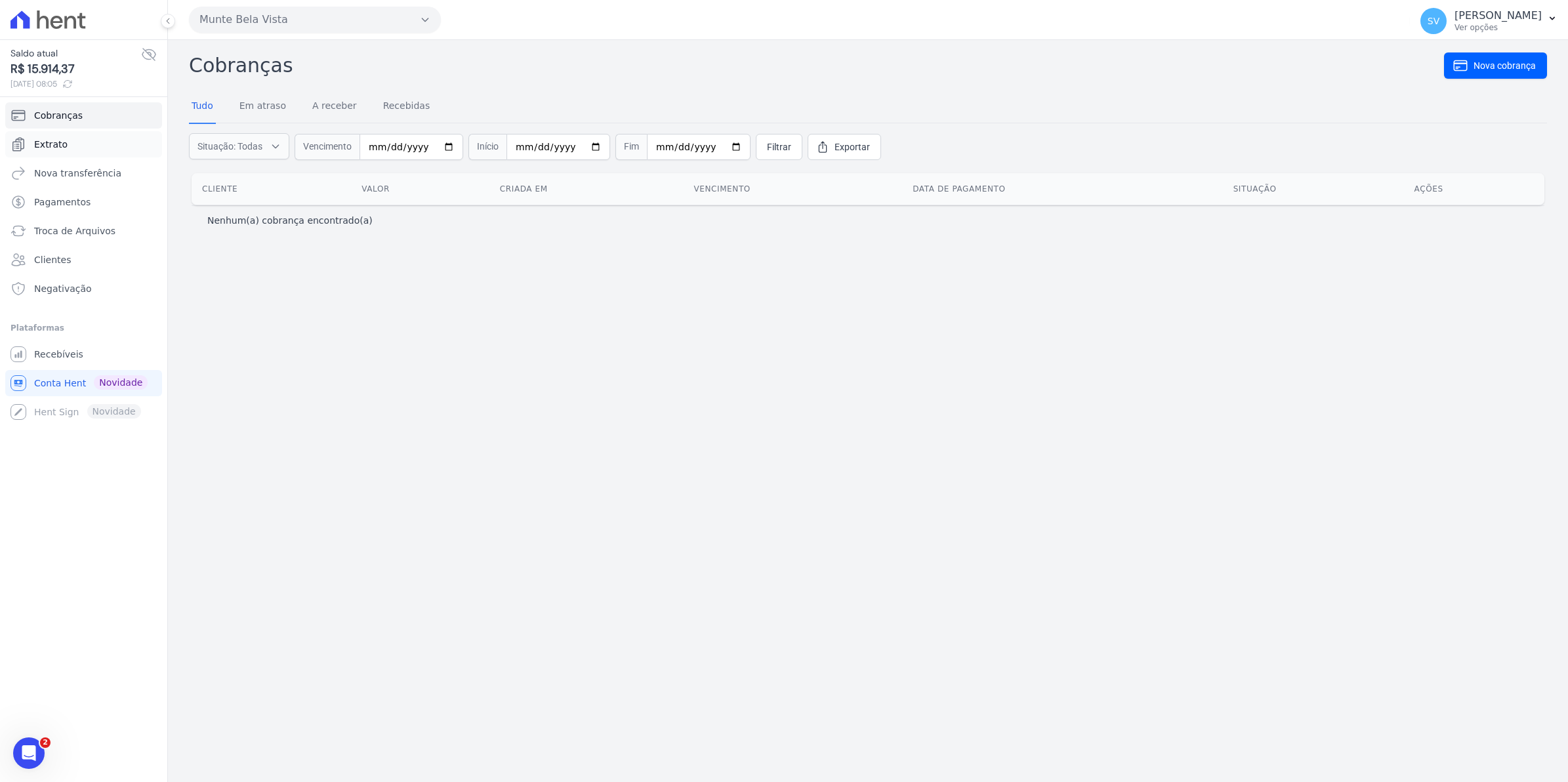
click at [49, 143] on span "Extrato" at bounding box center [51, 144] width 33 height 13
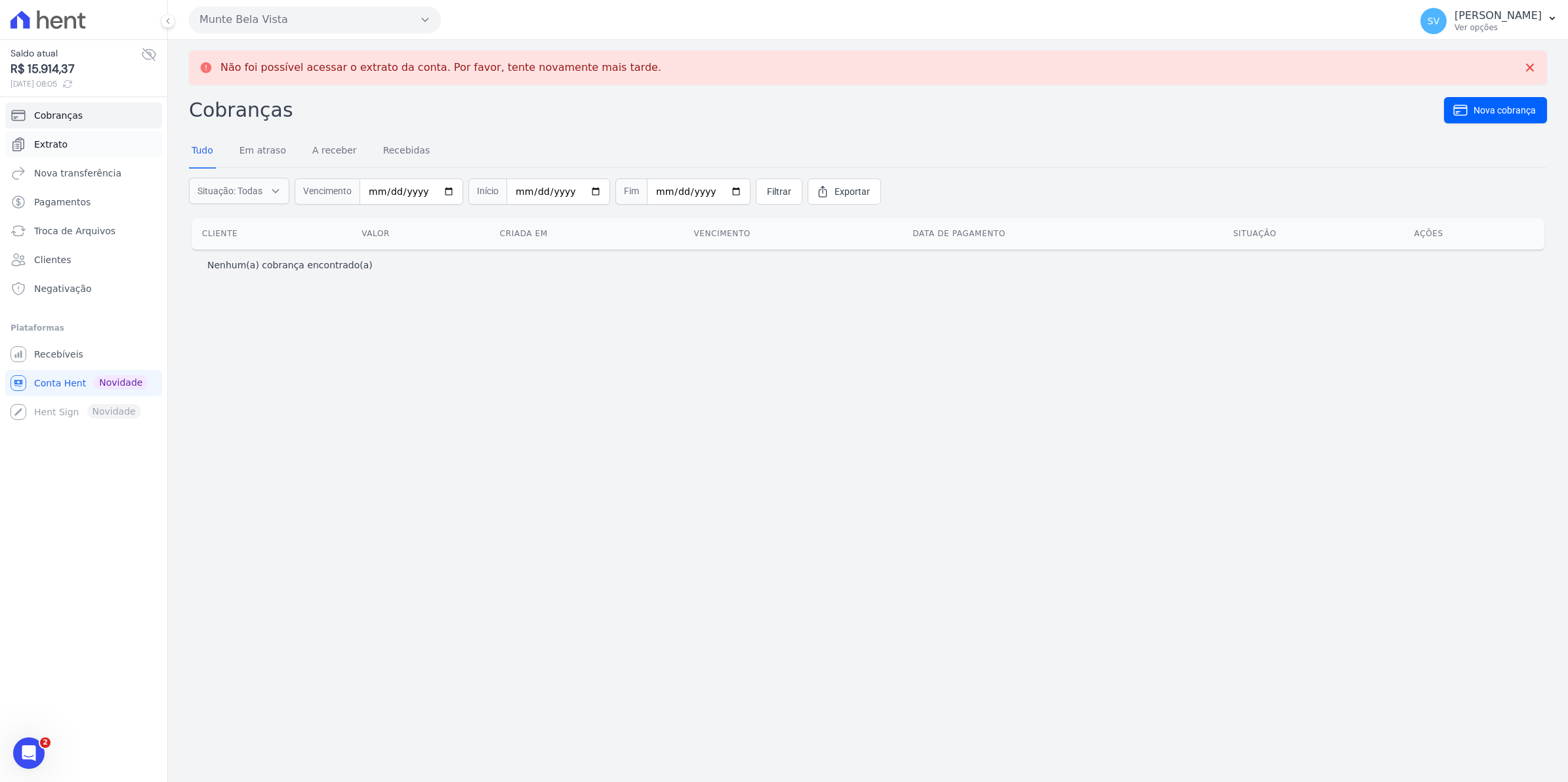
click at [57, 151] on span "Extrato" at bounding box center [51, 144] width 33 height 13
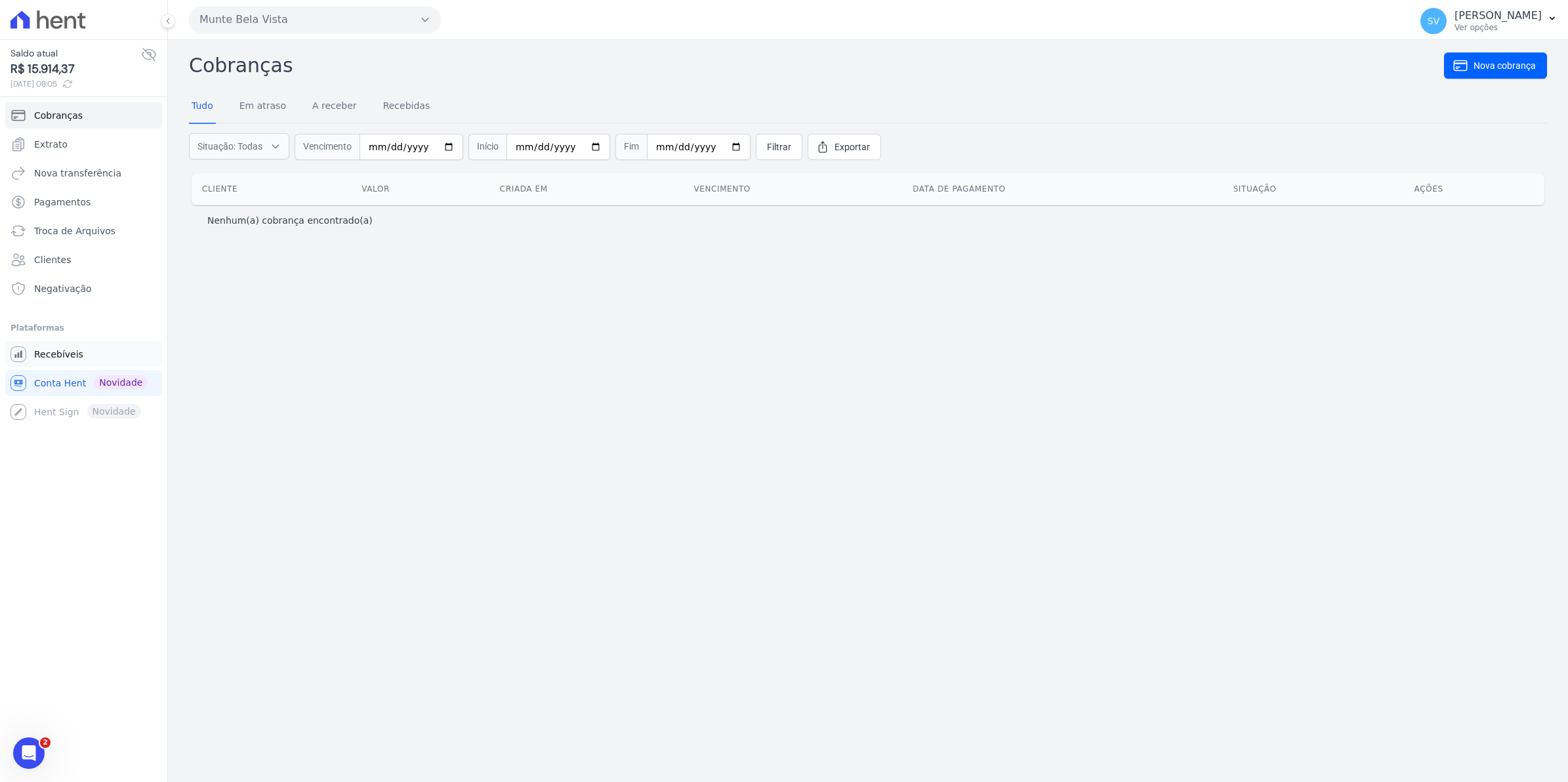
click at [64, 359] on span "Recebíveis" at bounding box center [59, 354] width 49 height 13
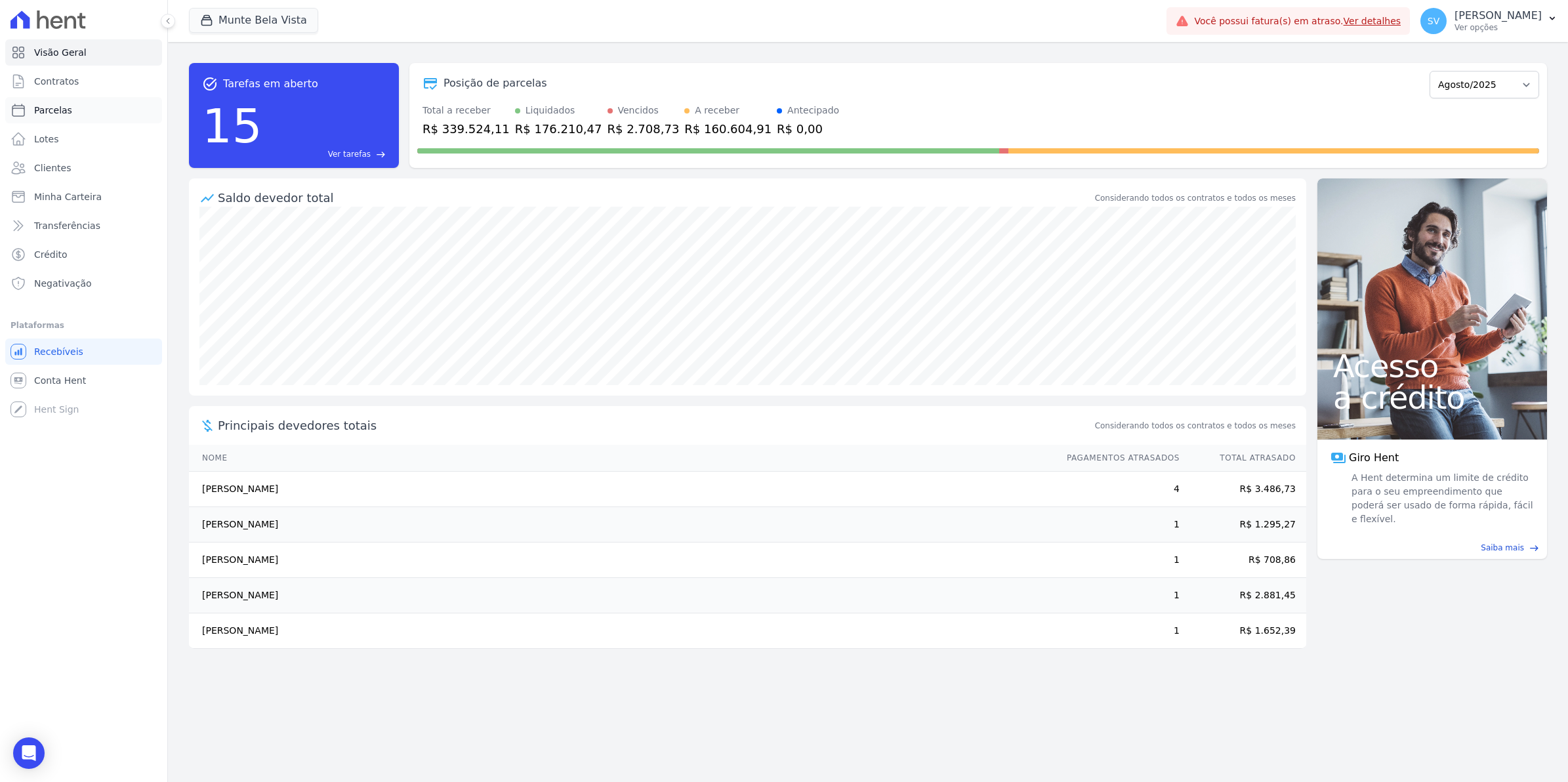
click at [58, 106] on span "Parcelas" at bounding box center [53, 110] width 38 height 13
select select
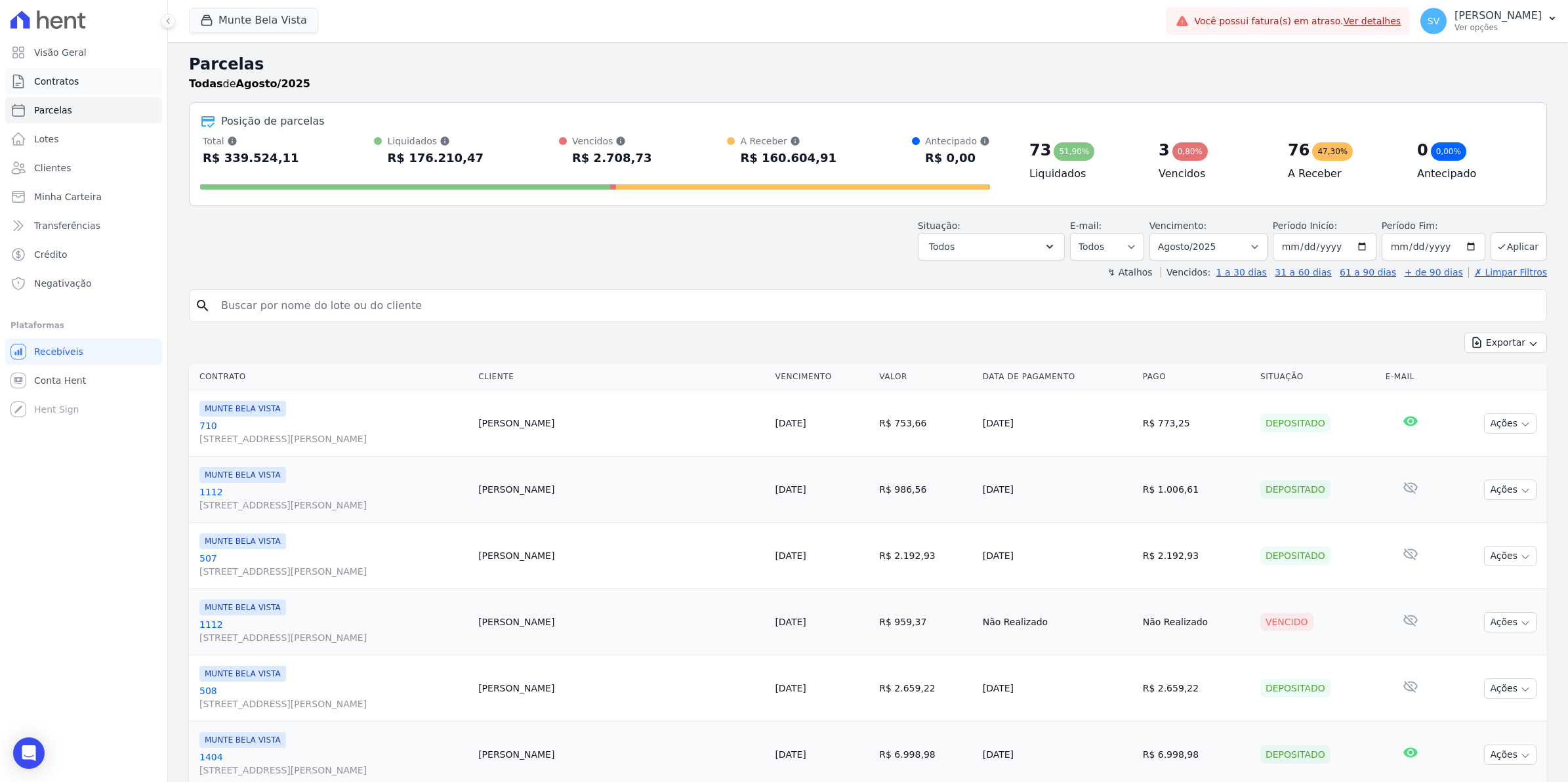
click at [39, 75] on span "Contratos" at bounding box center [57, 81] width 45 height 13
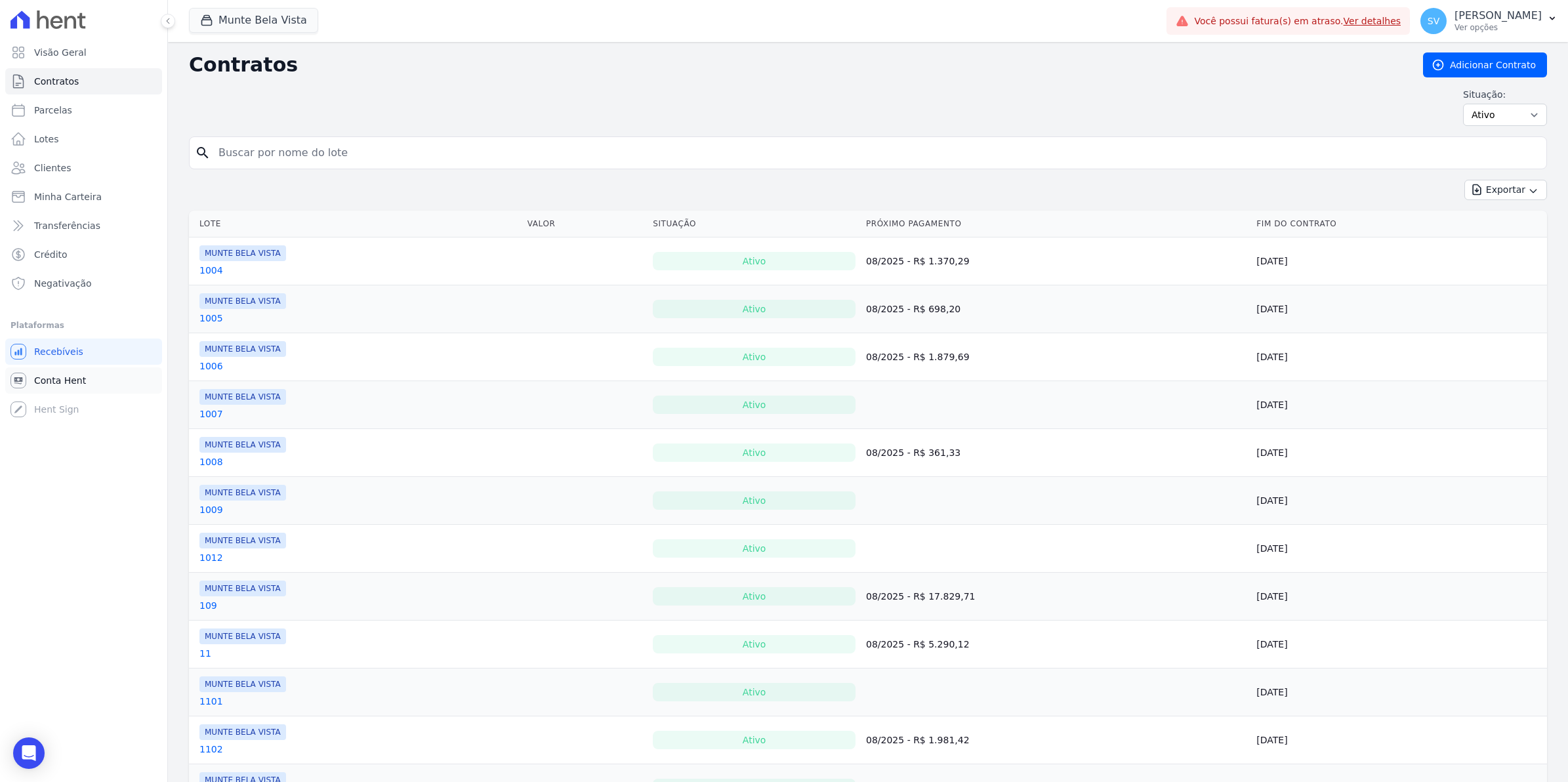
click at [63, 385] on span "Conta Hent" at bounding box center [60, 380] width 52 height 13
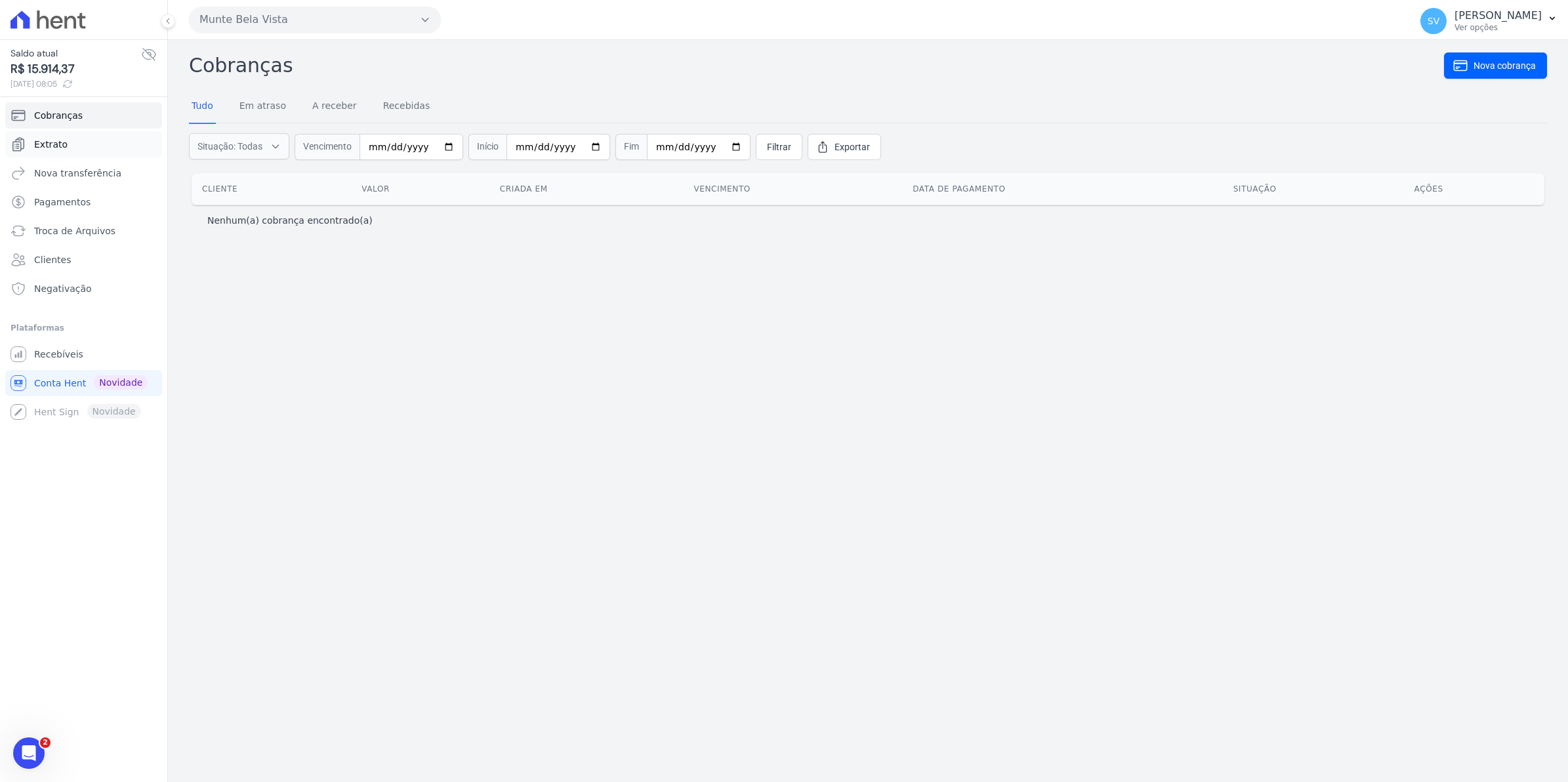
click at [37, 145] on span "Extrato" at bounding box center [51, 144] width 33 height 13
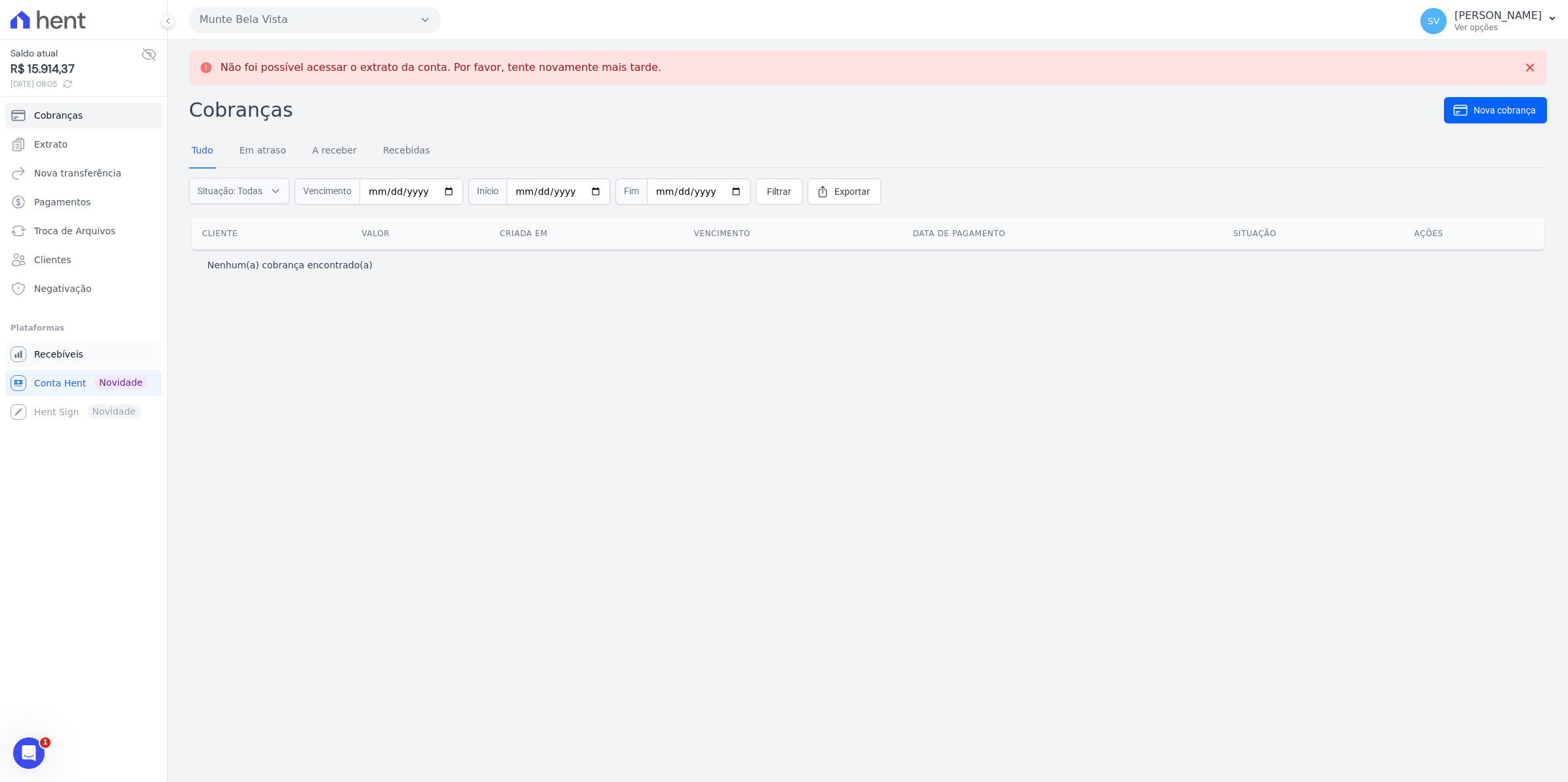
click at [38, 352] on span "Recebíveis" at bounding box center [59, 354] width 49 height 13
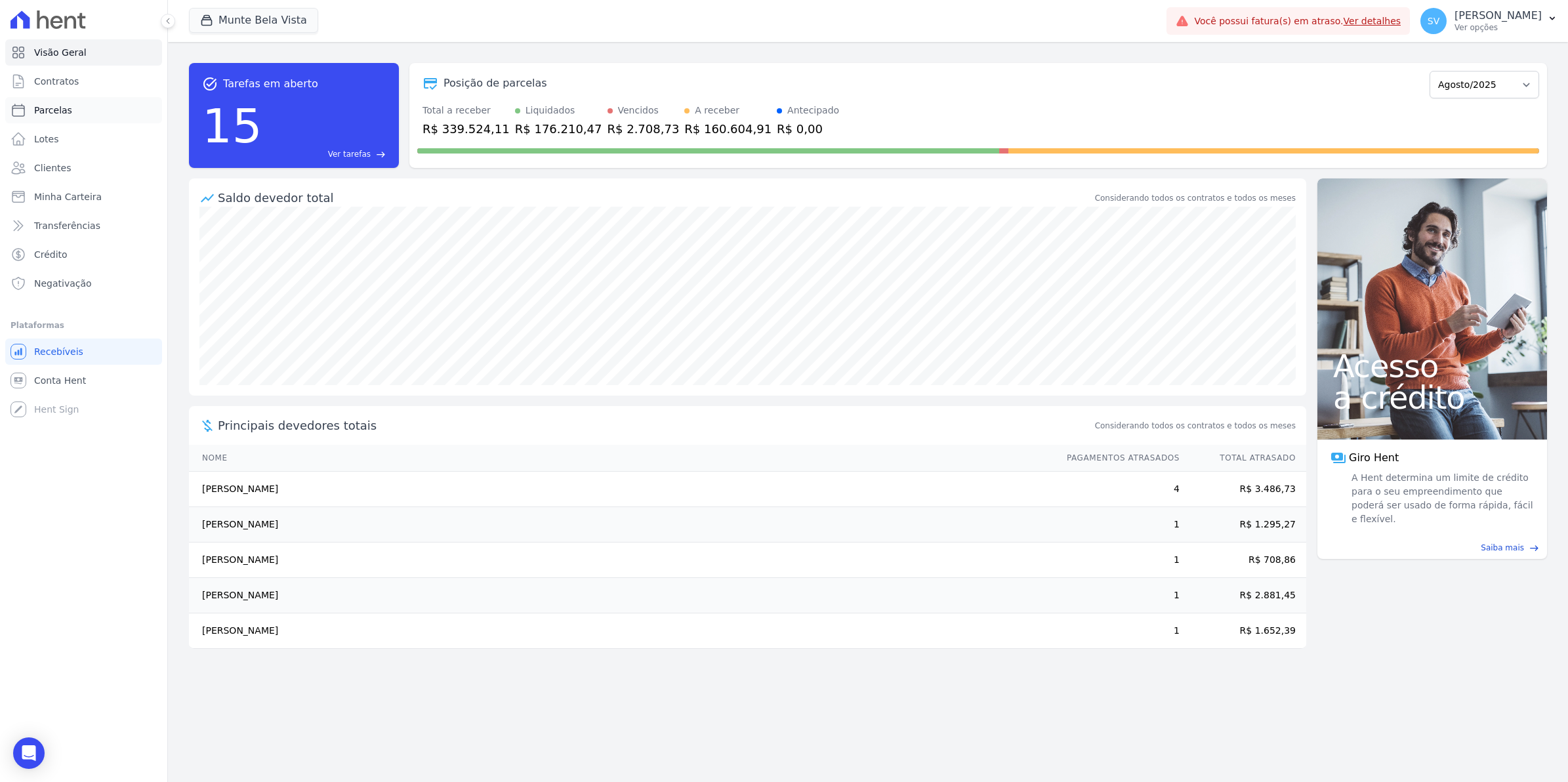
click at [46, 108] on span "Parcelas" at bounding box center [53, 110] width 38 height 13
select select
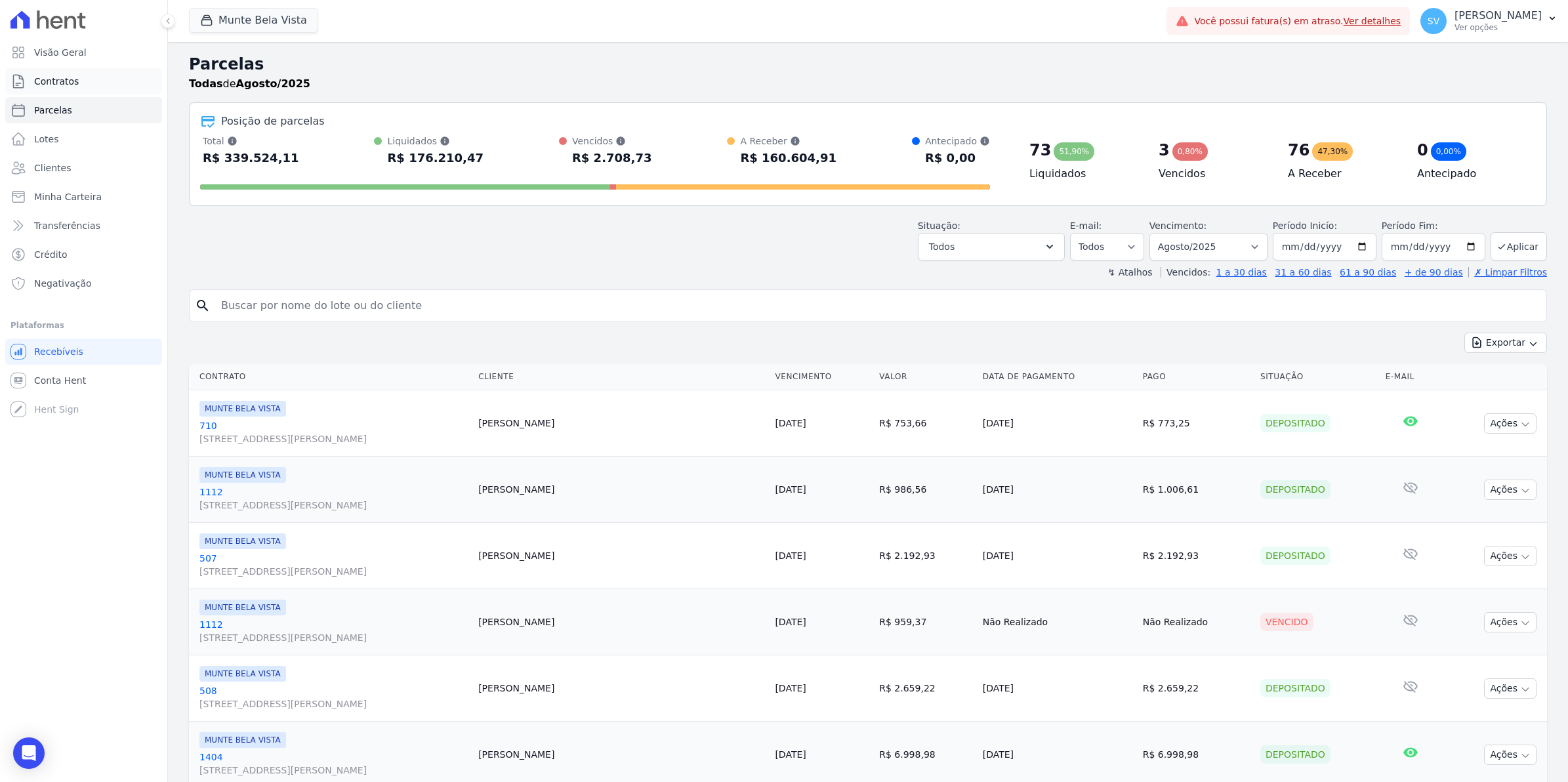
click at [38, 75] on span "Contratos" at bounding box center [57, 81] width 45 height 13
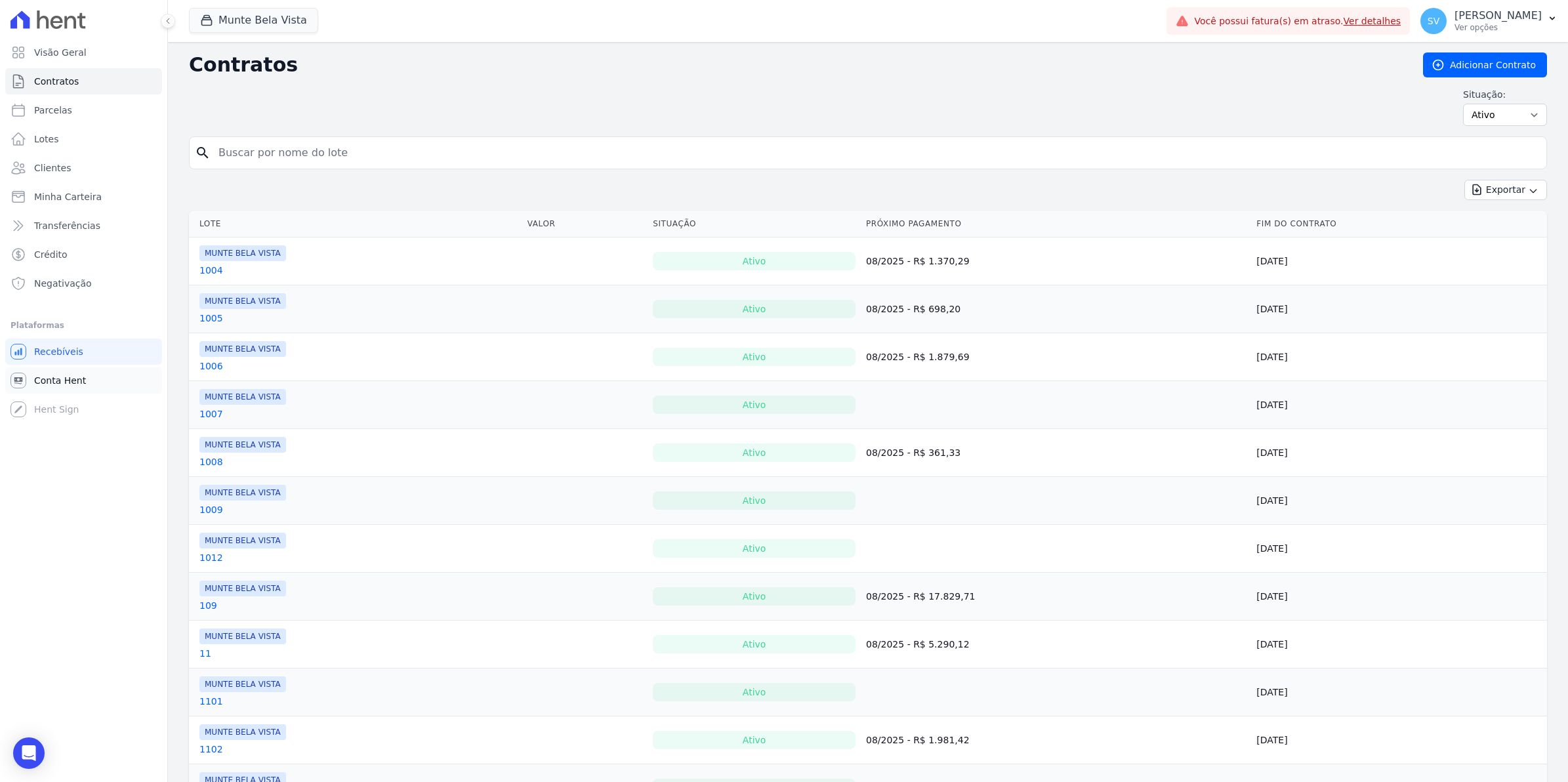
click at [52, 386] on span "Conta Hent" at bounding box center [60, 380] width 52 height 13
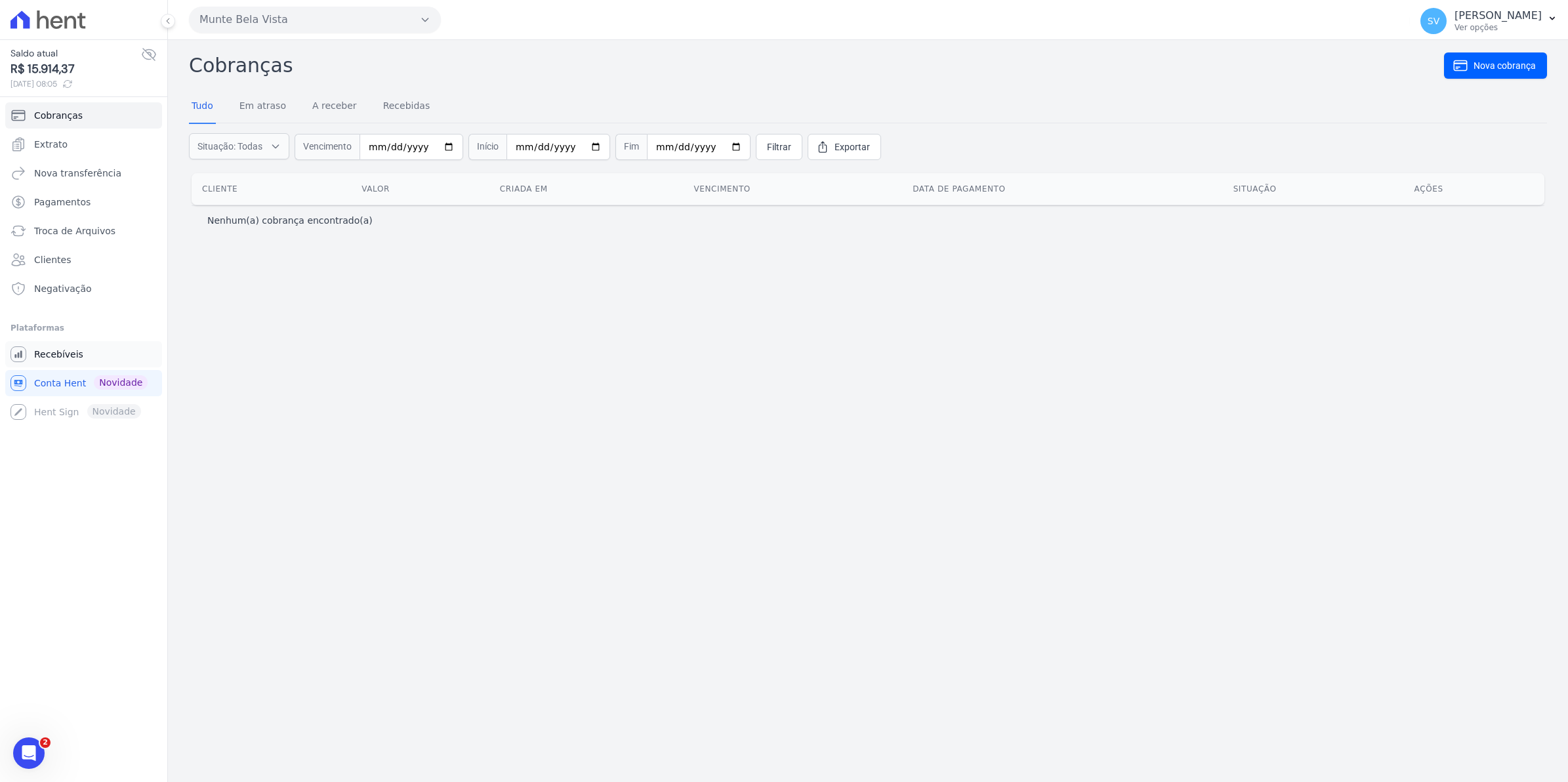
click at [61, 355] on span "Recebíveis" at bounding box center [59, 354] width 49 height 13
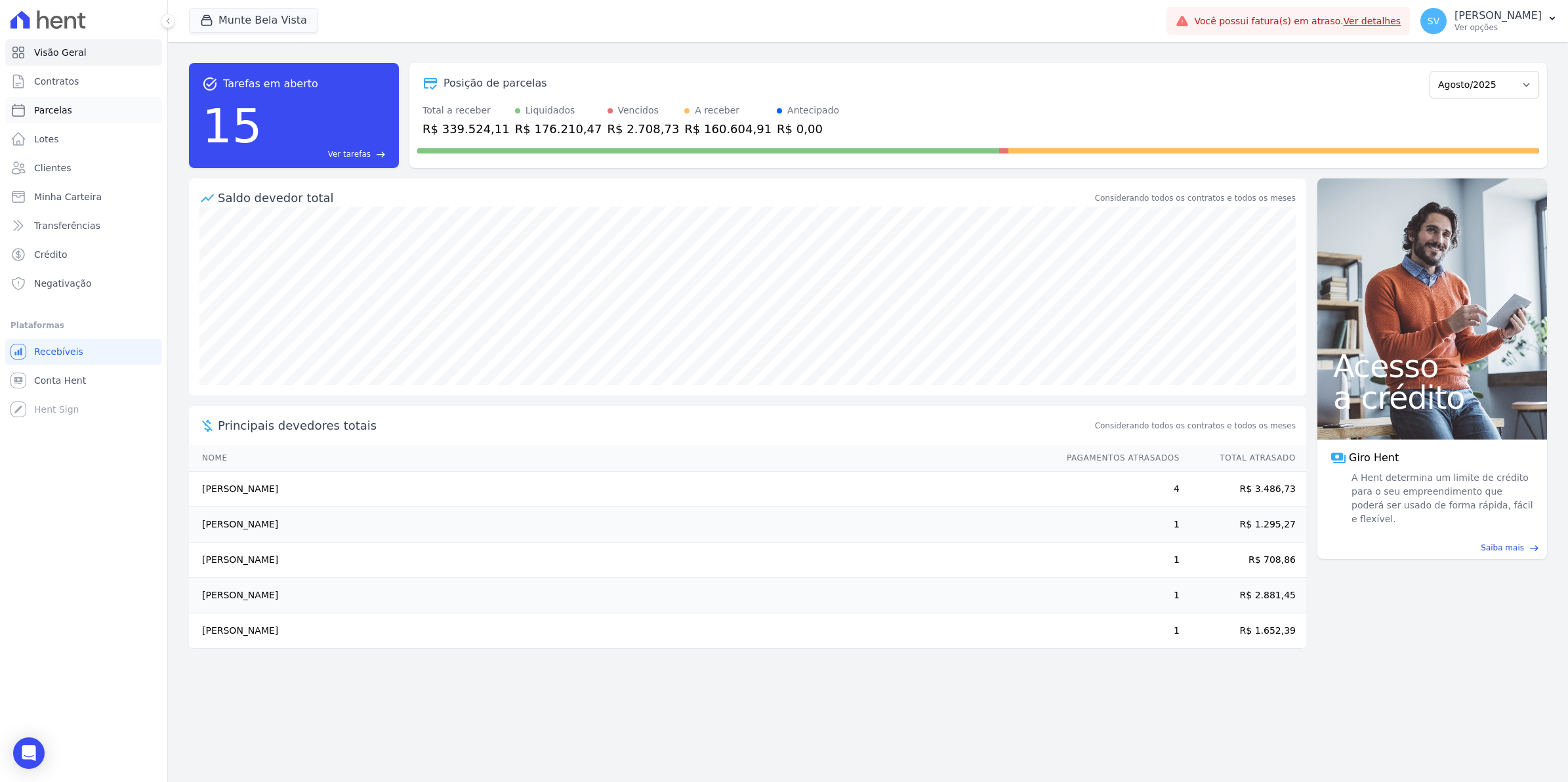
click at [47, 113] on span "Parcelas" at bounding box center [53, 110] width 38 height 13
select select
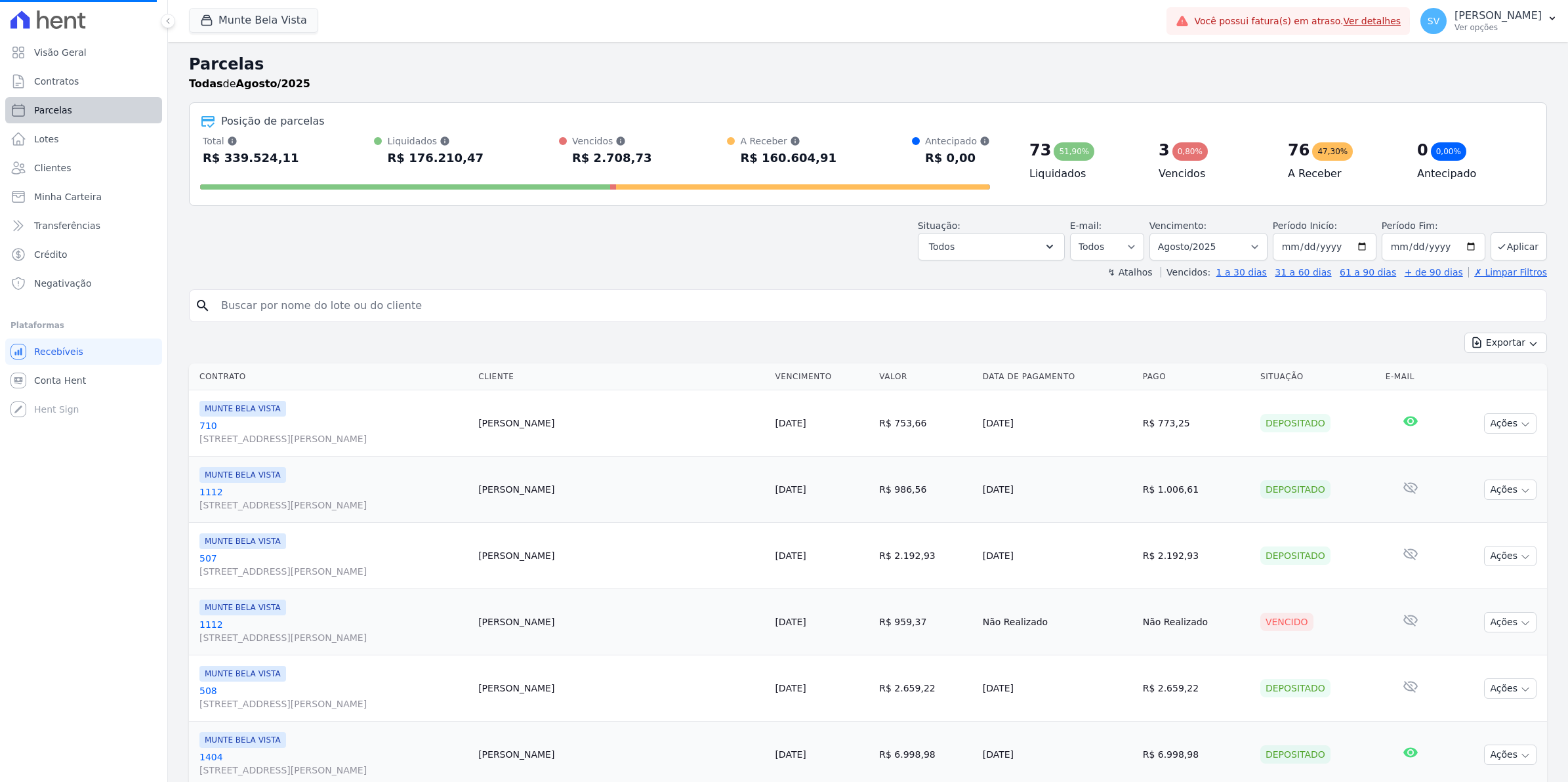
select select
click at [40, 84] on span "Contratos" at bounding box center [57, 81] width 45 height 13
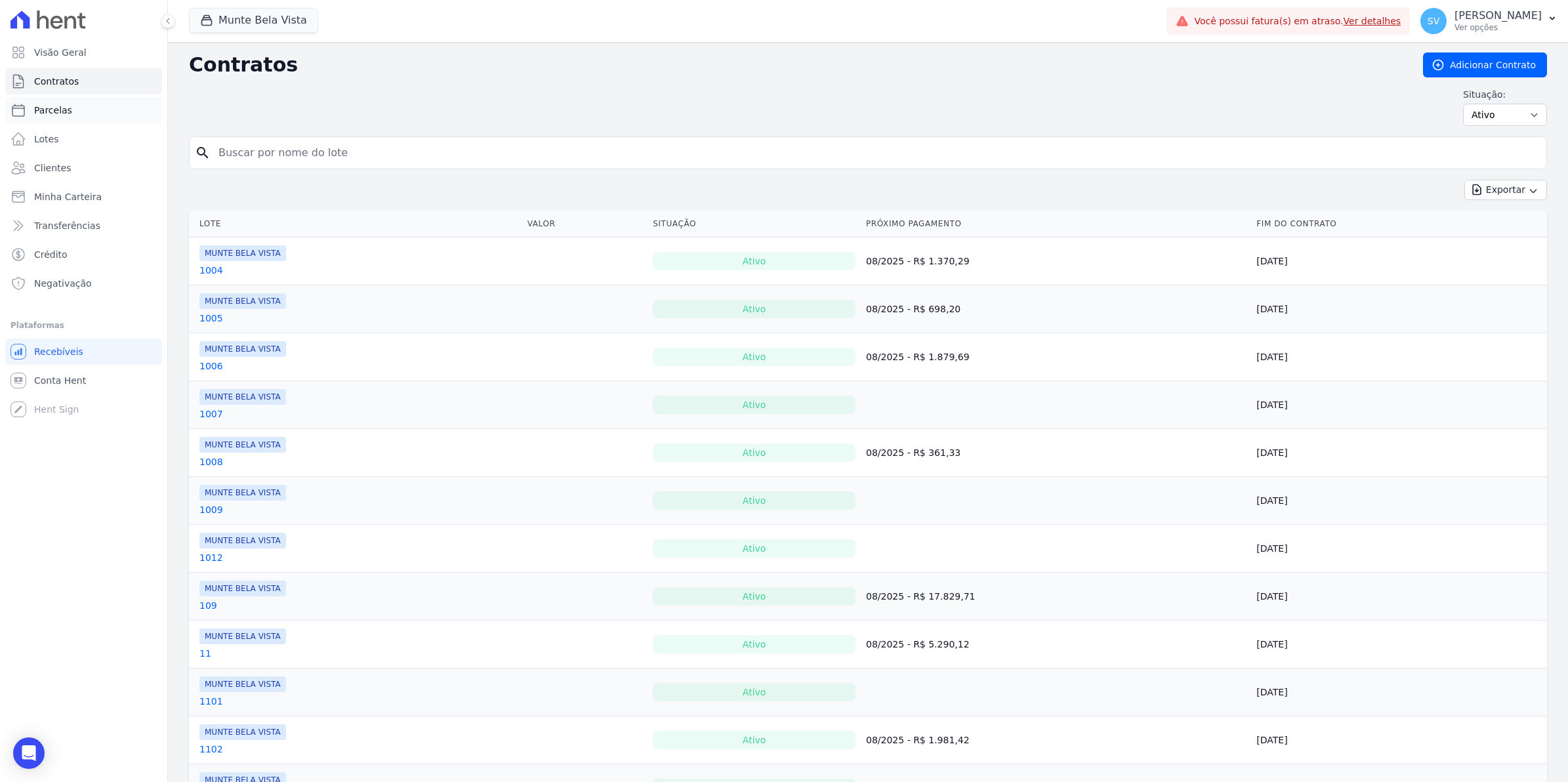
click at [49, 116] on span "Parcelas" at bounding box center [53, 110] width 38 height 13
select select
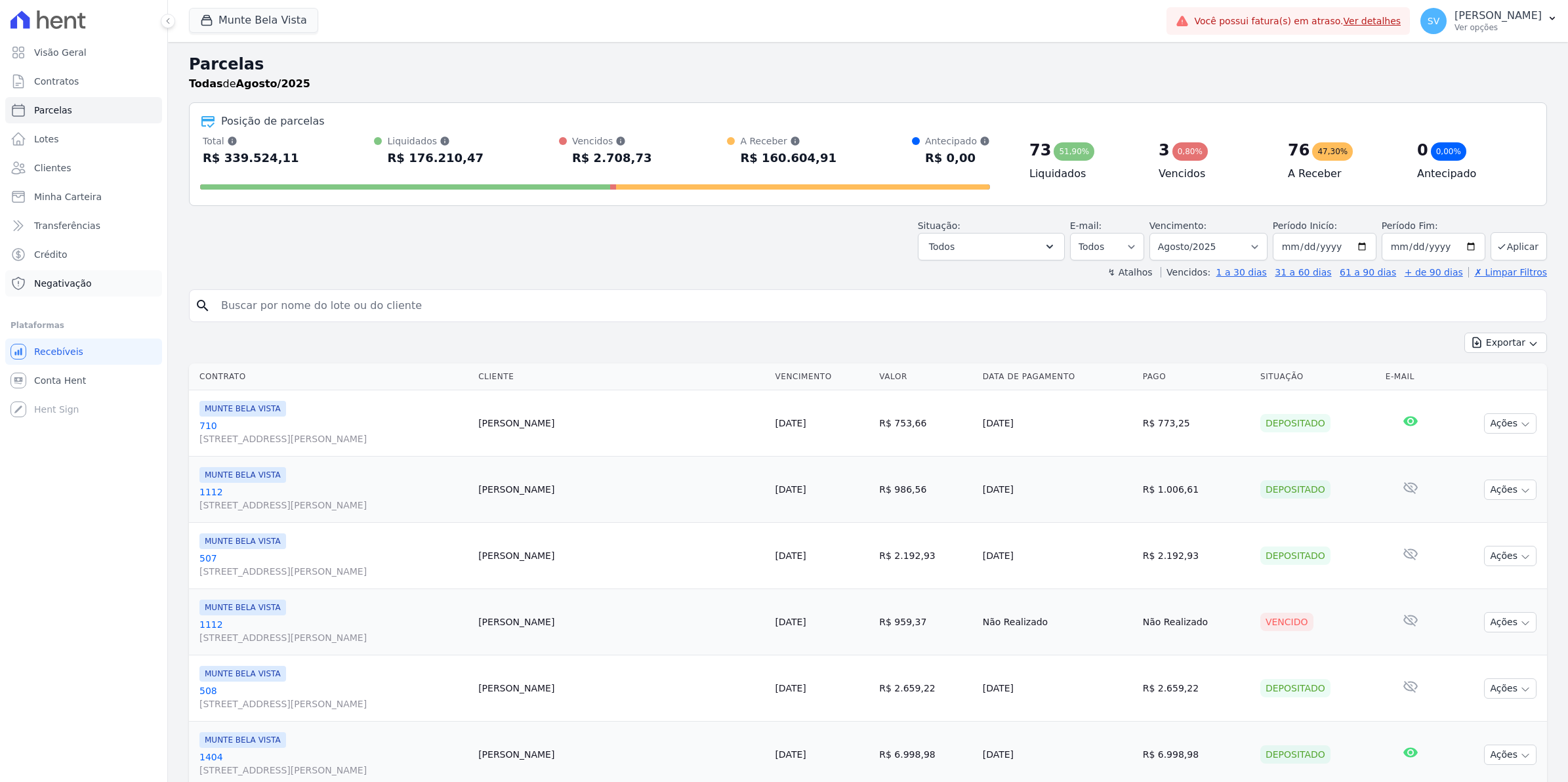
select select
click at [41, 386] on span "Conta Hent" at bounding box center [60, 380] width 52 height 13
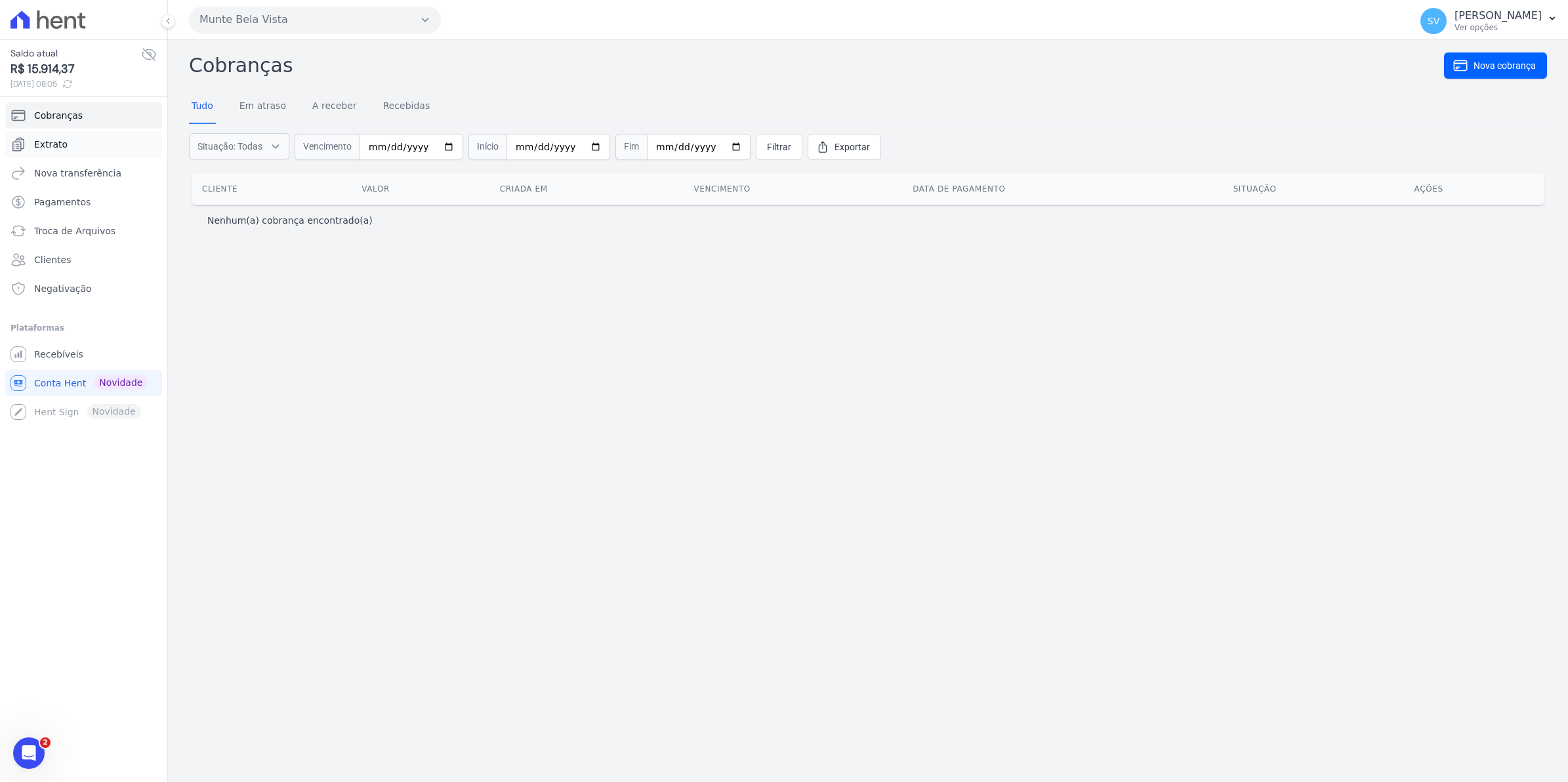
click at [34, 152] on link "Extrato" at bounding box center [84, 144] width 157 height 26
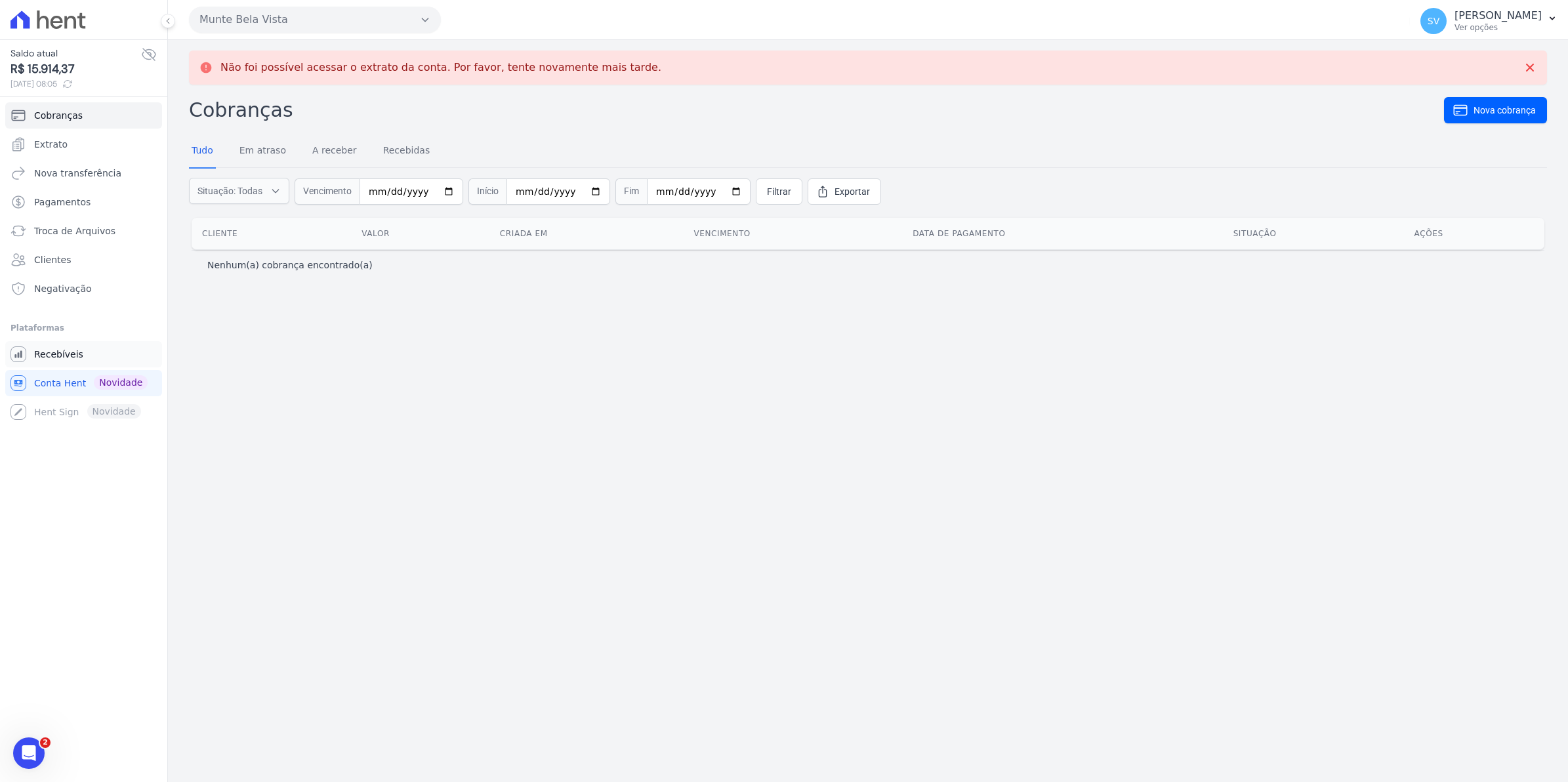
click at [34, 351] on span "Recebíveis" at bounding box center [59, 354] width 49 height 13
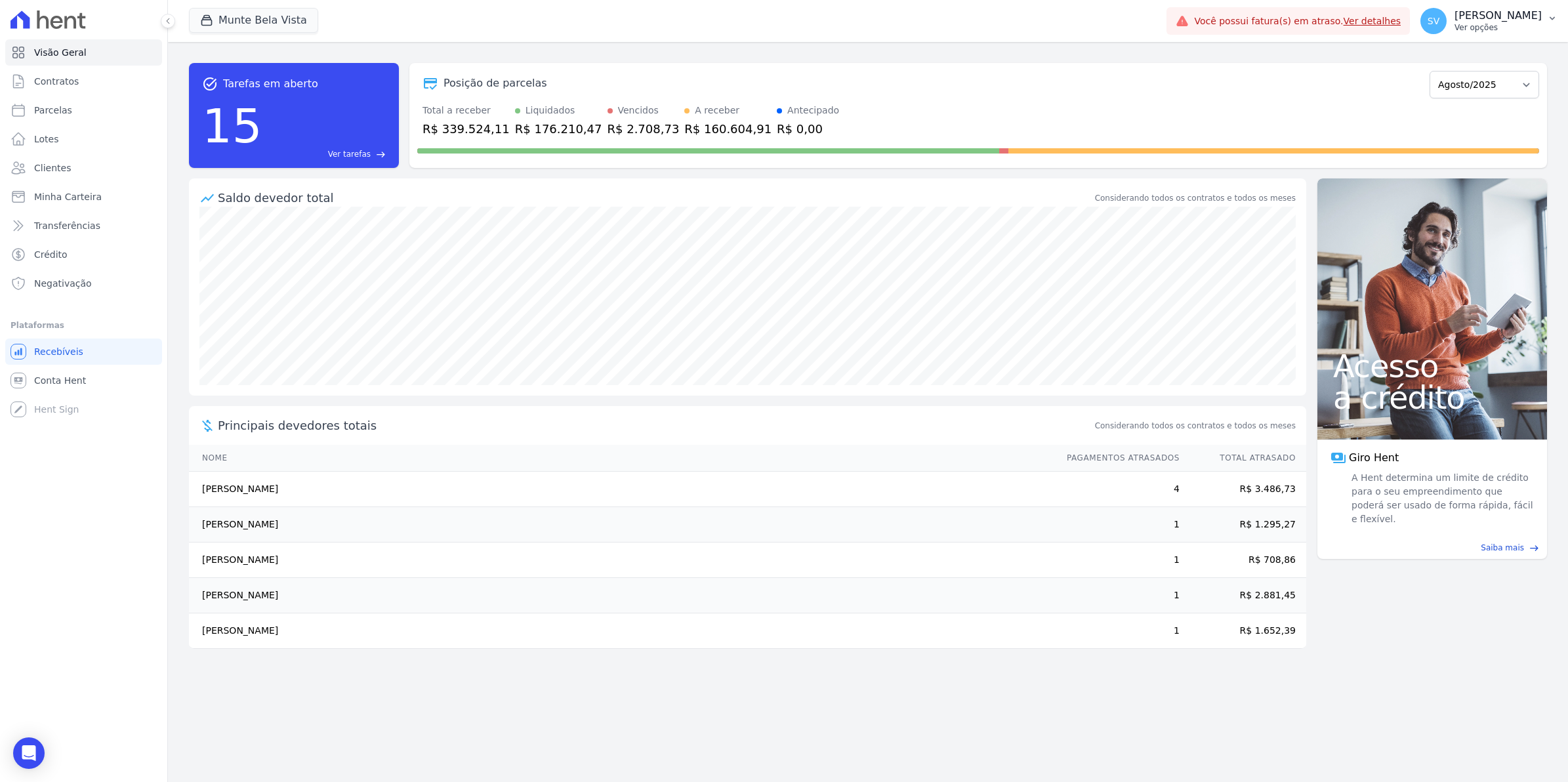
click at [1440, 25] on span "SV" at bounding box center [1433, 21] width 12 height 9
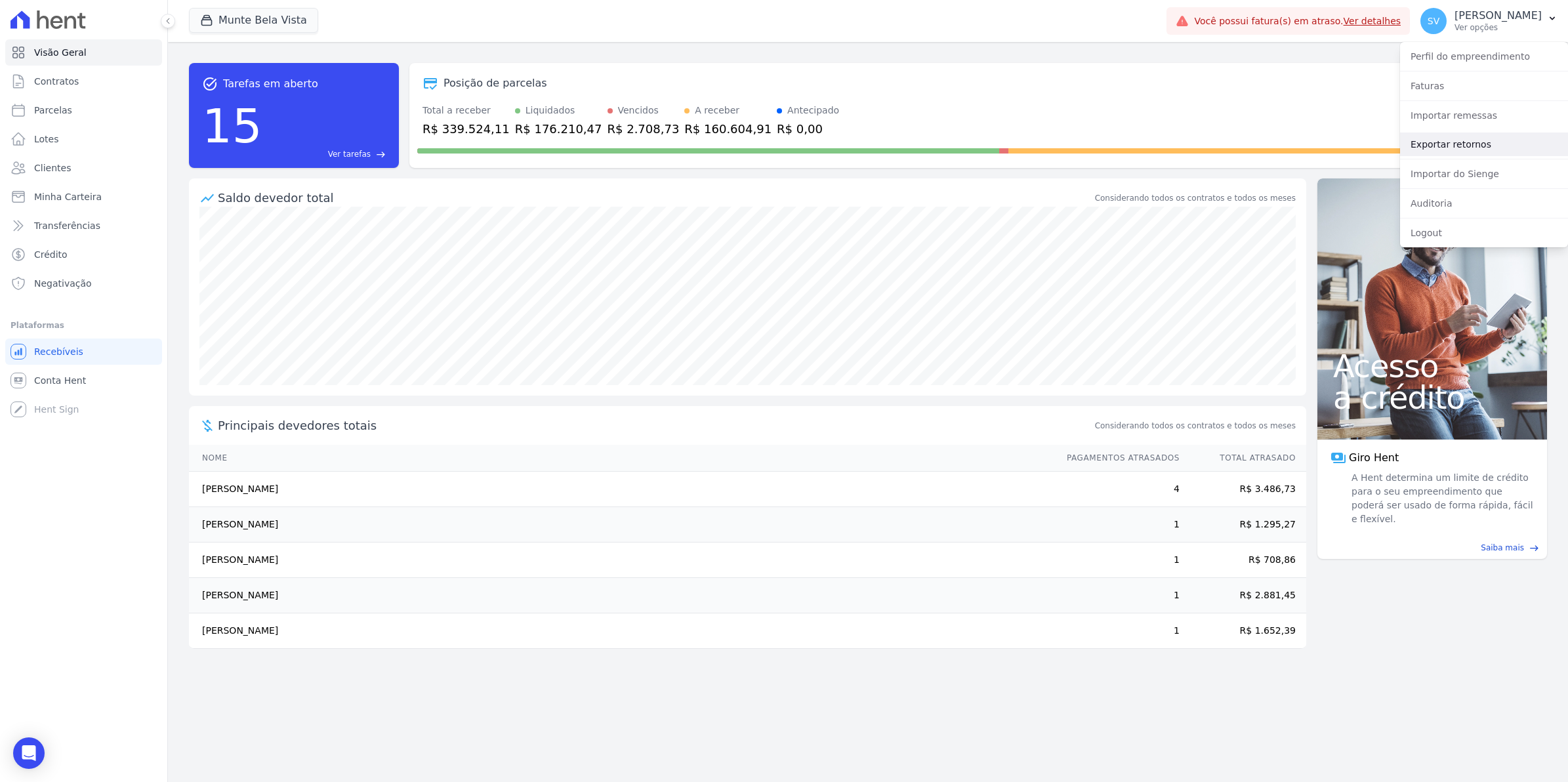
click at [1461, 148] on link "Exportar retornos" at bounding box center [1483, 143] width 168 height 23
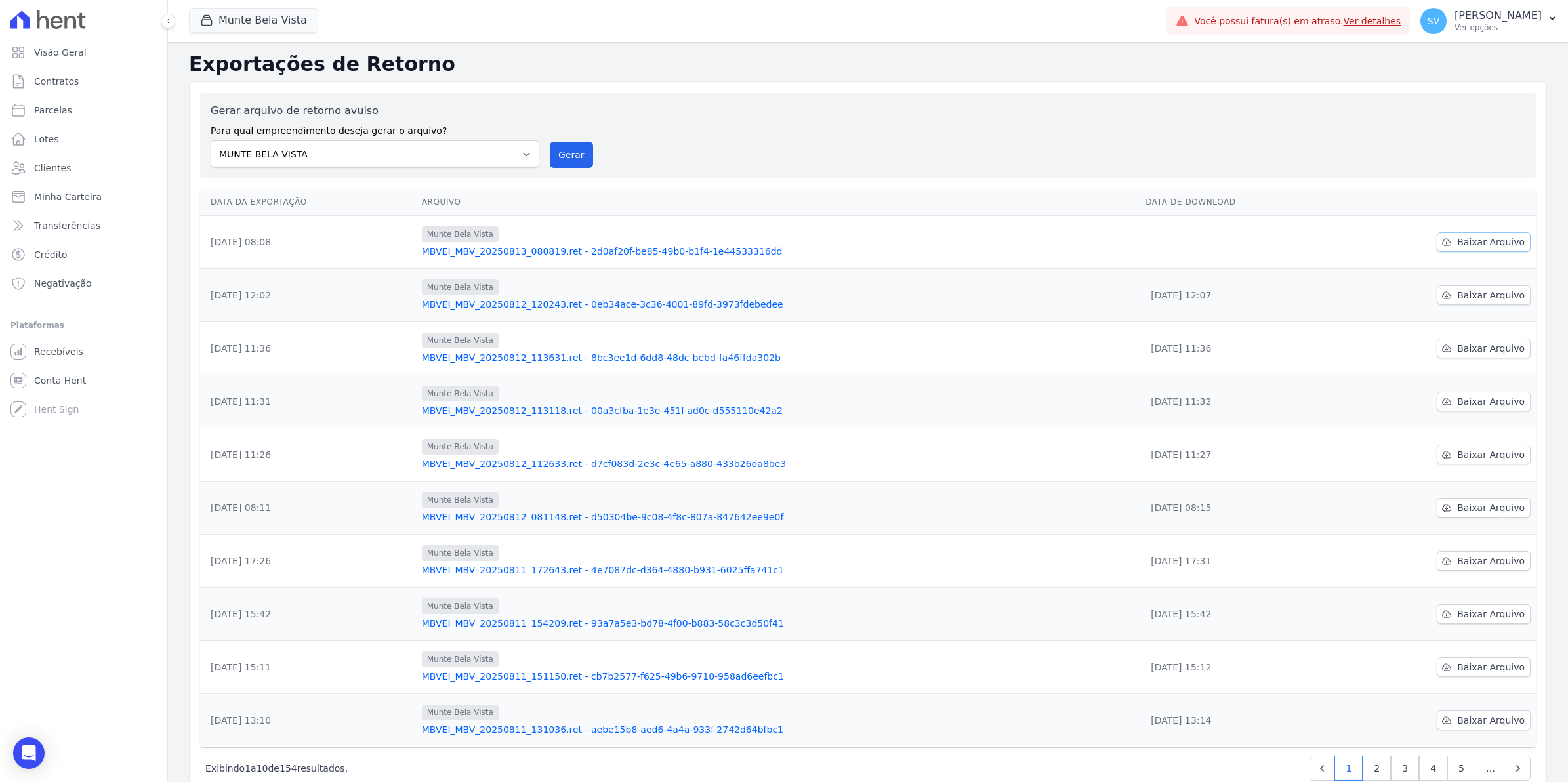
click at [1484, 240] on span "Baixar Arquivo" at bounding box center [1491, 242] width 68 height 13
click at [47, 385] on span "Conta Hent" at bounding box center [60, 380] width 52 height 13
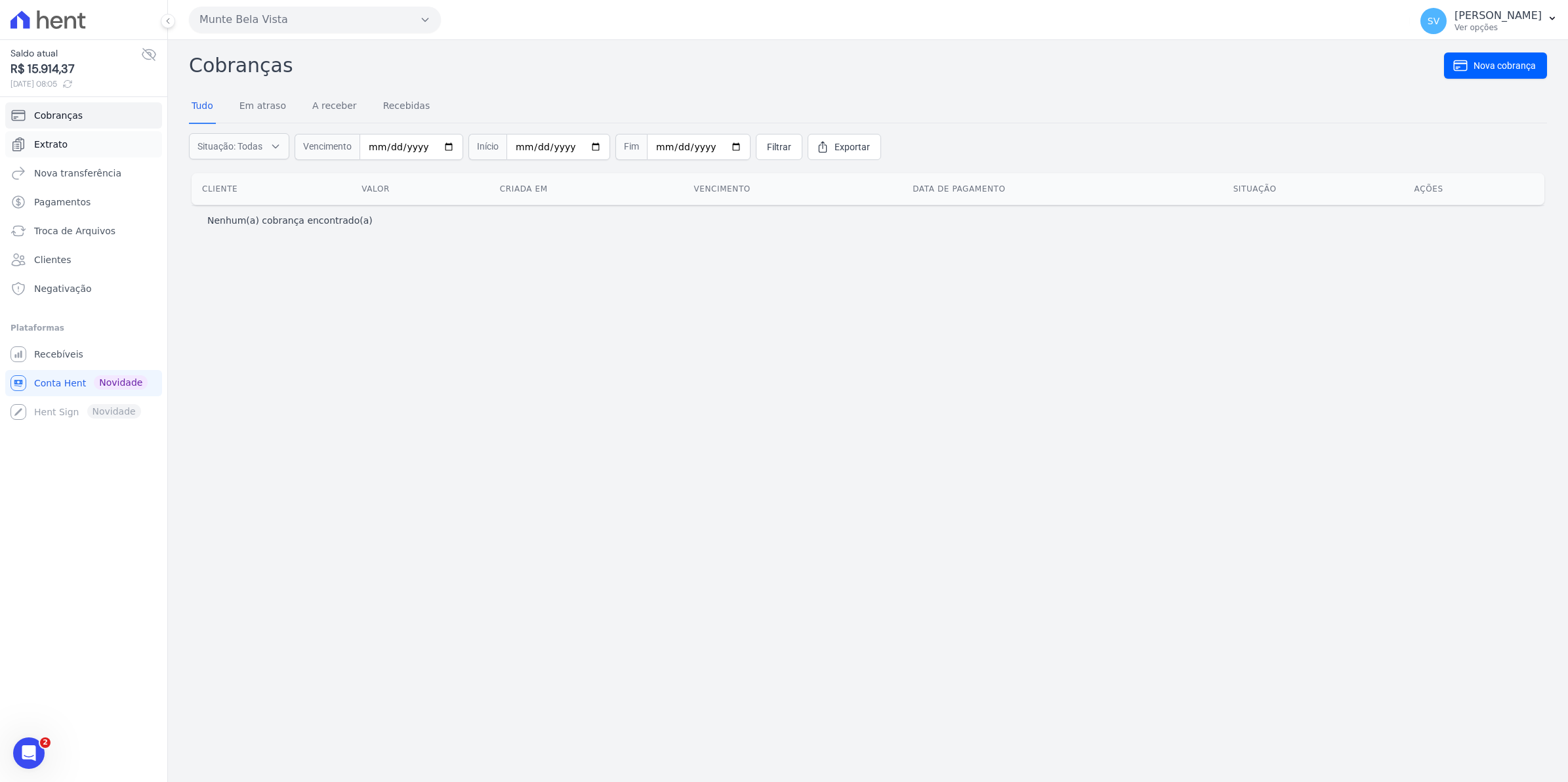
click at [37, 139] on span "Extrato" at bounding box center [51, 144] width 33 height 13
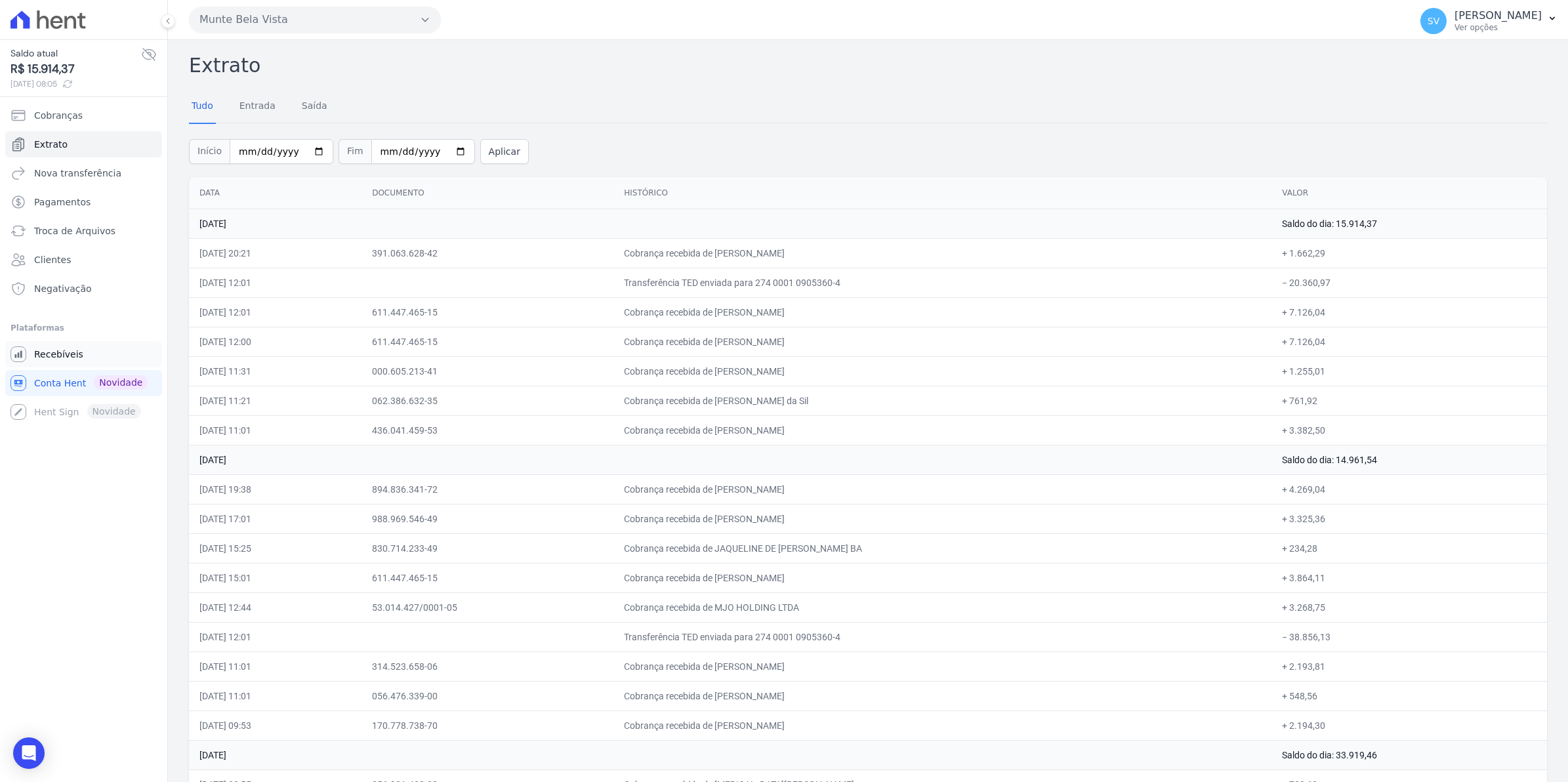
click at [56, 353] on span "Recebíveis" at bounding box center [59, 354] width 49 height 13
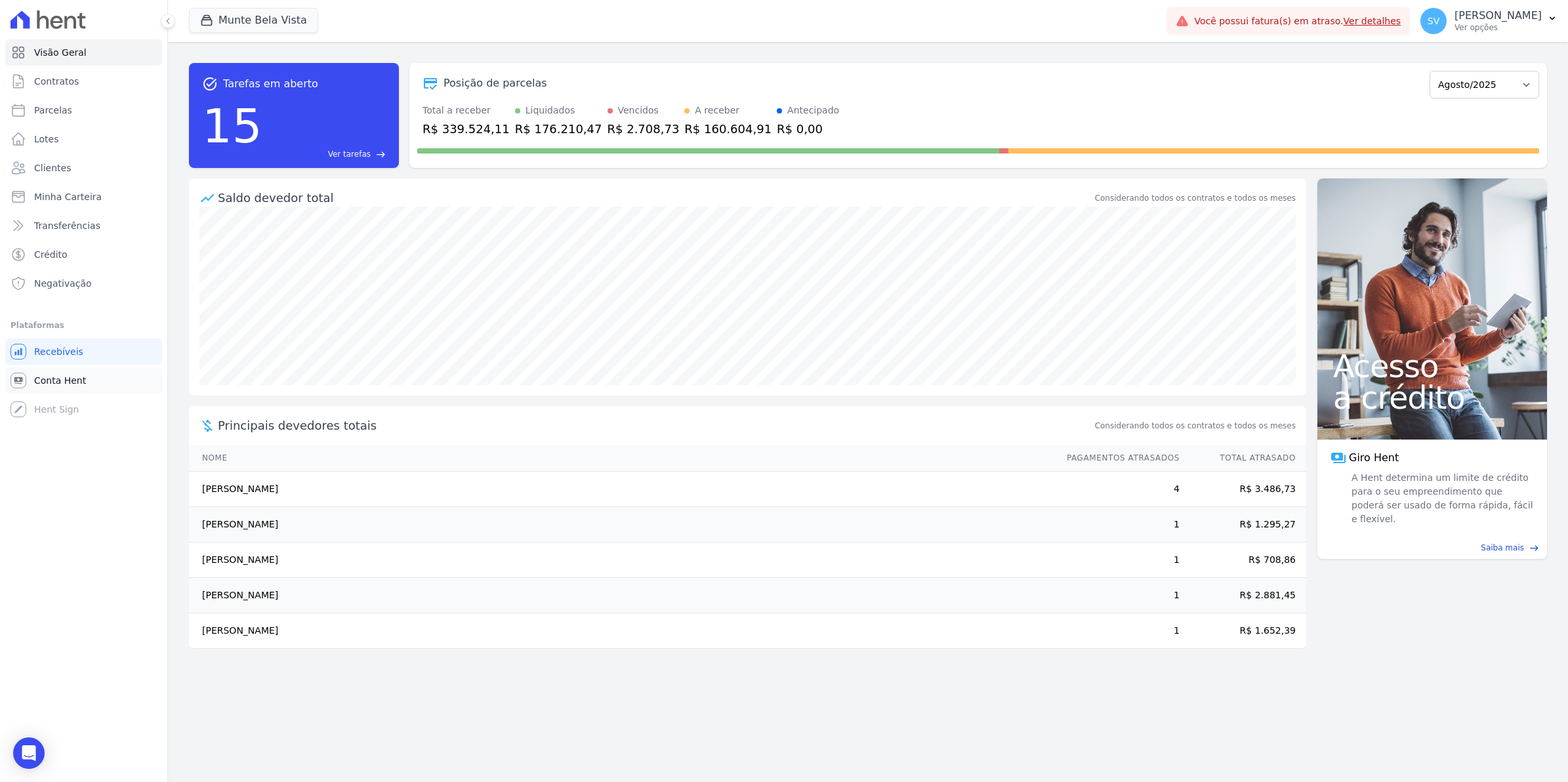
click at [47, 374] on span "Conta Hent" at bounding box center [60, 380] width 52 height 13
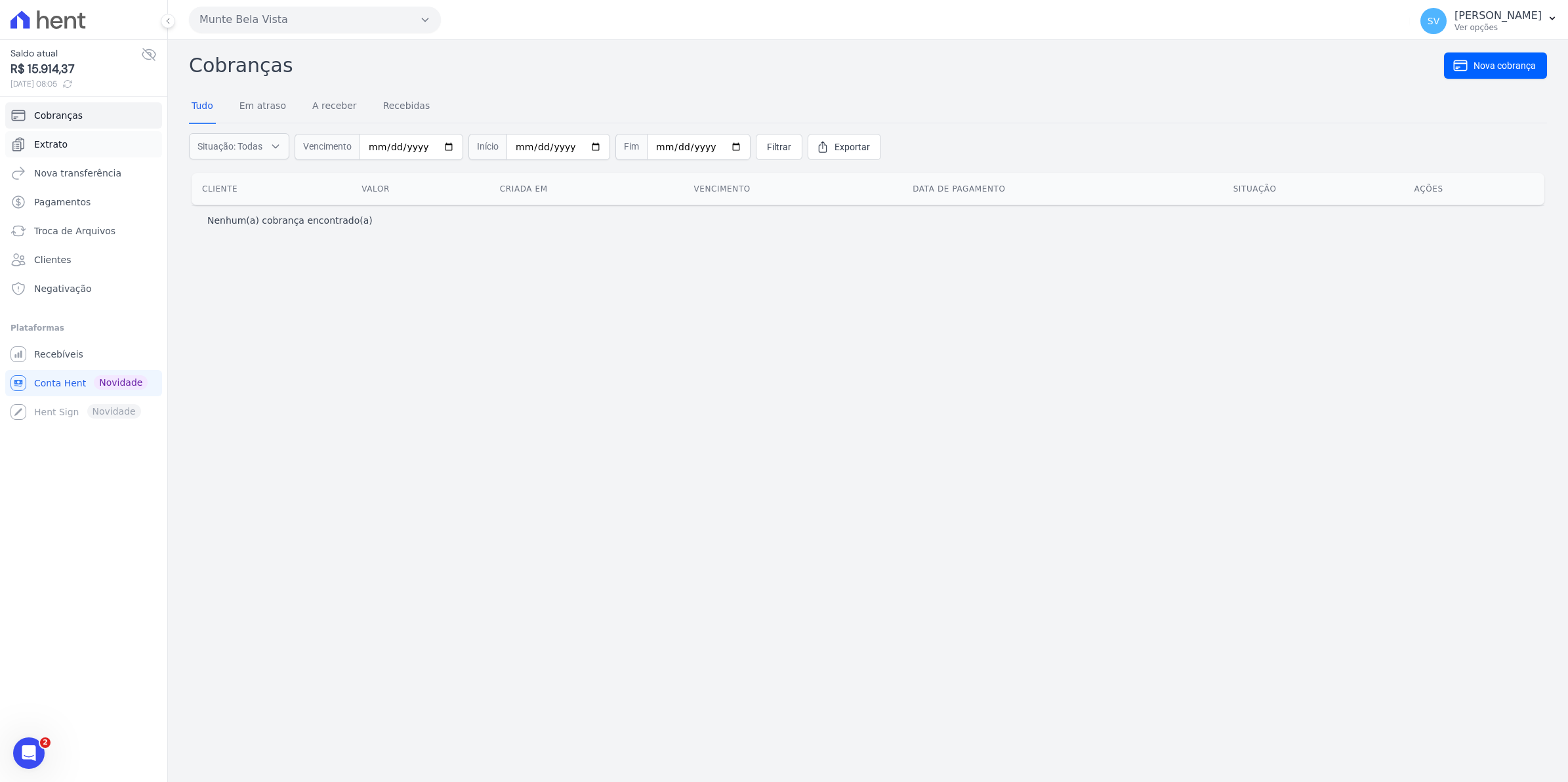
click at [34, 144] on span "Extrato" at bounding box center [51, 144] width 33 height 13
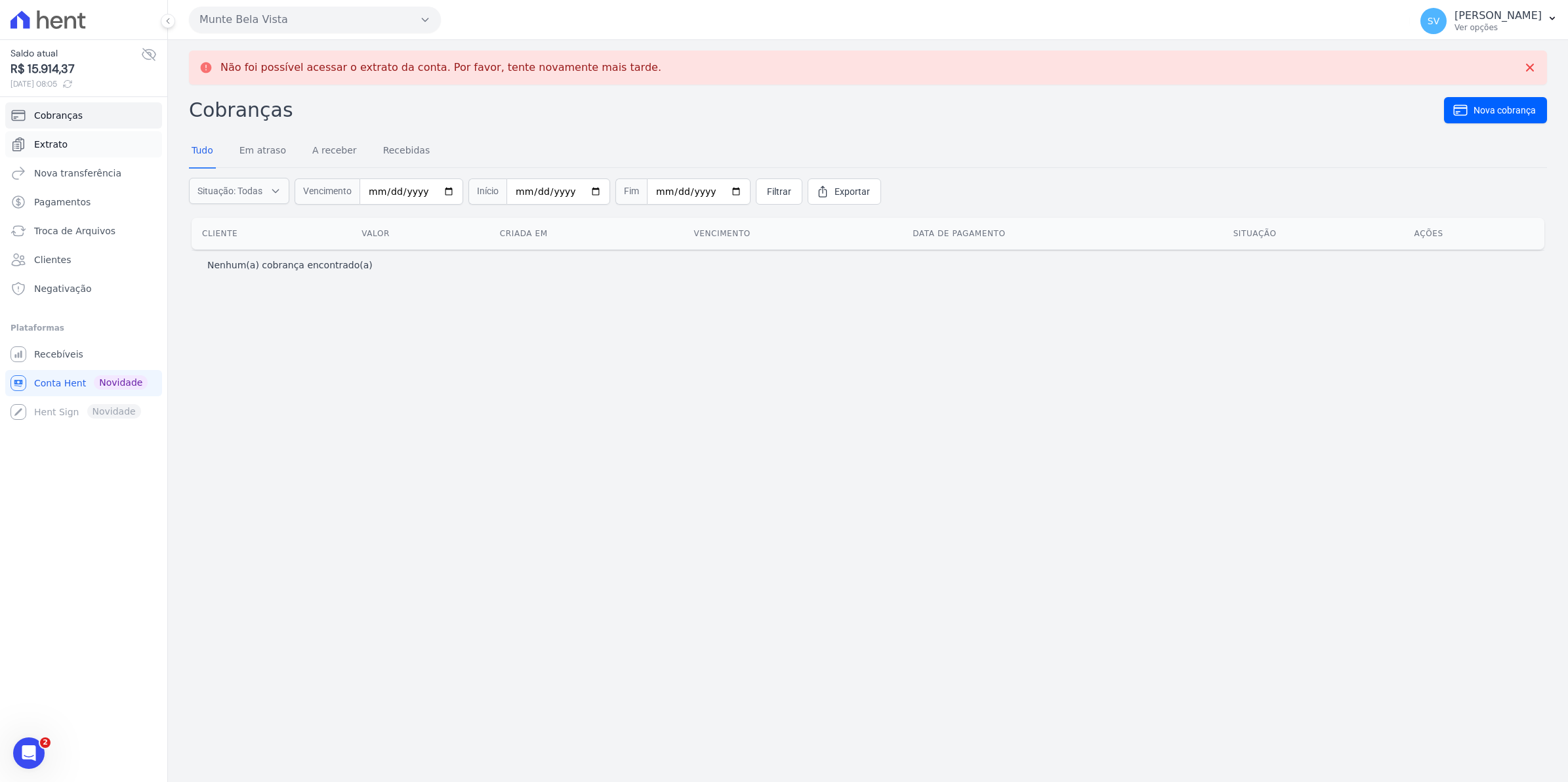
click at [49, 148] on span "Extrato" at bounding box center [51, 144] width 33 height 13
click at [50, 354] on span "Recebíveis" at bounding box center [59, 354] width 49 height 13
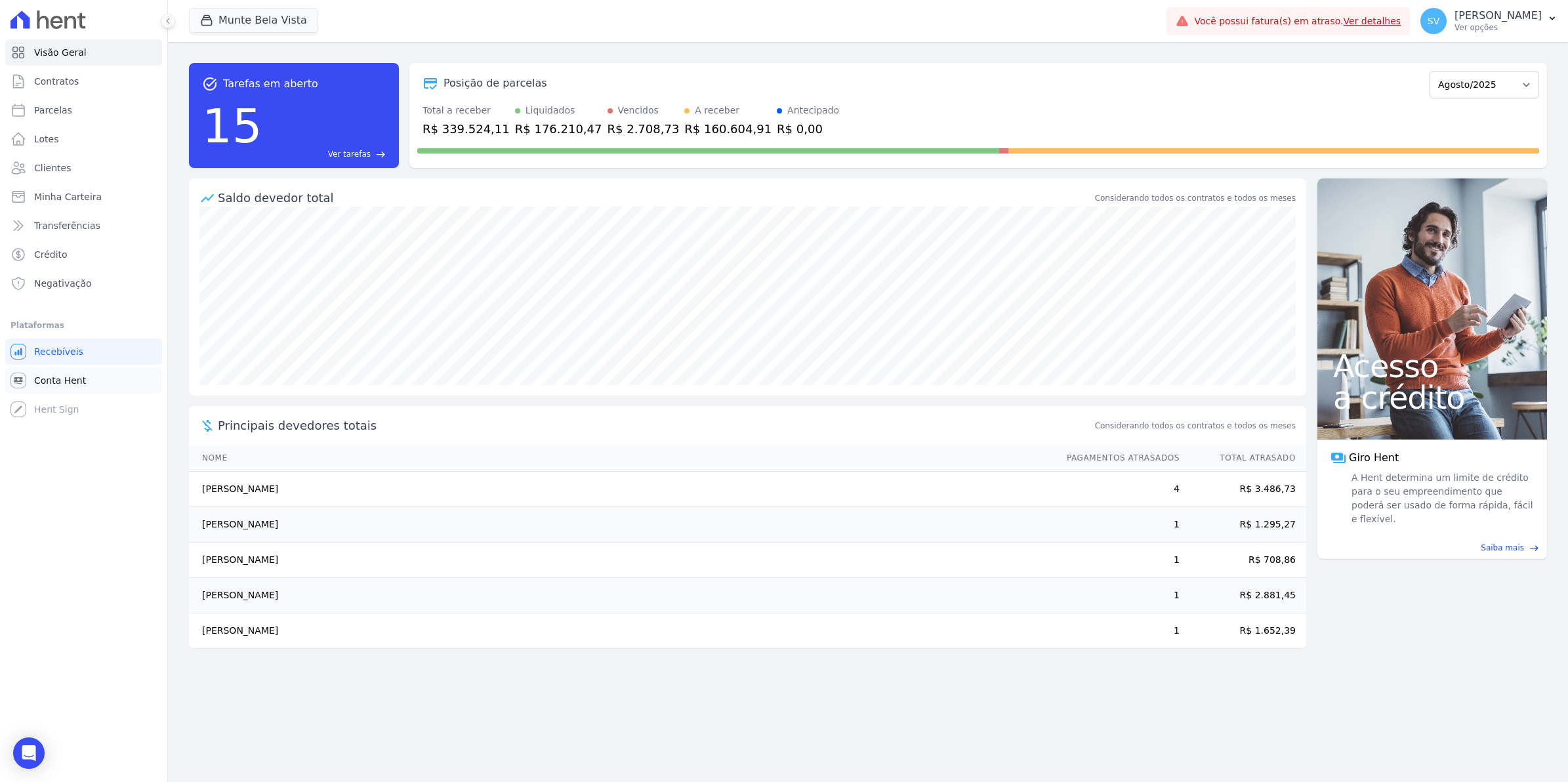
click at [54, 382] on span "Conta Hent" at bounding box center [60, 380] width 52 height 13
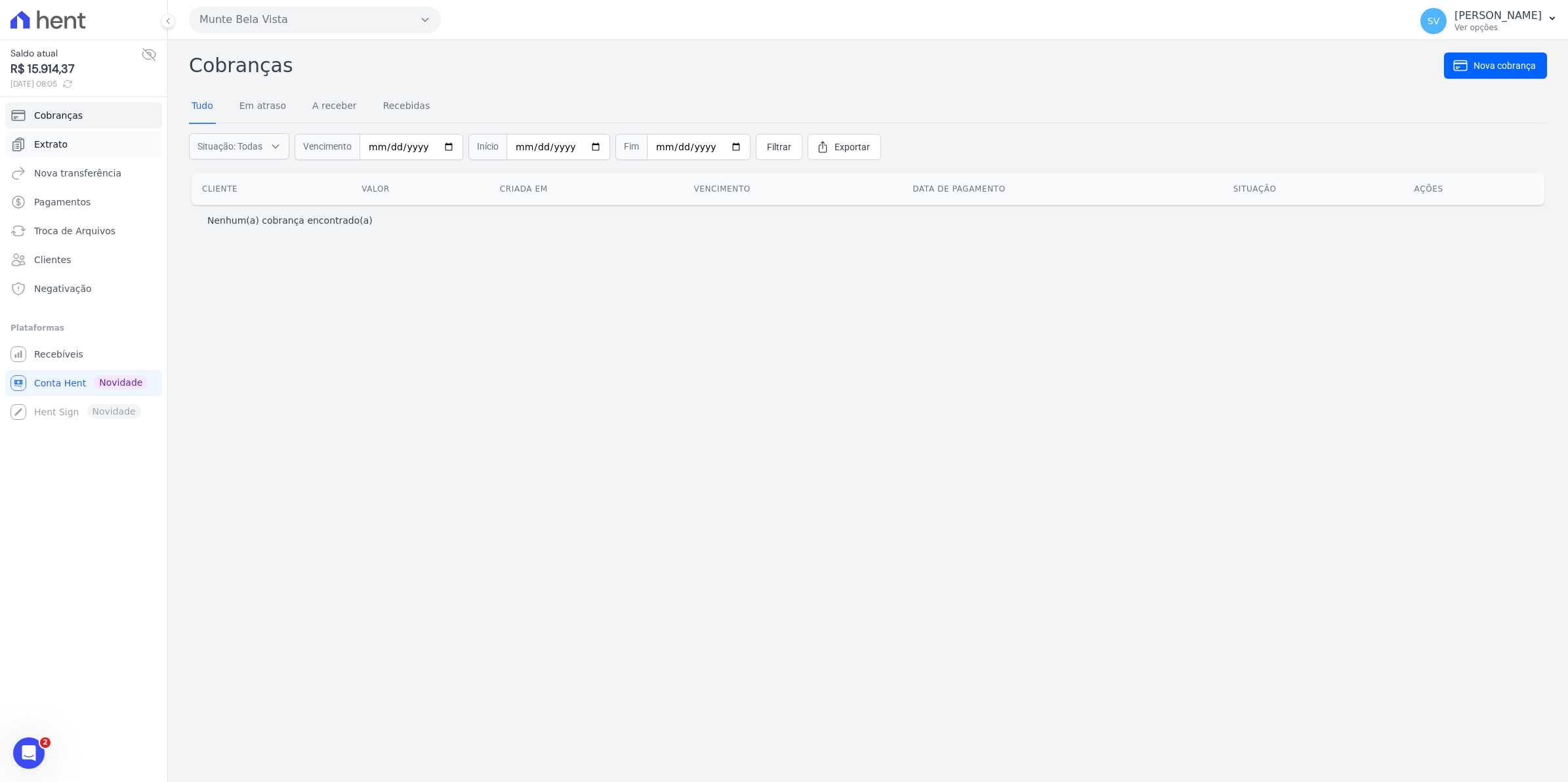
click at [34, 141] on span "Extrato" at bounding box center [51, 144] width 33 height 13
